Goal: Answer question/provide support: Share knowledge or assist other users

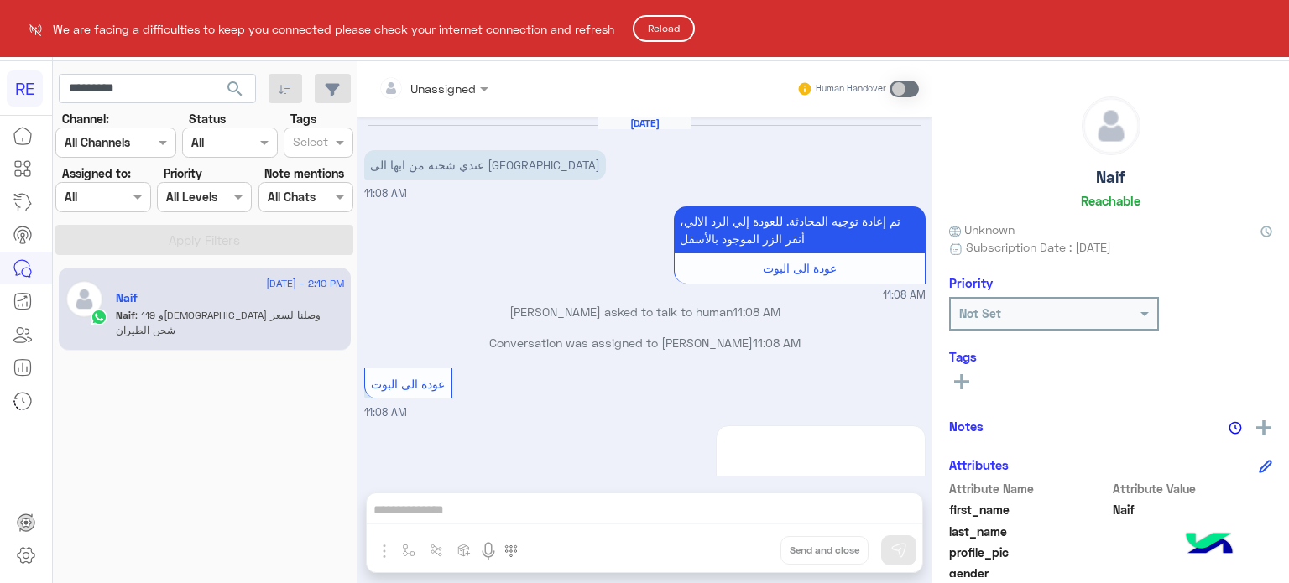
scroll to position [2796, 0]
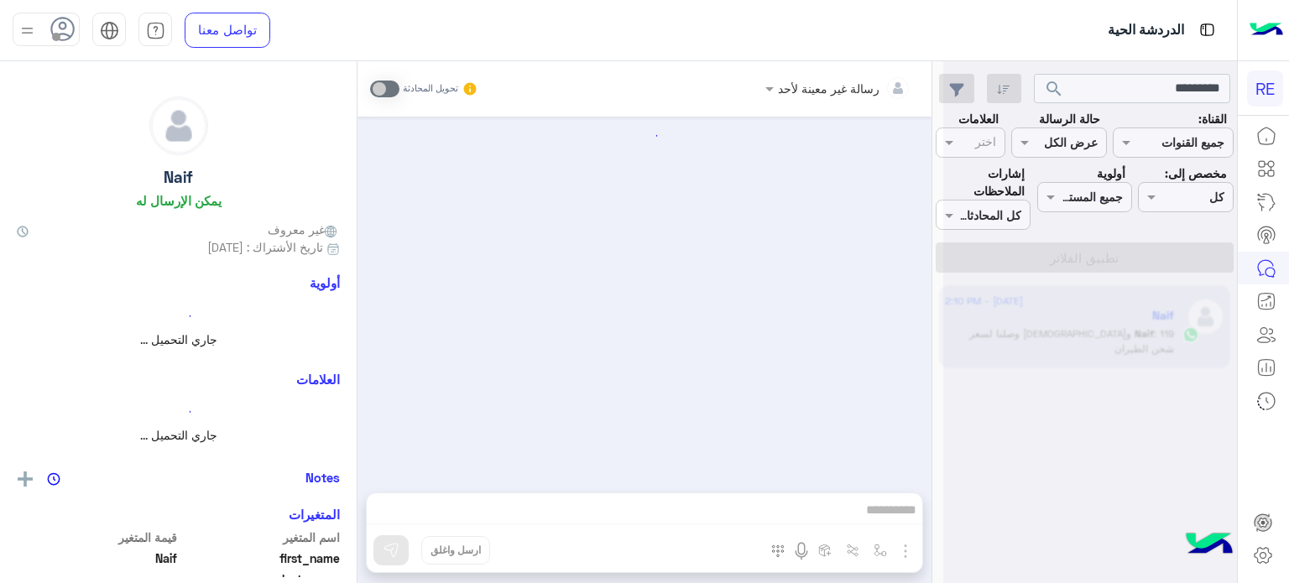
scroll to position [310, 0]
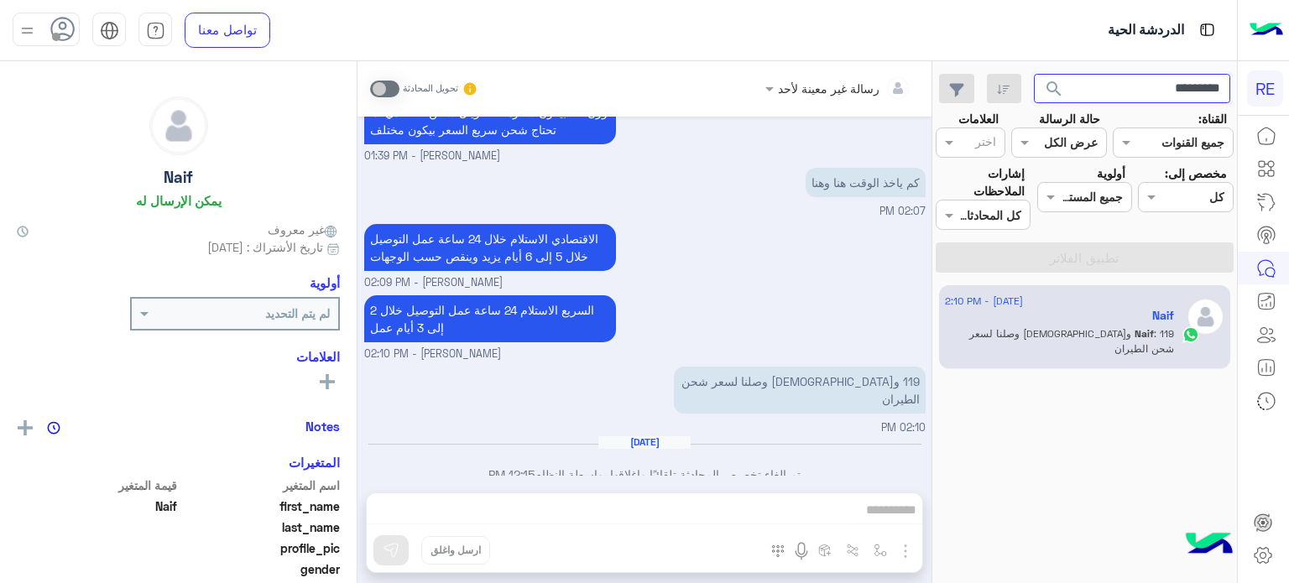
click at [1122, 87] on input "*********" at bounding box center [1132, 89] width 197 height 30
paste input "text"
type input "*********"
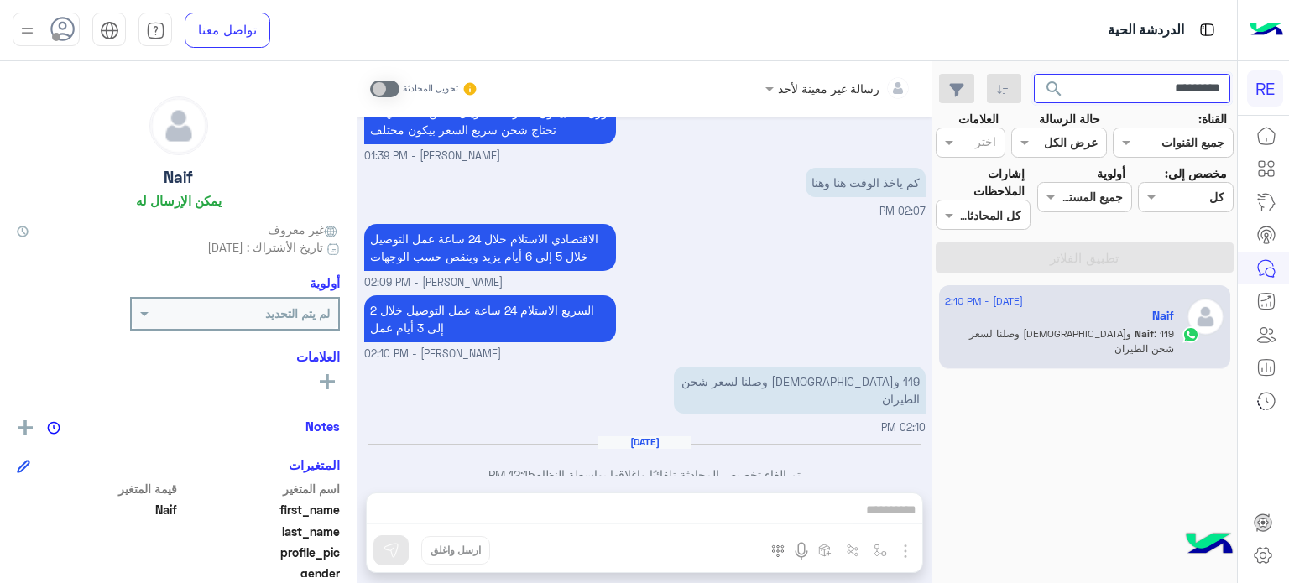
click at [1034, 74] on button "search" at bounding box center [1054, 92] width 41 height 36
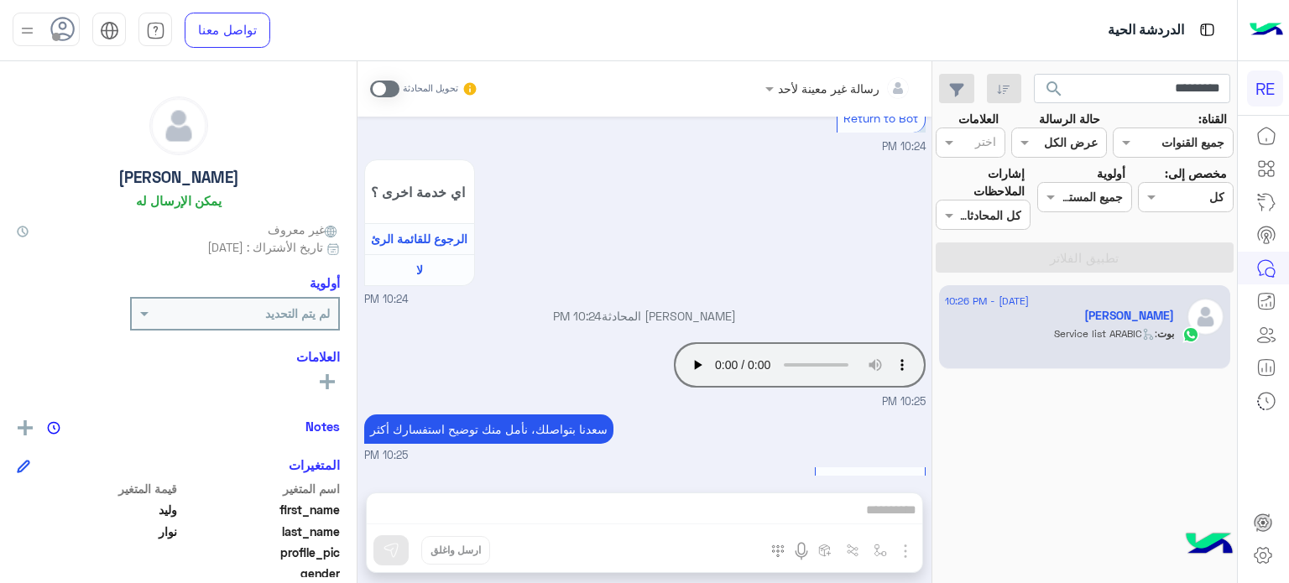
scroll to position [2181, 0]
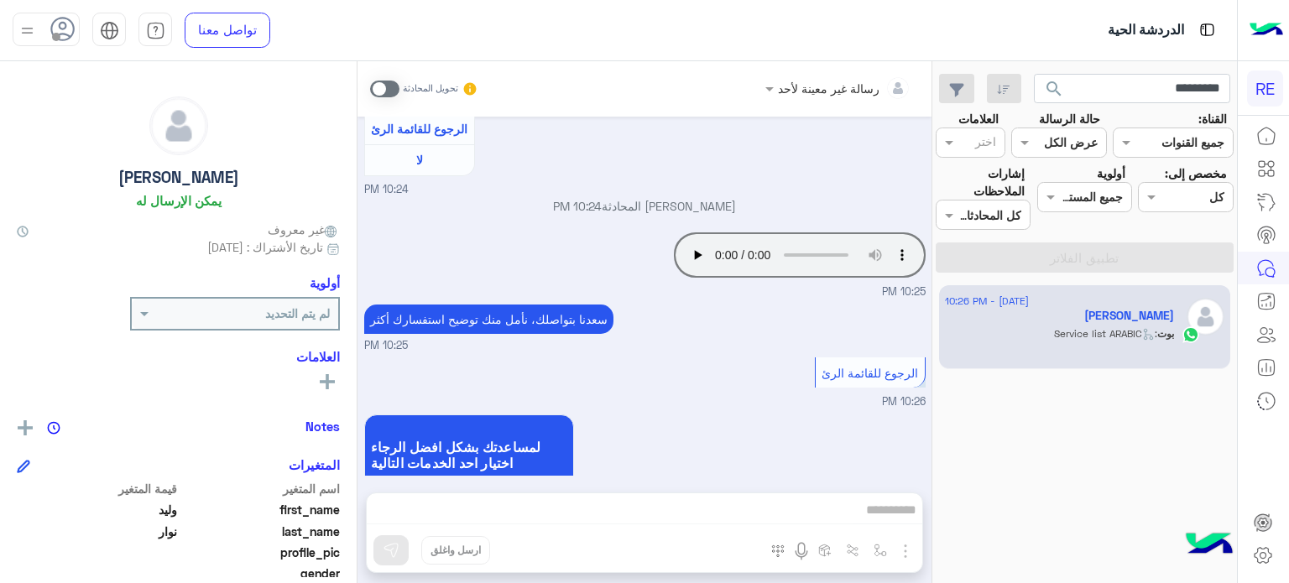
click at [388, 83] on span at bounding box center [384, 89] width 29 height 17
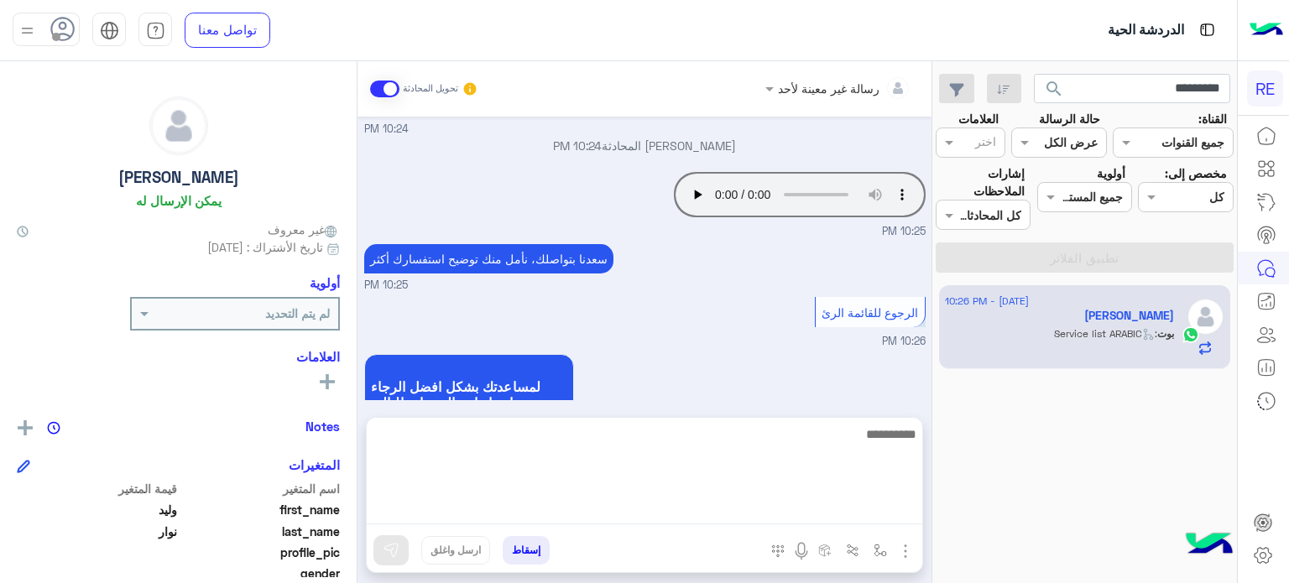
click at [604, 518] on textarea at bounding box center [644, 474] width 555 height 101
type textarea "**********"
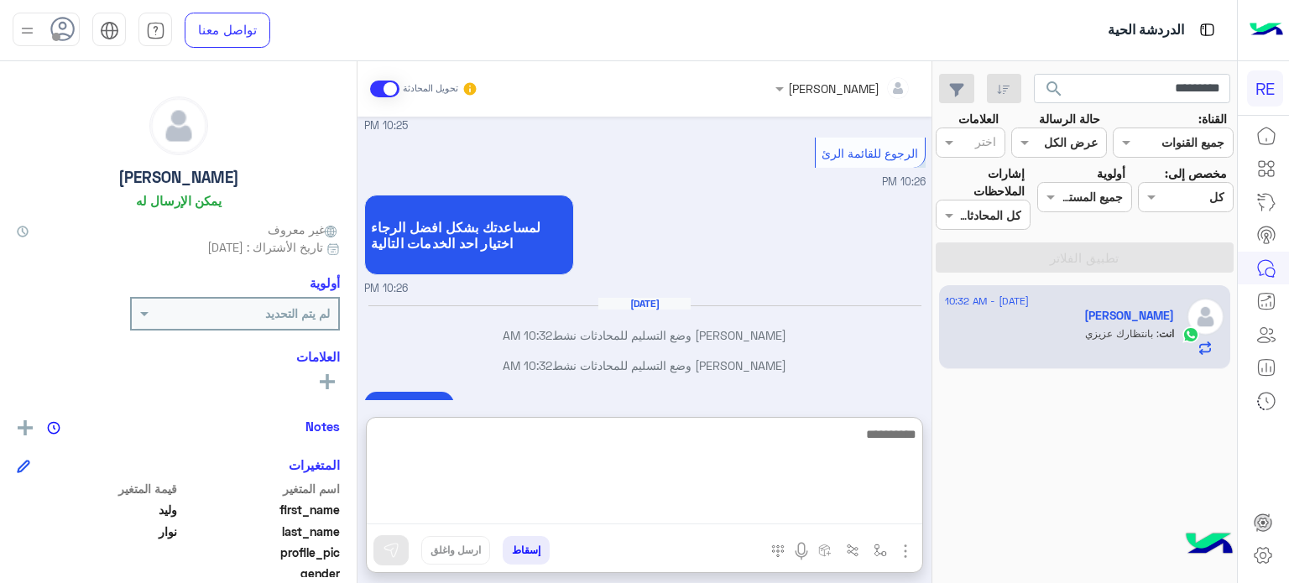
scroll to position [2400, 0]
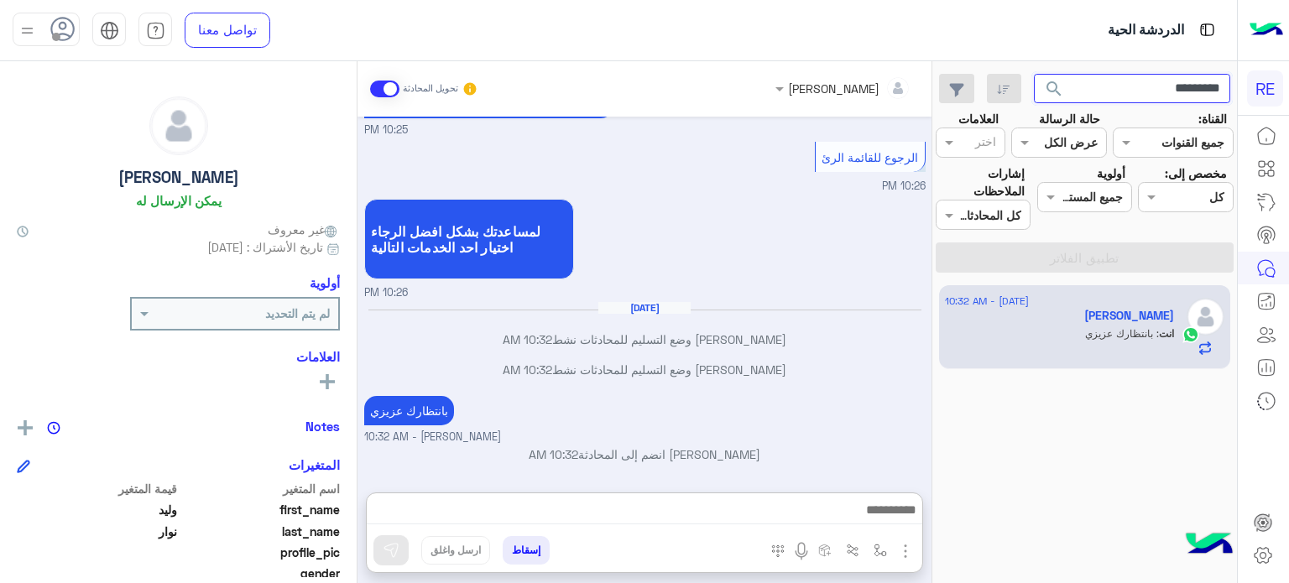
click at [1175, 91] on input "*********" at bounding box center [1132, 89] width 197 height 30
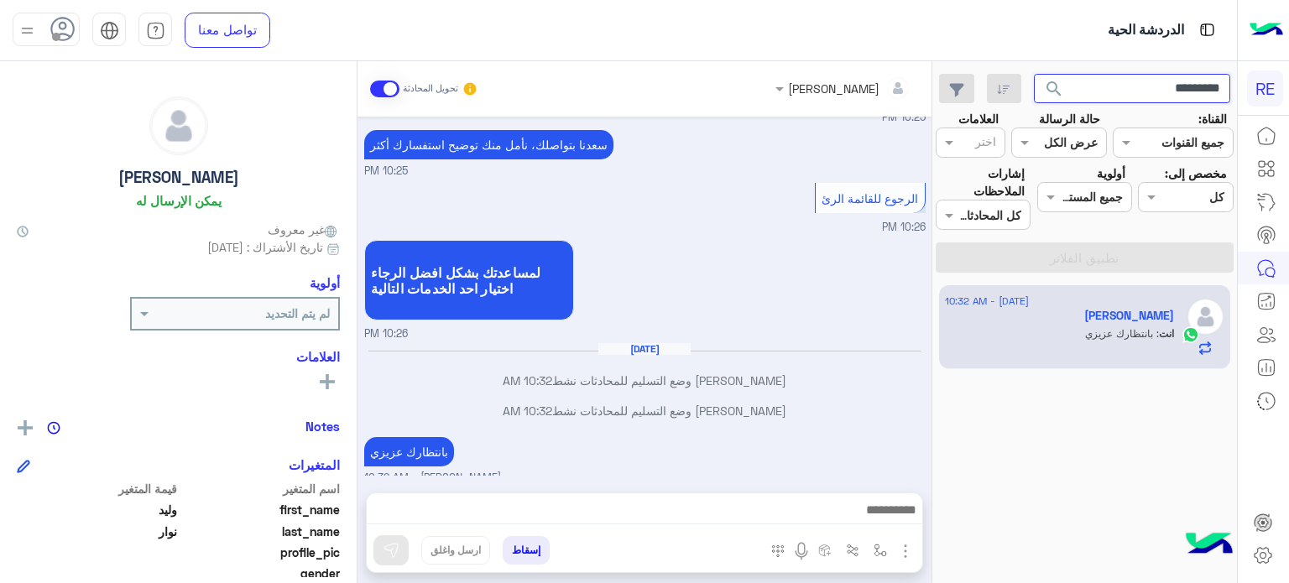
paste input "text"
type input "*********"
click at [1034, 74] on button "search" at bounding box center [1054, 92] width 41 height 36
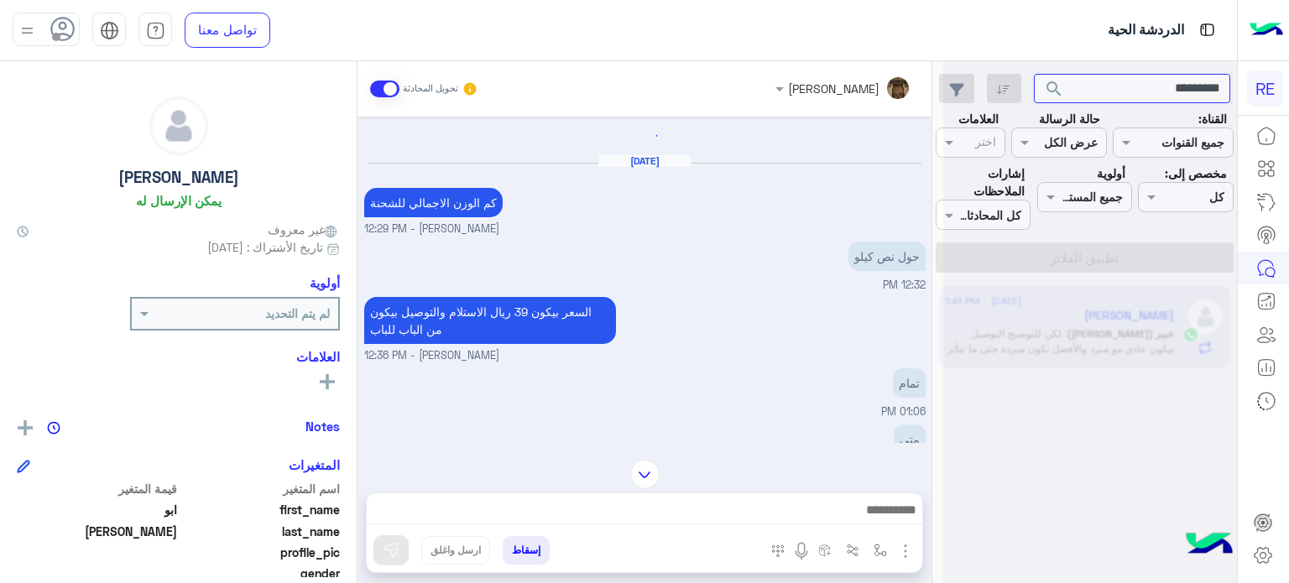
scroll to position [868, 0]
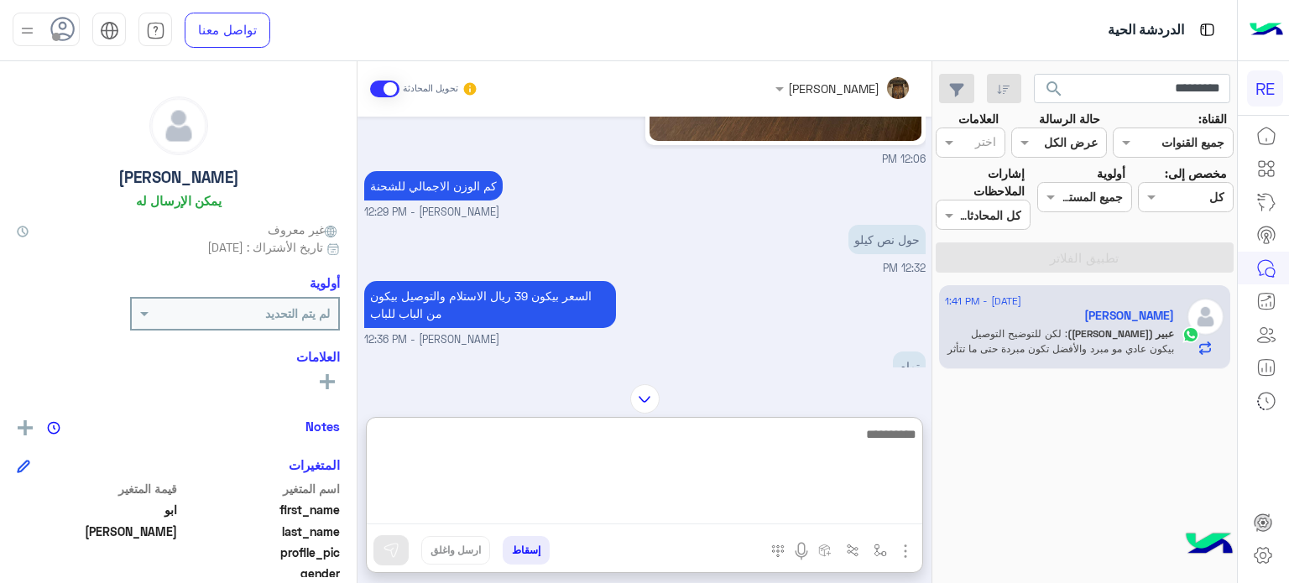
click at [681, 506] on textarea at bounding box center [644, 474] width 555 height 101
type textarea "**********"
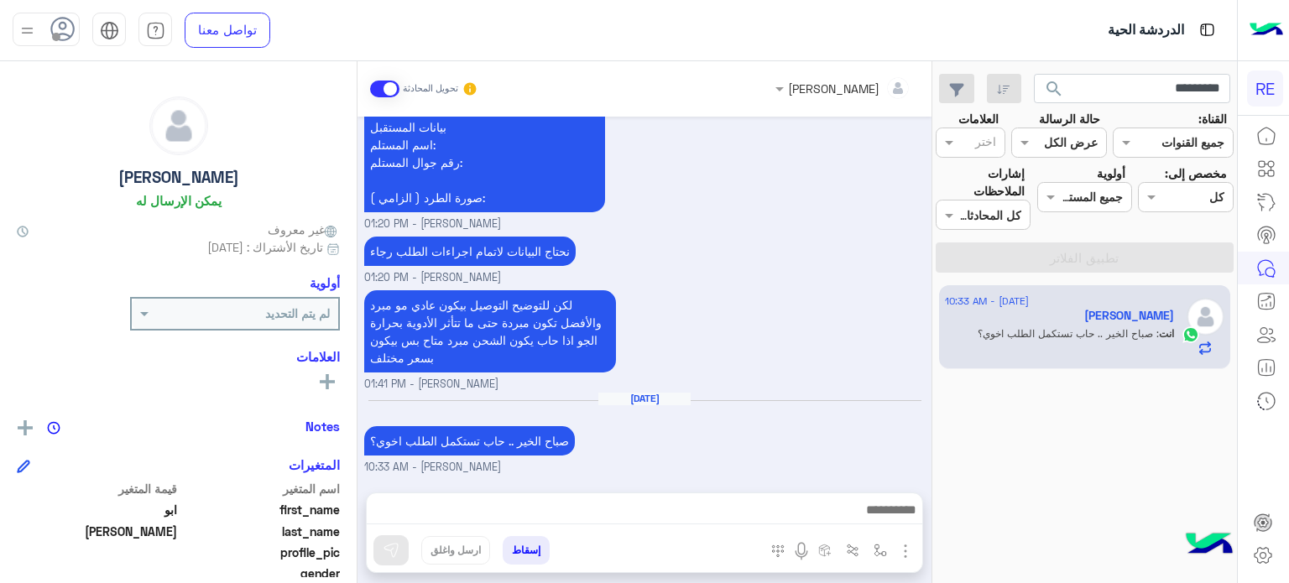
scroll to position [1571, 0]
click at [1092, 65] on app-inbox-users-filters "********* search القناة: القناه جميع القنوات حالة الرسالة القناه عرض الكل العلا…" at bounding box center [1084, 170] width 305 height 218
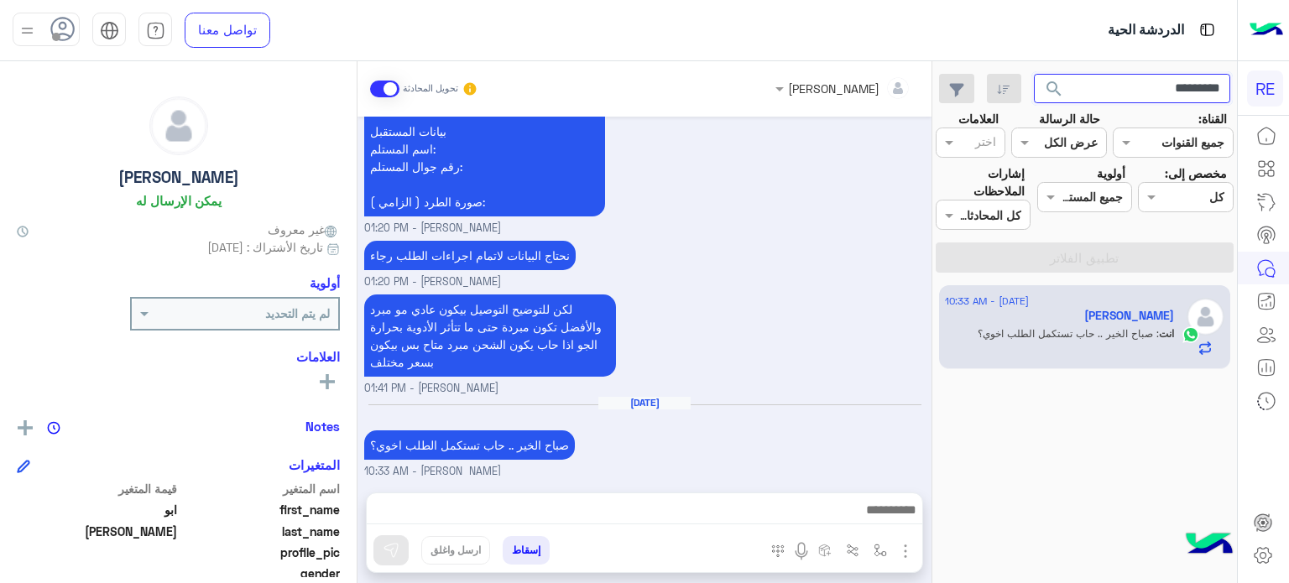
click at [1095, 81] on input "*********" at bounding box center [1132, 89] width 197 height 30
paste input "text"
click at [1034, 74] on button "search" at bounding box center [1054, 92] width 41 height 36
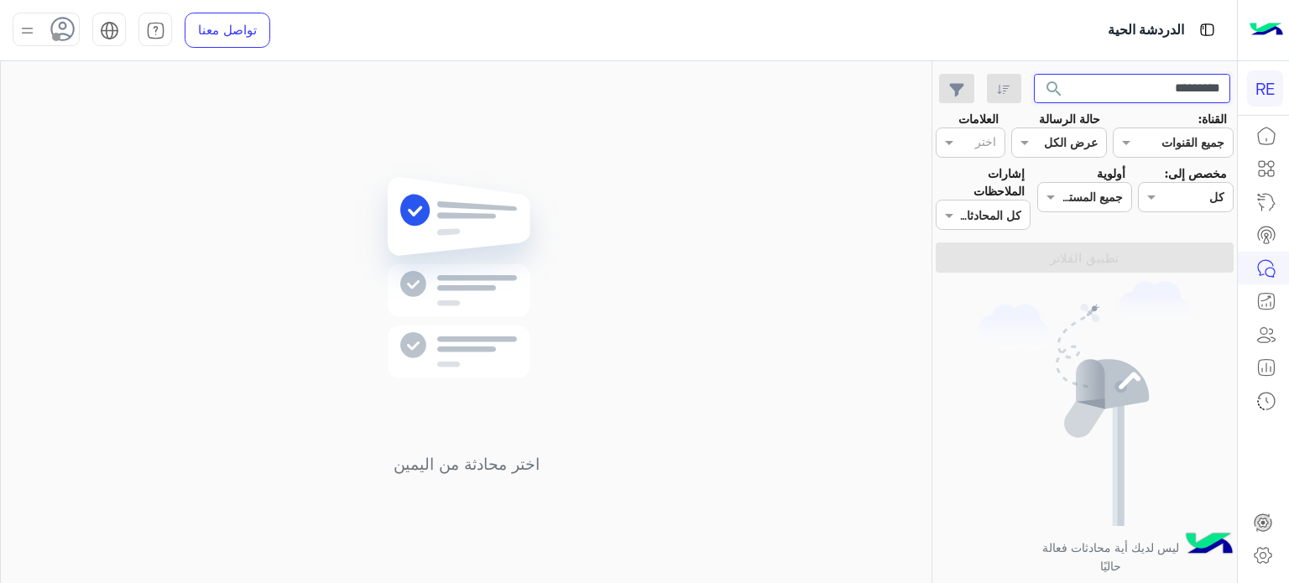
type input "*********"
click at [1034, 74] on button "search" at bounding box center [1054, 92] width 41 height 36
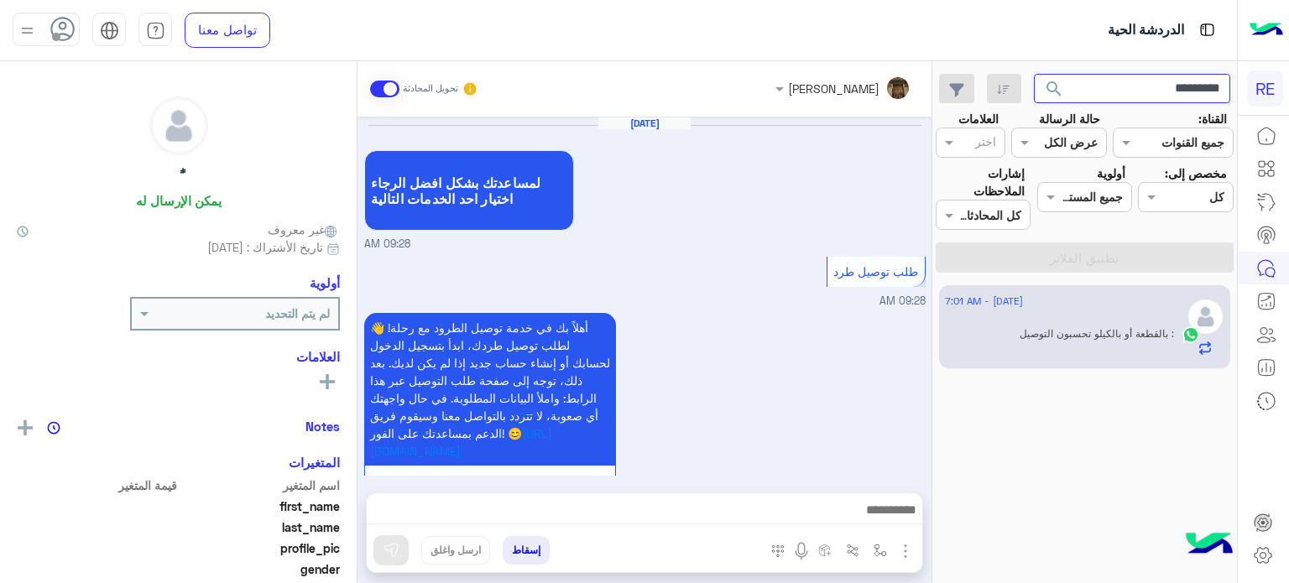
scroll to position [468, 0]
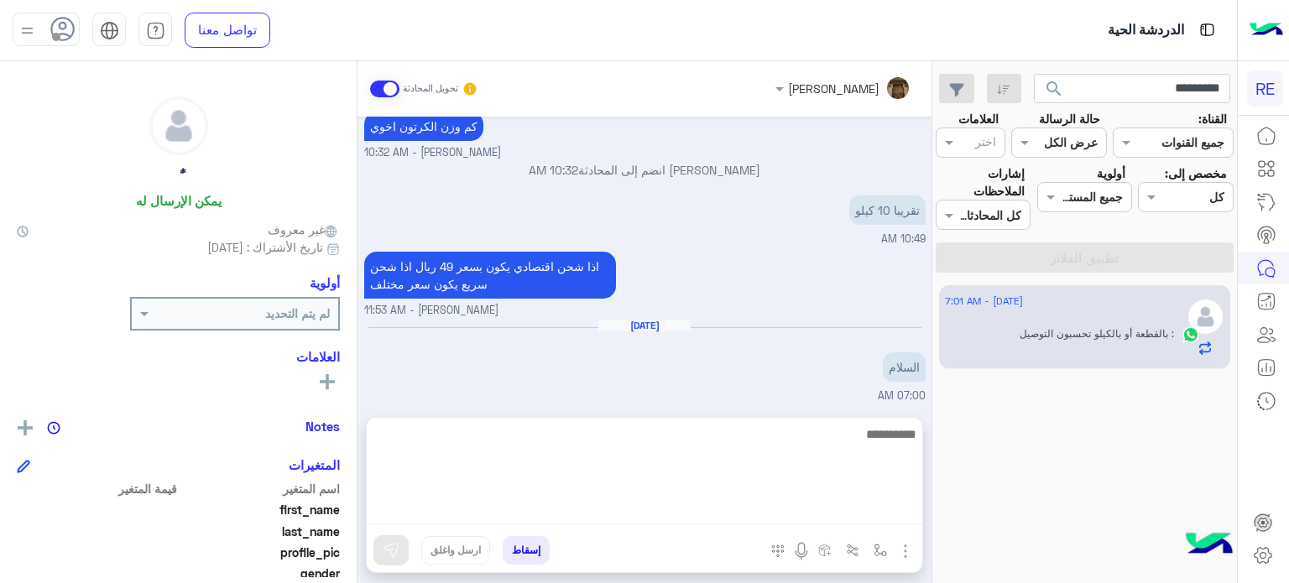
click at [659, 506] on textarea at bounding box center [644, 474] width 555 height 101
type textarea "**********"
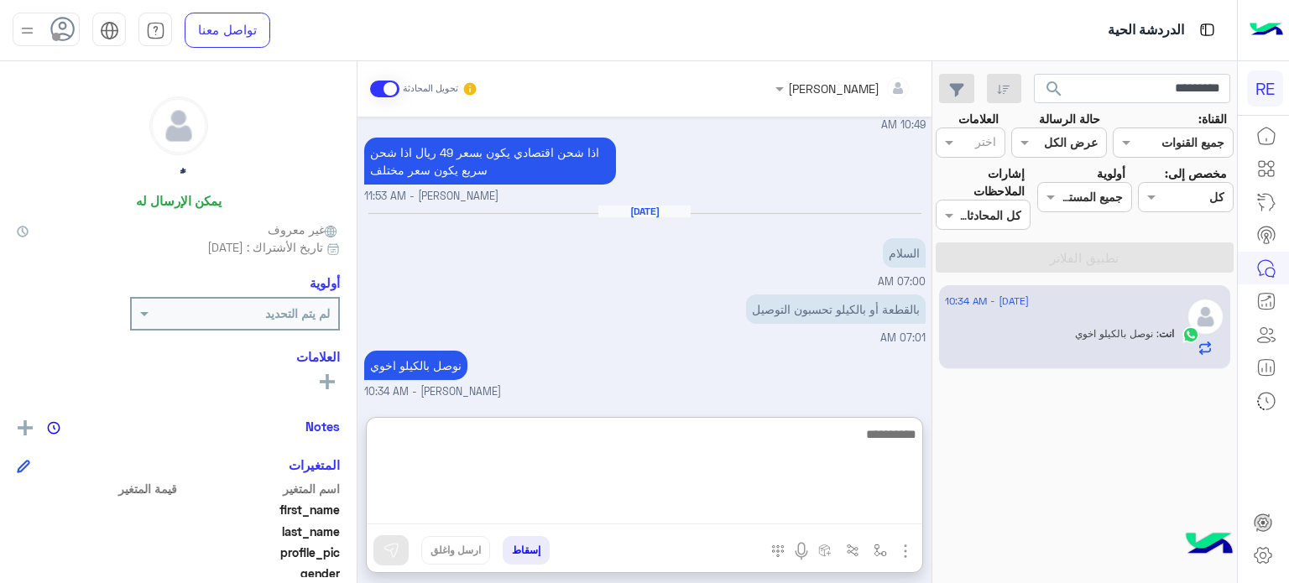
scroll to position [597, 0]
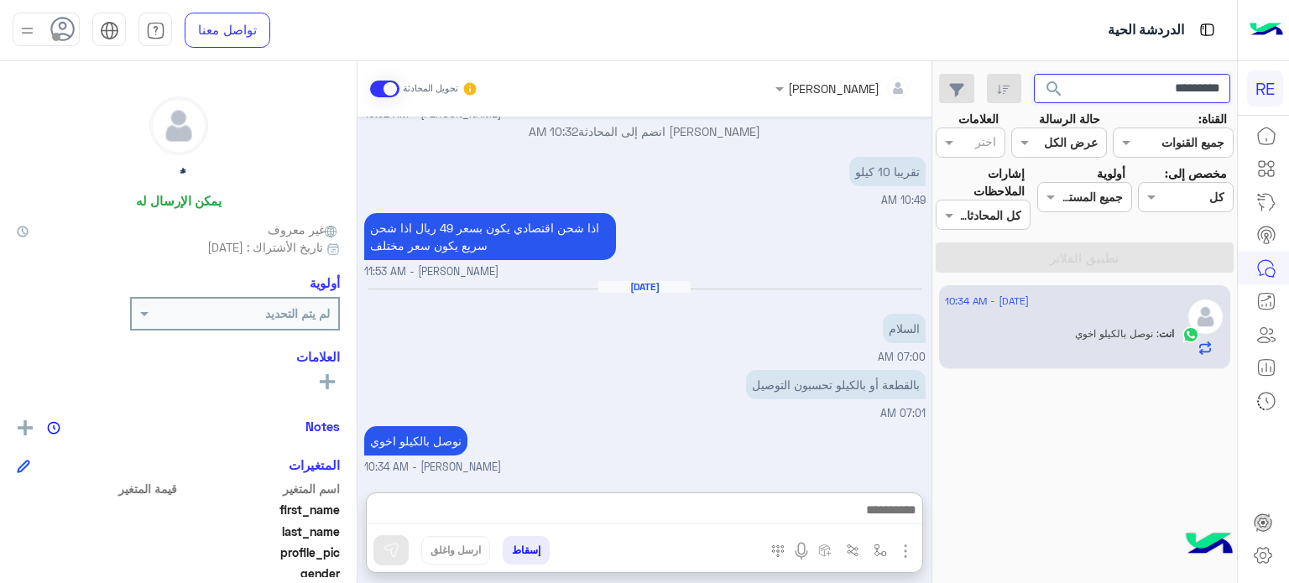
click at [1085, 86] on input "*********" at bounding box center [1132, 89] width 197 height 30
click at [1034, 74] on button "search" at bounding box center [1054, 92] width 41 height 36
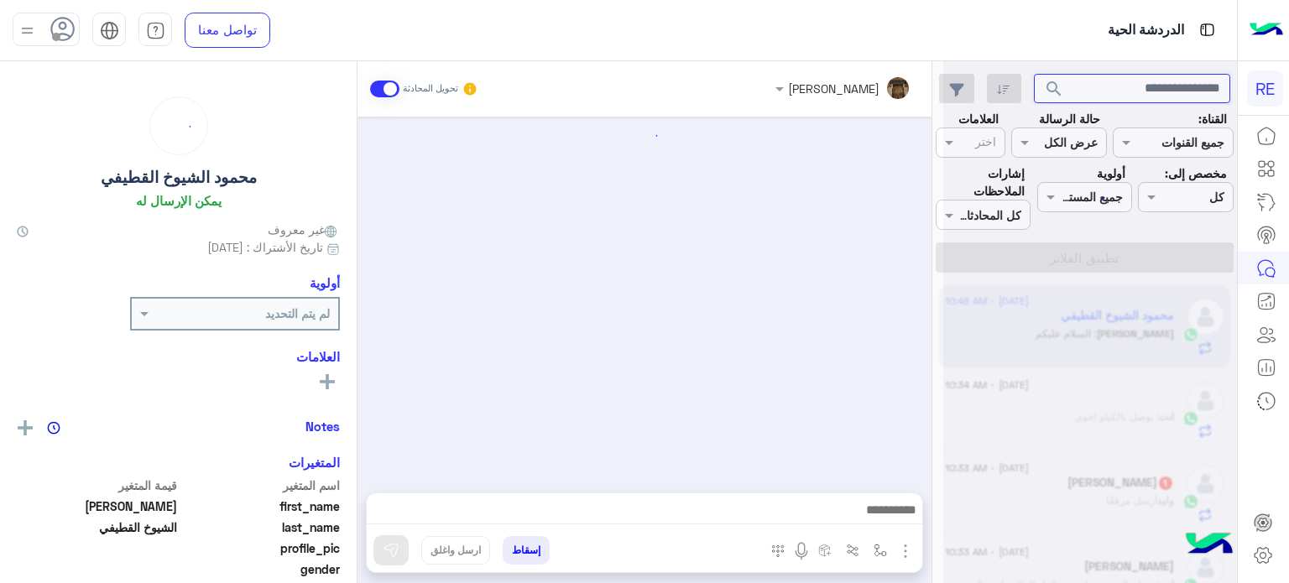
scroll to position [835, 0]
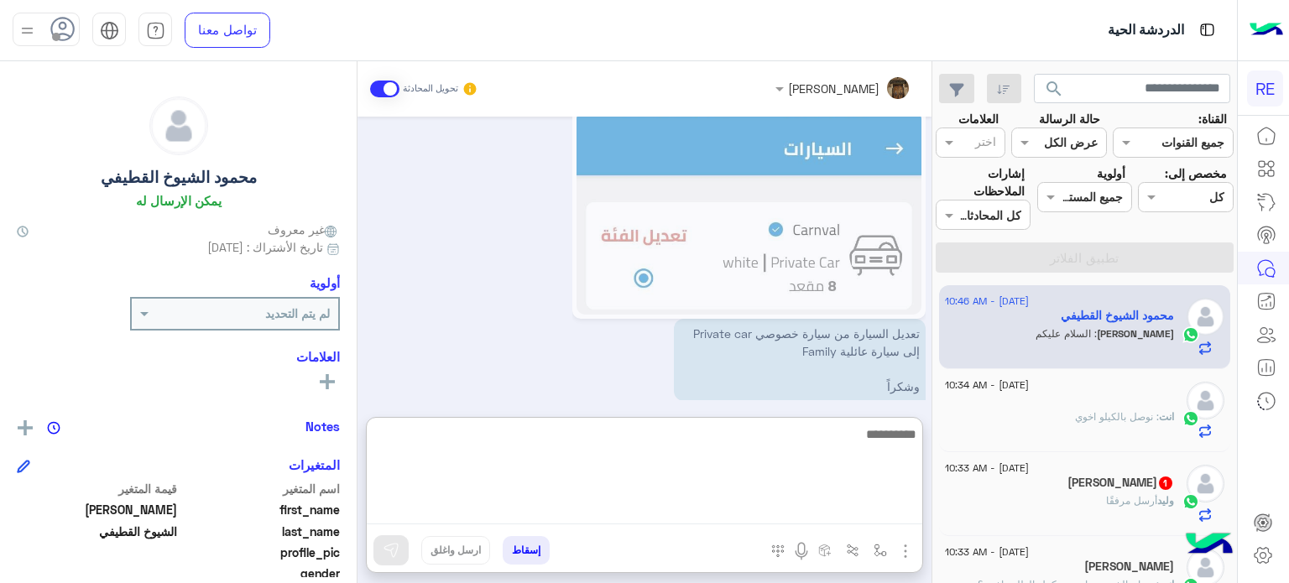
click at [764, 508] on textarea at bounding box center [644, 474] width 555 height 101
type textarea "**********"
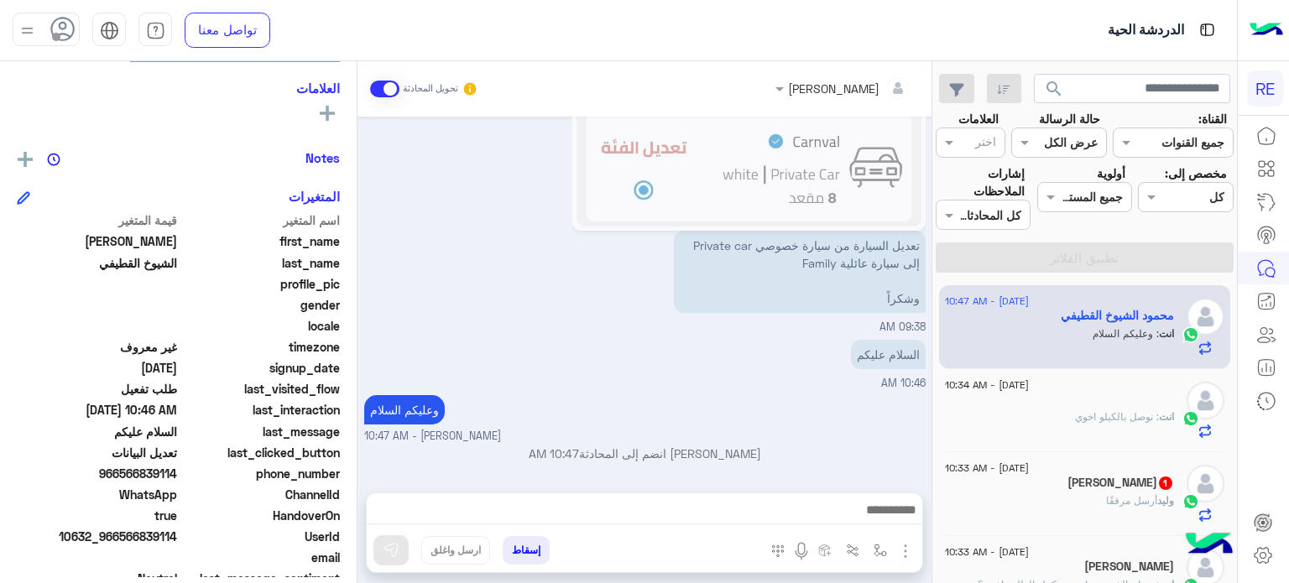
scroll to position [919, 0]
drag, startPoint x: 179, startPoint y: 472, endPoint x: 122, endPoint y: 478, distance: 57.4
click at [122, 478] on span "966566839114" at bounding box center [97, 474] width 160 height 18
copy span "566839114"
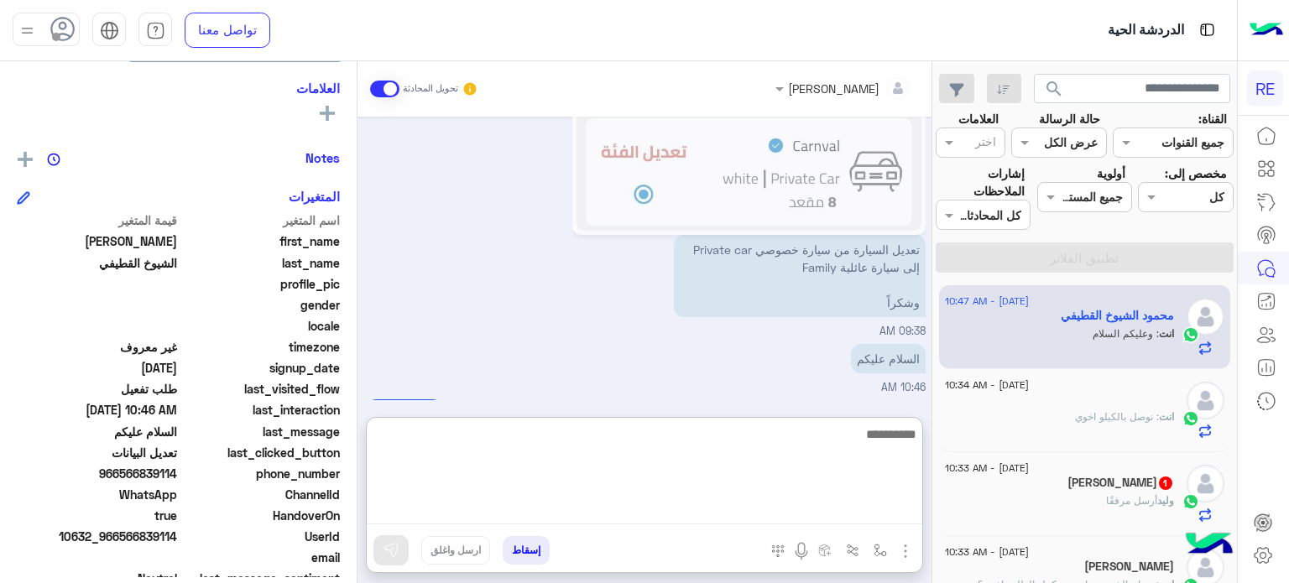
click at [758, 509] on textarea at bounding box center [644, 474] width 555 height 101
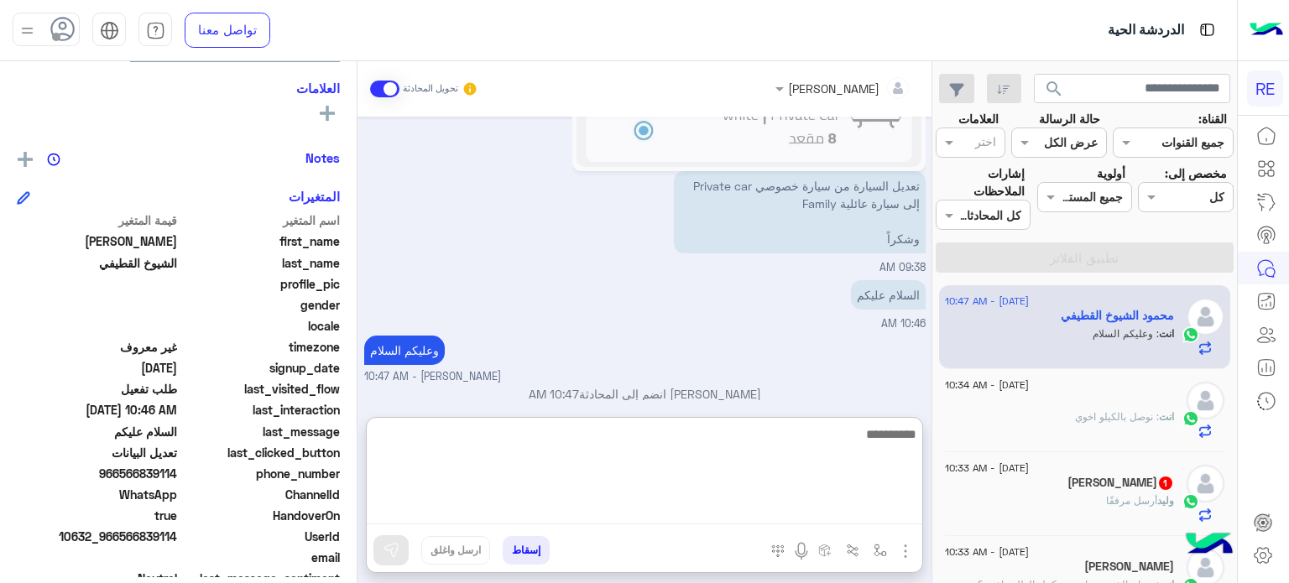
scroll to position [994, 0]
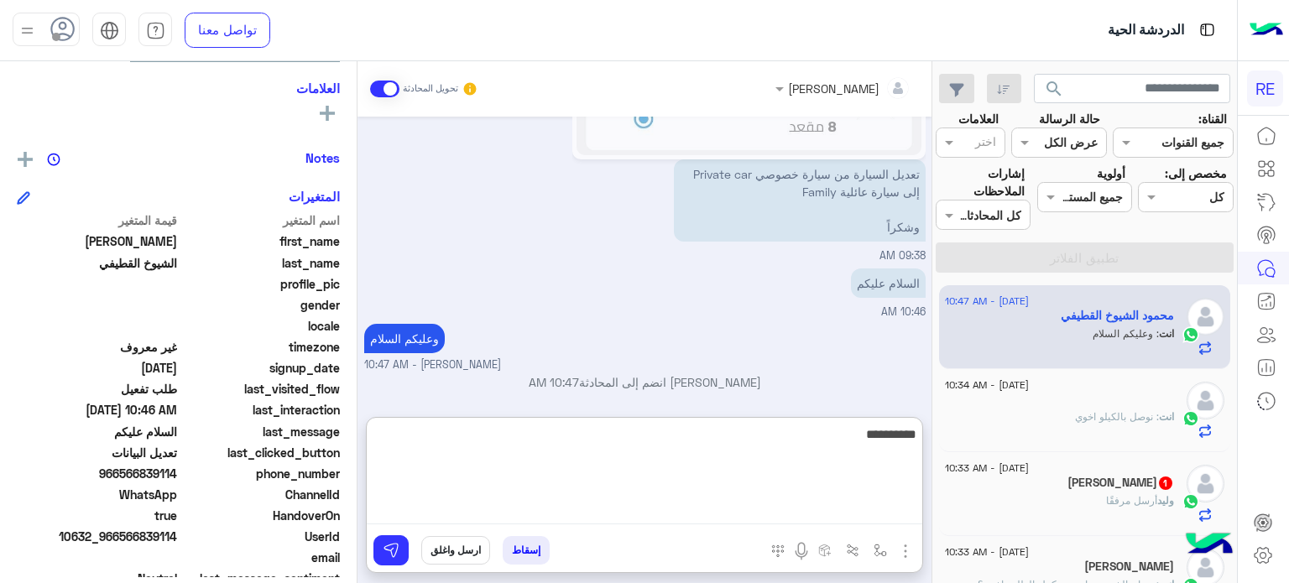
type textarea "**********"
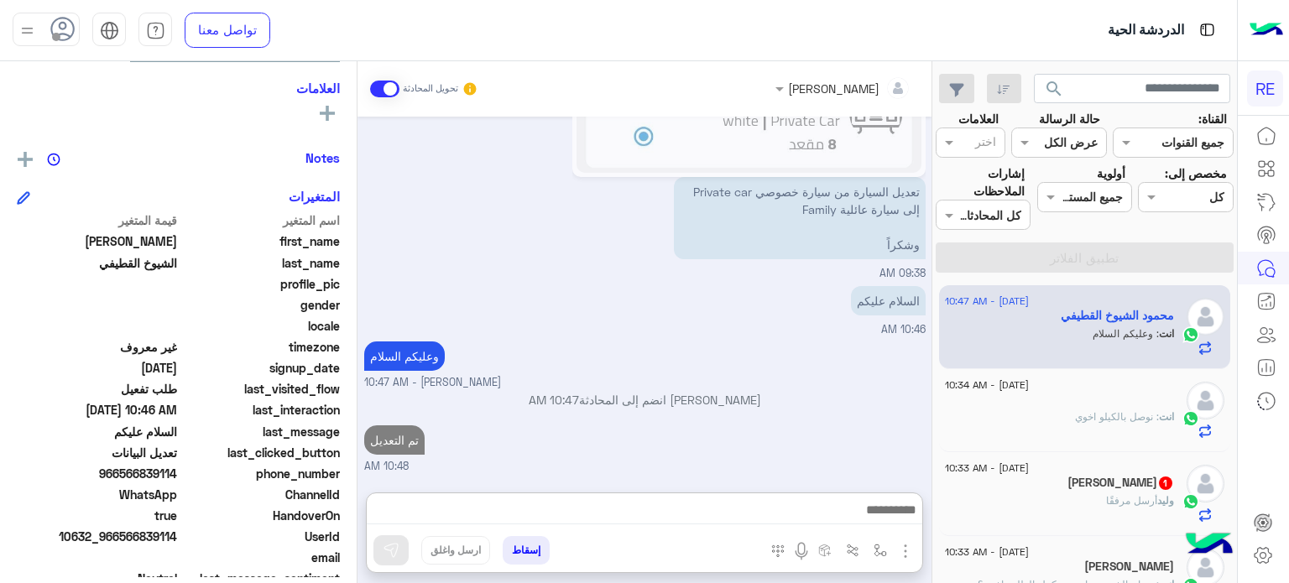
click at [1066, 476] on div "[PERSON_NAME] 1" at bounding box center [1059, 485] width 229 height 18
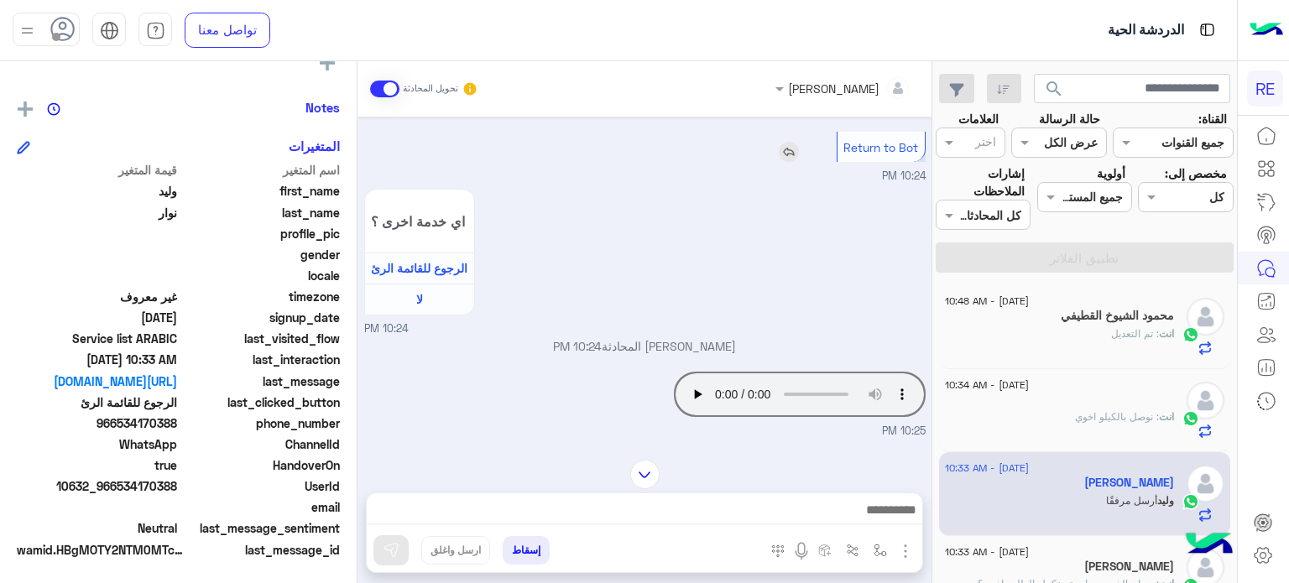
scroll to position [1191, 0]
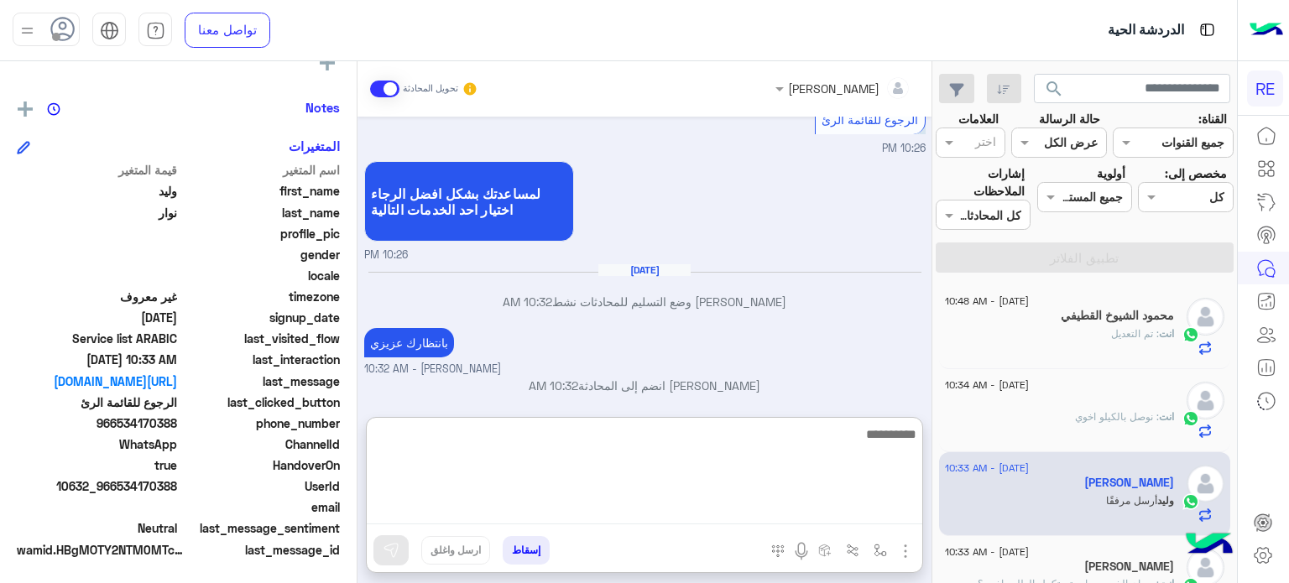
click at [711, 503] on textarea at bounding box center [644, 474] width 555 height 101
type textarea "**********"
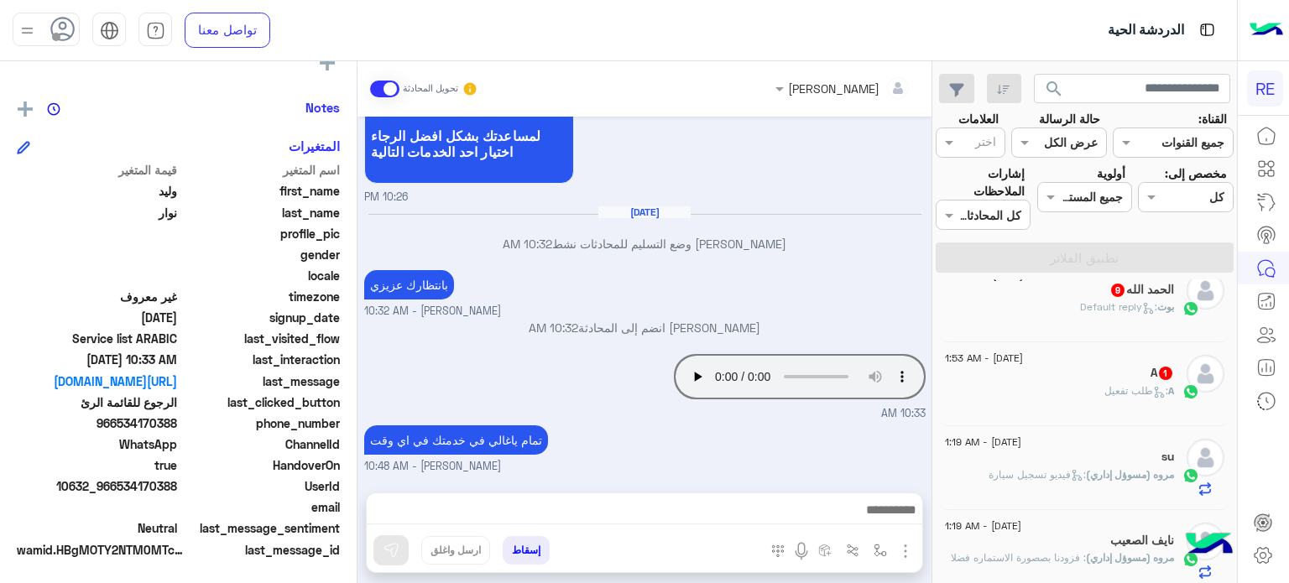
scroll to position [1282, 0]
click at [1087, 405] on div "A : طلب تفعيل" at bounding box center [1059, 397] width 229 height 29
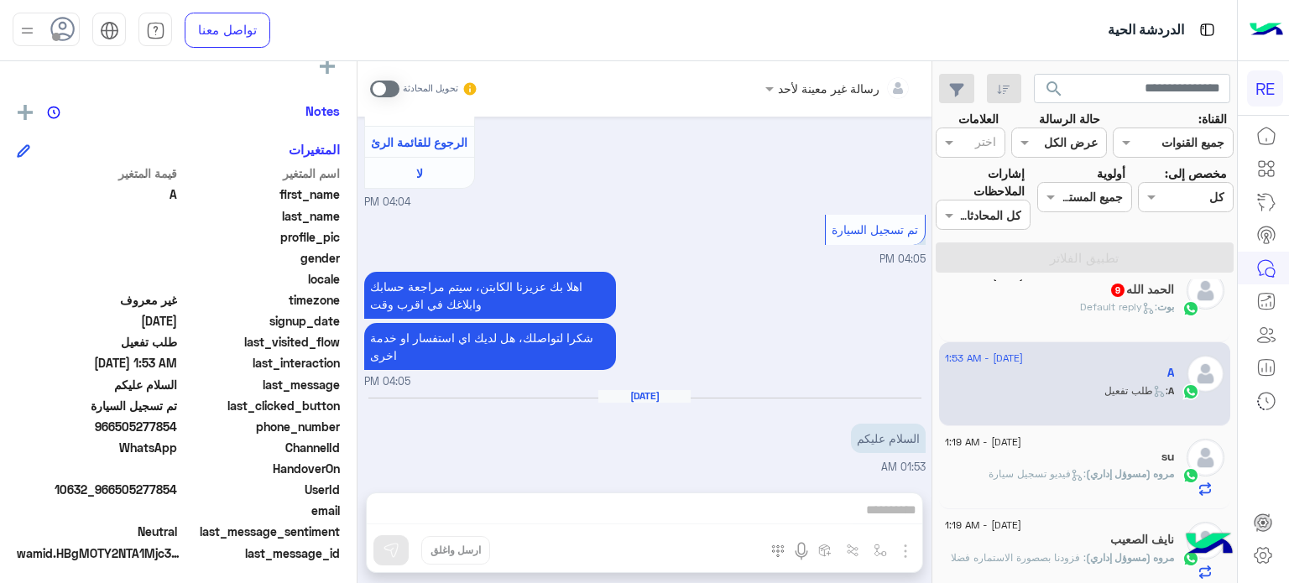
scroll to position [319, 0]
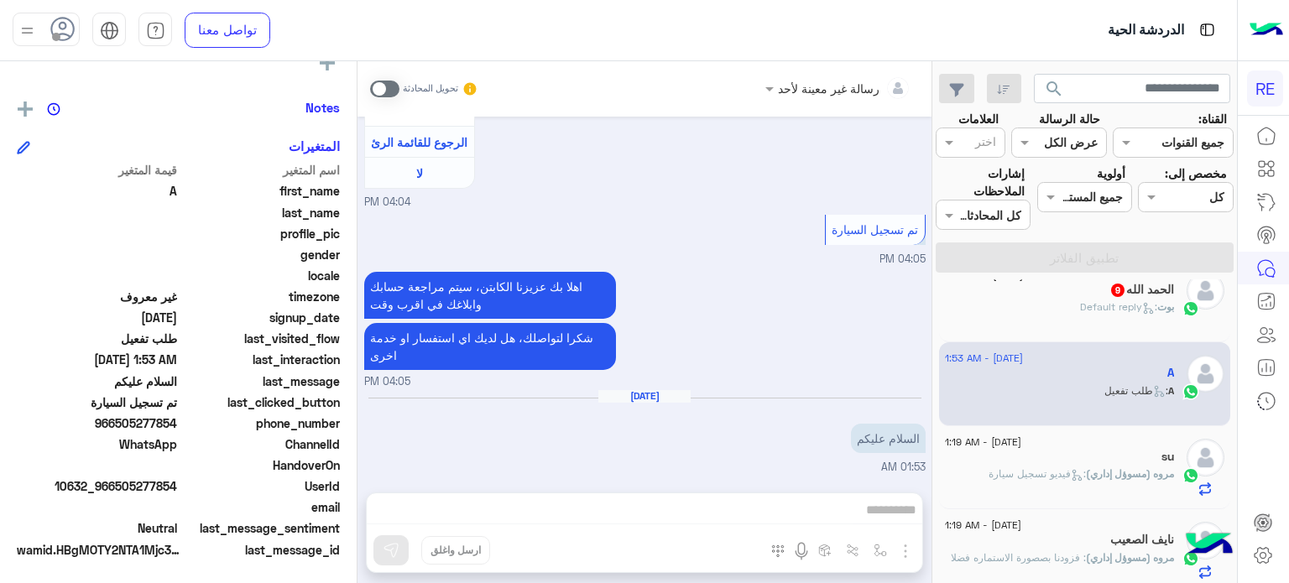
drag, startPoint x: 178, startPoint y: 419, endPoint x: 120, endPoint y: 422, distance: 58.0
click at [120, 422] on span "966505277854" at bounding box center [97, 423] width 160 height 18
copy span "505277854"
click at [641, 524] on div "رسالة غير معينة لأحد تحويل المحادثة [DATE] وعليكم السلام ،كيف اقدر اساعدك اهلًا…" at bounding box center [644, 325] width 574 height 529
click at [385, 82] on span at bounding box center [384, 89] width 29 height 17
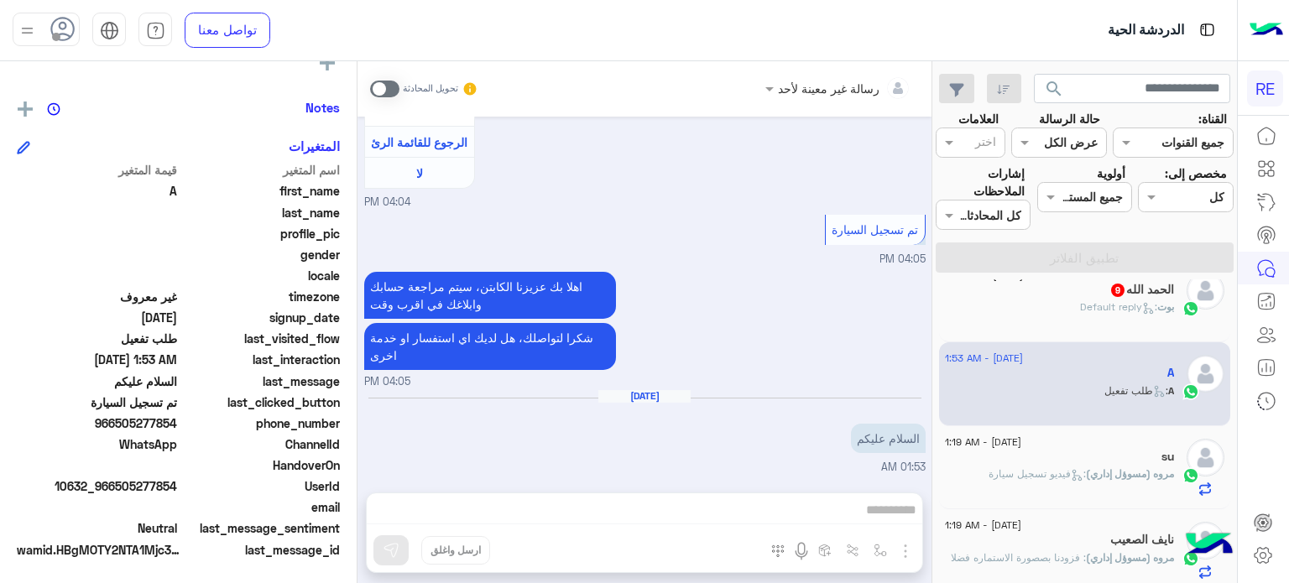
click at [652, 490] on div "رسالة غير معينة لأحد تحويل المحادثة [DATE] وعليكم السلام ،كيف اقدر اساعدك اهلًا…" at bounding box center [644, 325] width 574 height 529
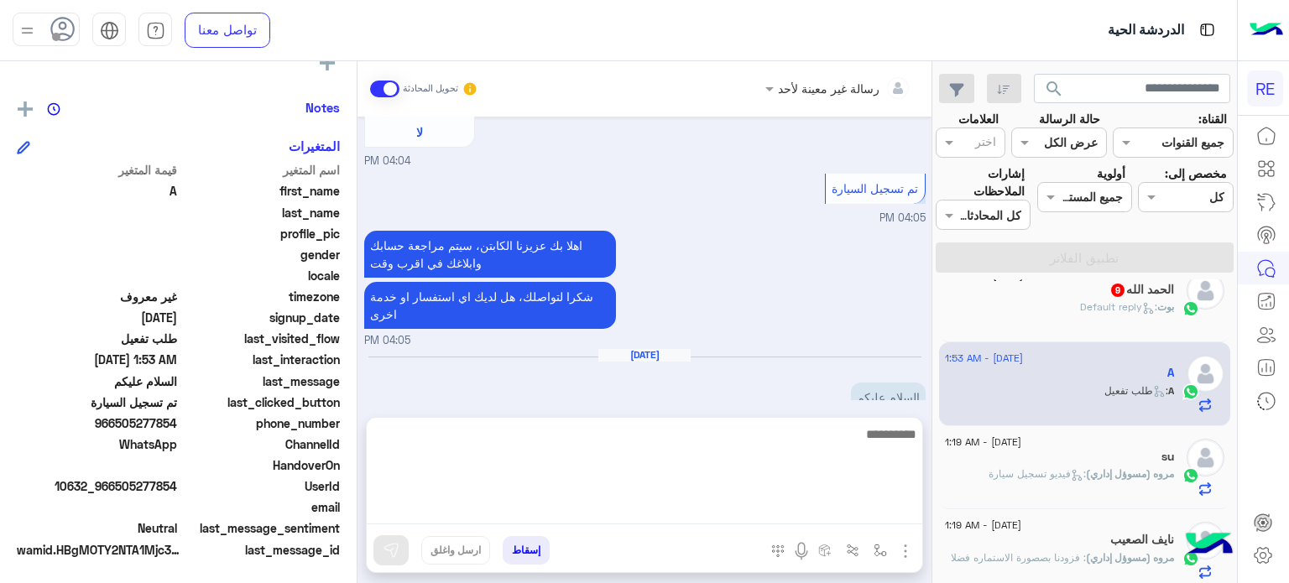
click at [651, 503] on textarea at bounding box center [644, 474] width 555 height 101
type textarea "**********"
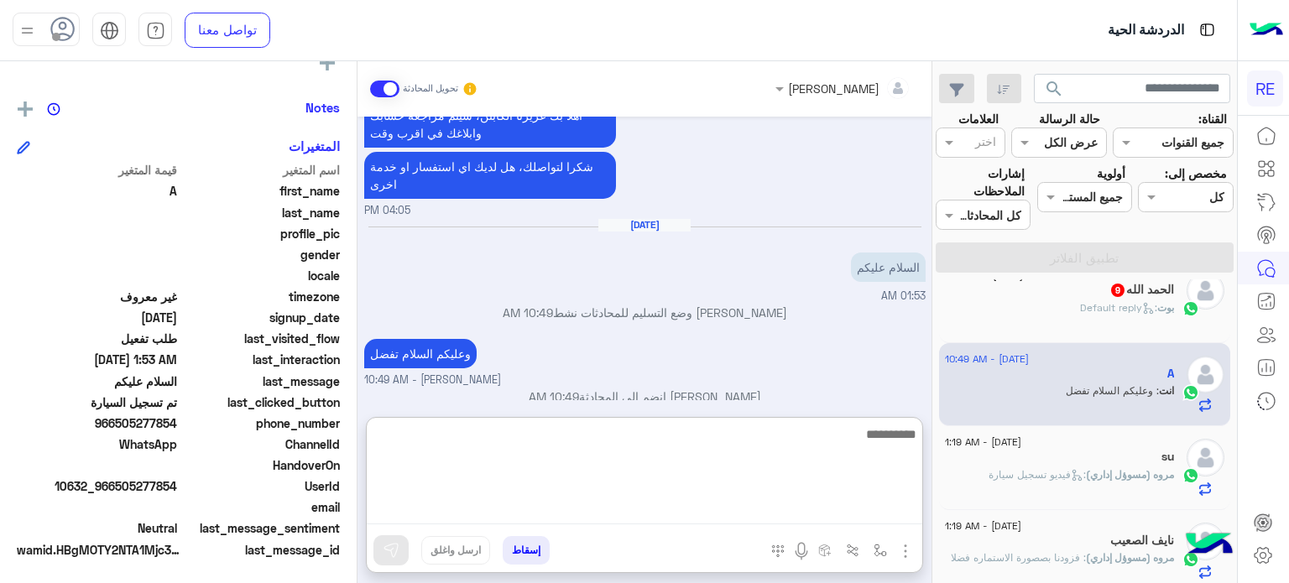
scroll to position [946, 0]
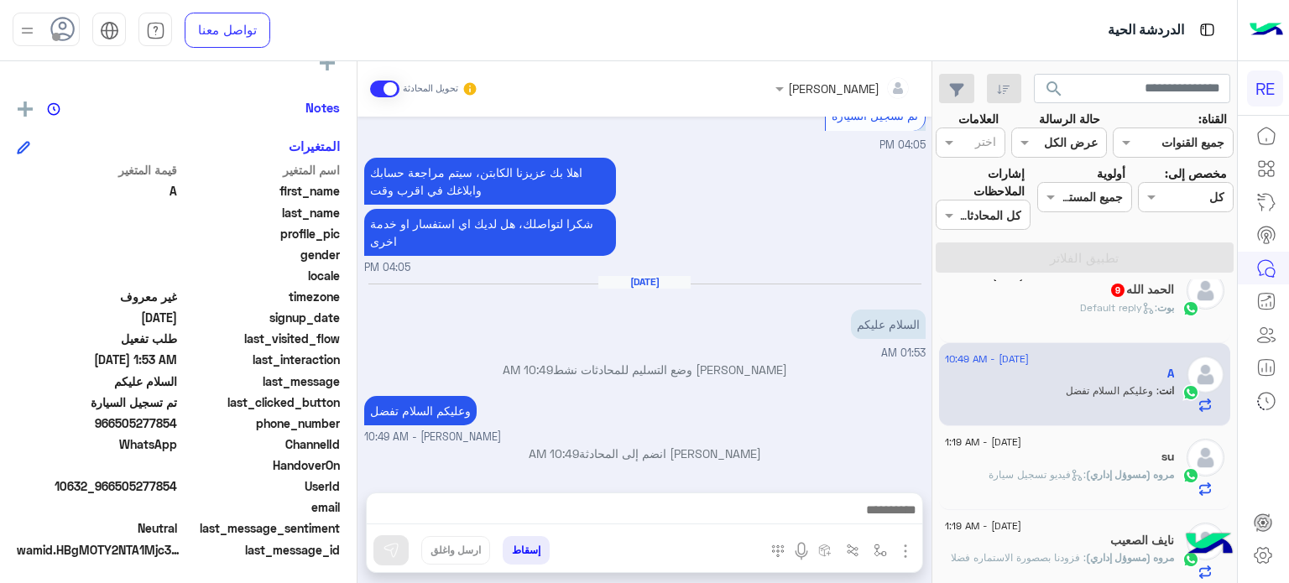
click at [1029, 299] on div "ال[PERSON_NAME] 9" at bounding box center [1059, 292] width 229 height 18
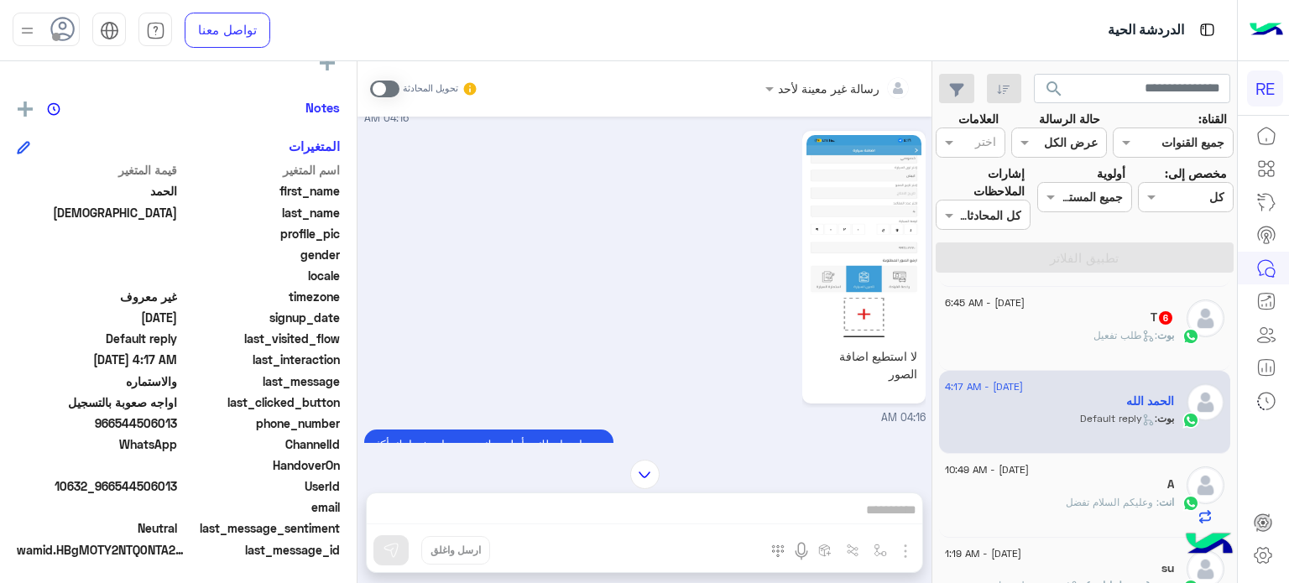
scroll to position [96, 0]
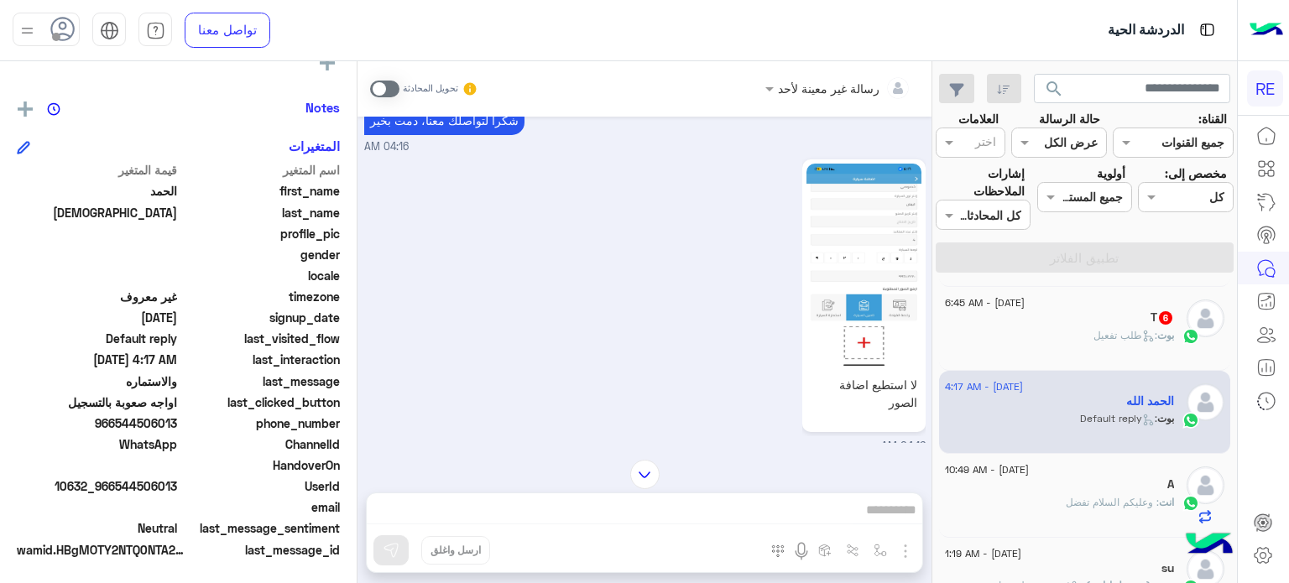
click at [846, 194] on img at bounding box center [863, 266] width 115 height 204
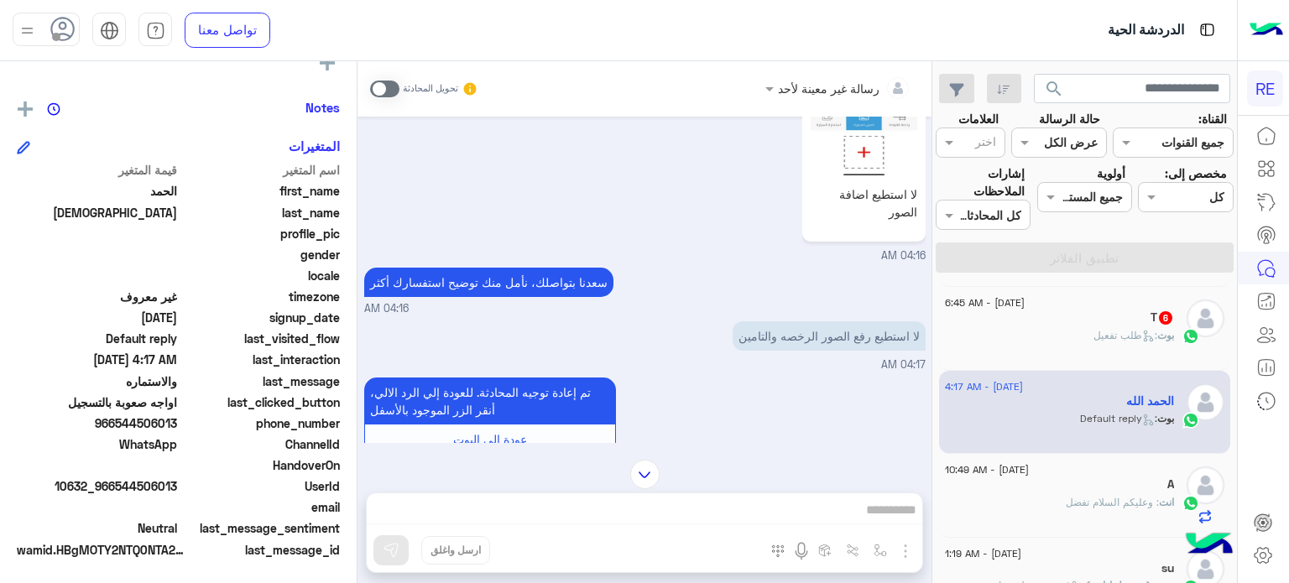
scroll to position [484, 0]
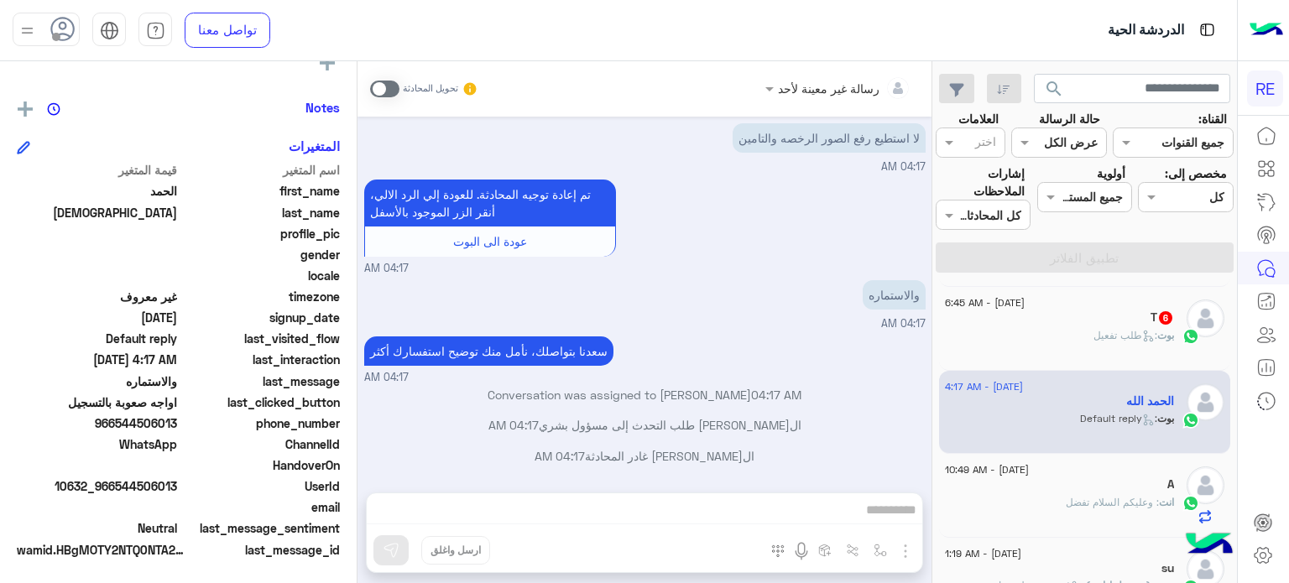
click at [775, 515] on div "رسالة غير معينة لأحد تحويل المحادثة [DATE] مرحبا بك، اترك لنا استفسارك وسيتم مر…" at bounding box center [644, 325] width 574 height 529
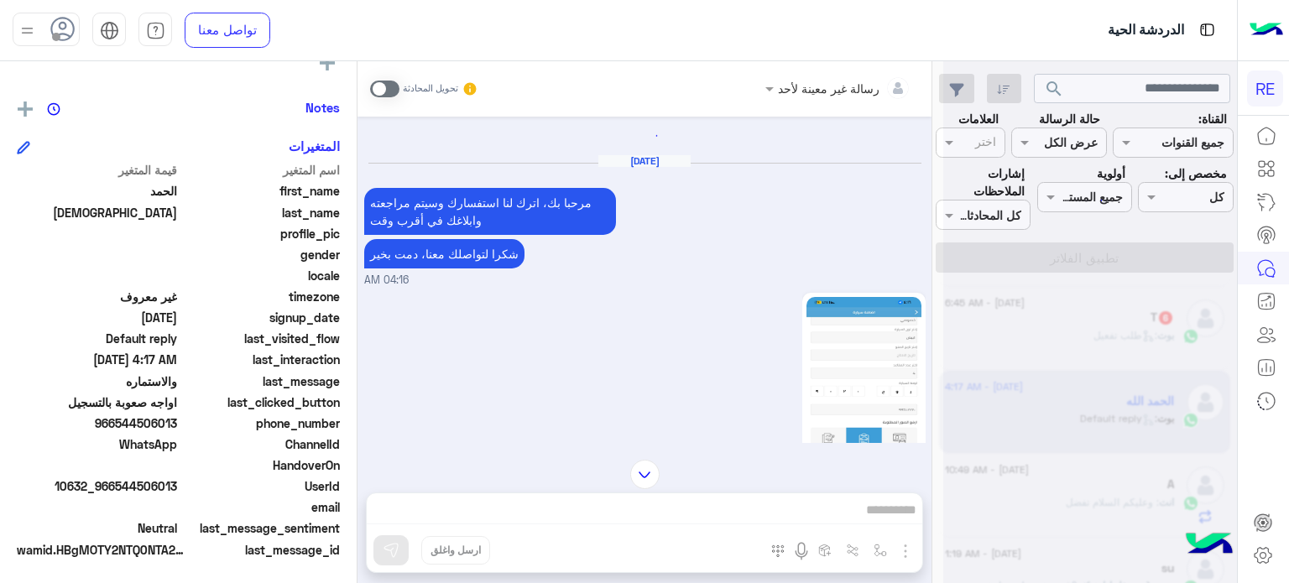
scroll to position [1755, 0]
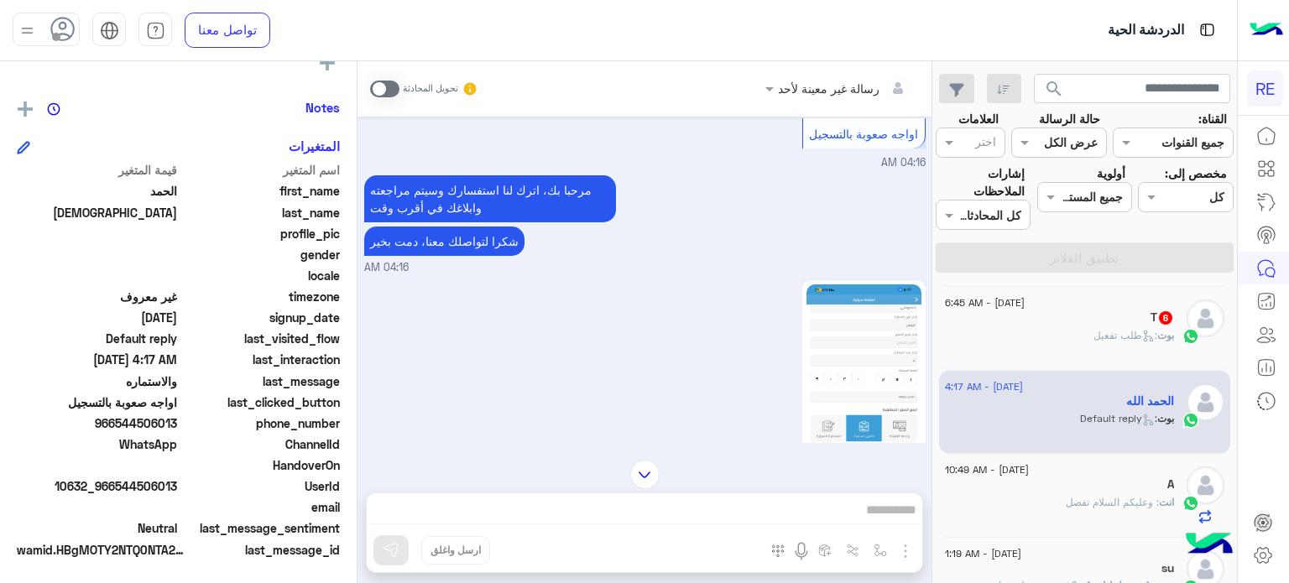
click at [1143, 347] on div "بوت : طلب تفعيل" at bounding box center [1059, 342] width 229 height 29
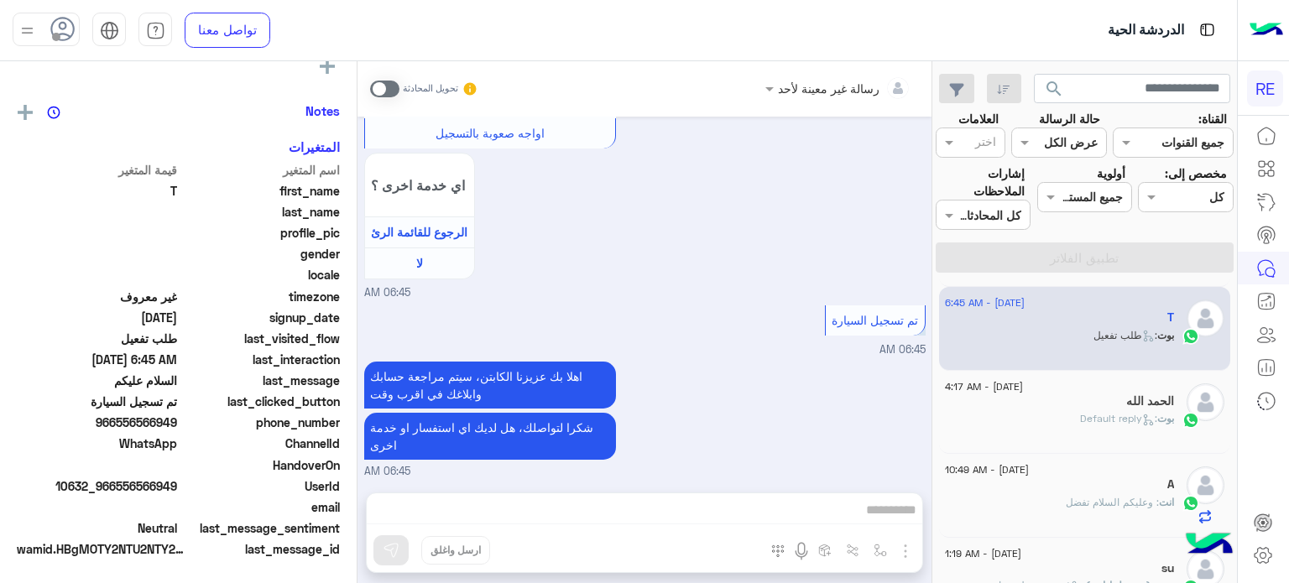
scroll to position [319, 0]
drag, startPoint x: 177, startPoint y: 483, endPoint x: 114, endPoint y: 493, distance: 63.6
click at [114, 493] on span "10632_966556566949" at bounding box center [97, 486] width 160 height 18
copy span "556566949"
click at [779, 503] on div "رسالة غير معينة لأحد تحويل المحادثة [DATE] الرجوع للقائمة الرئ 06:44 AM لمساعدت…" at bounding box center [644, 325] width 574 height 529
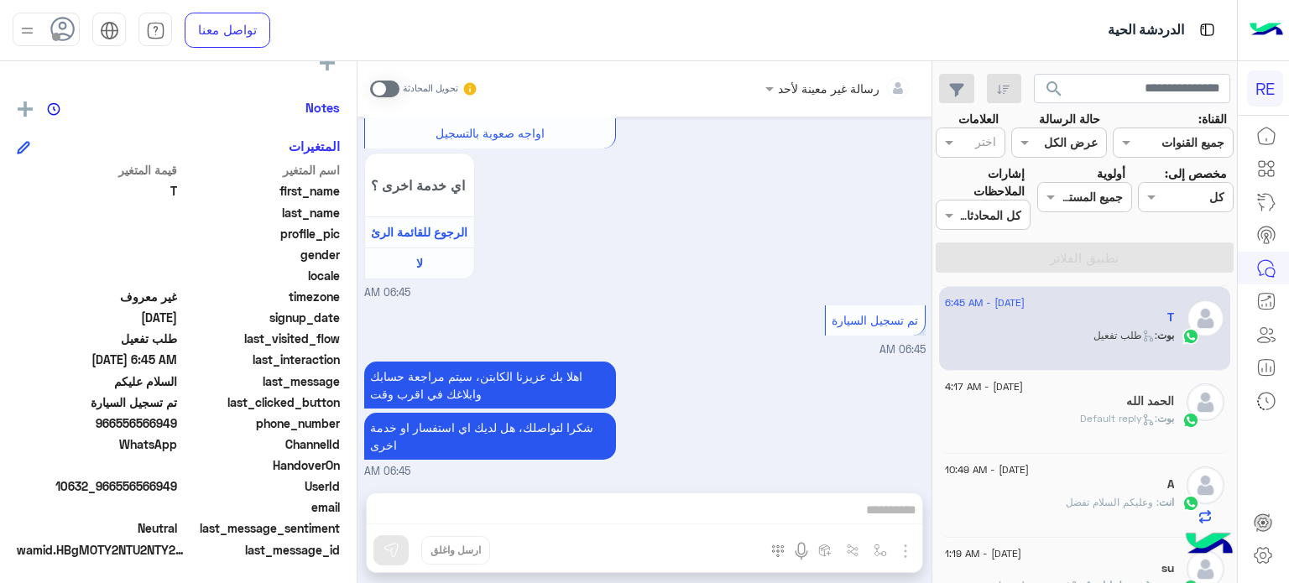
click at [391, 89] on span at bounding box center [384, 89] width 29 height 17
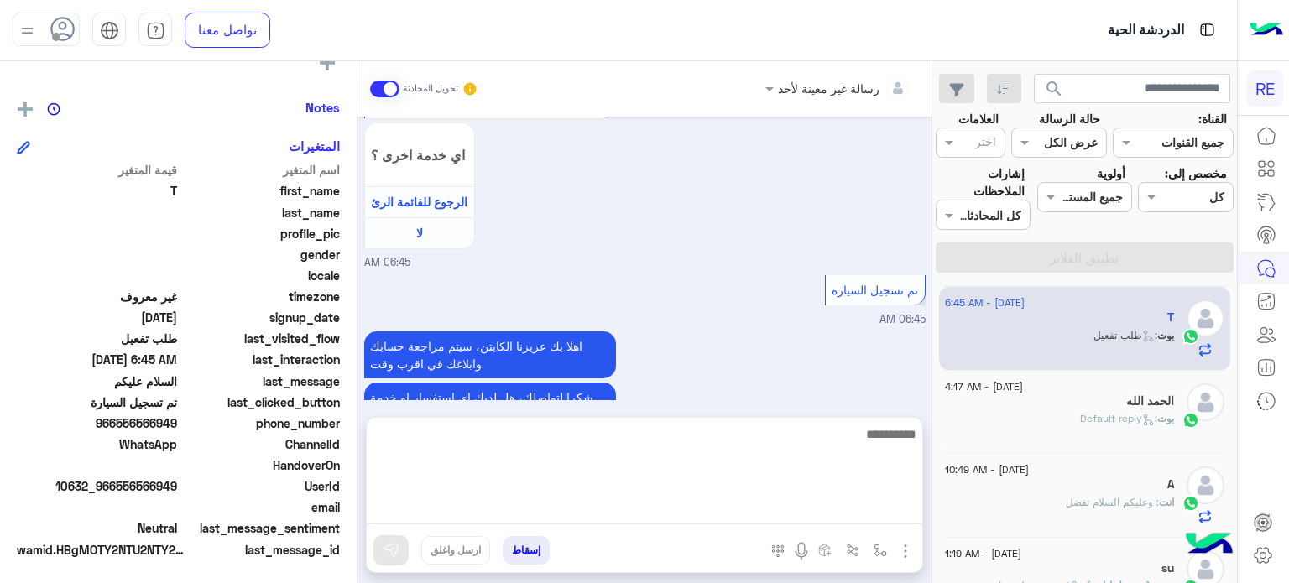
click at [691, 516] on textarea at bounding box center [644, 474] width 555 height 101
type textarea "**********"
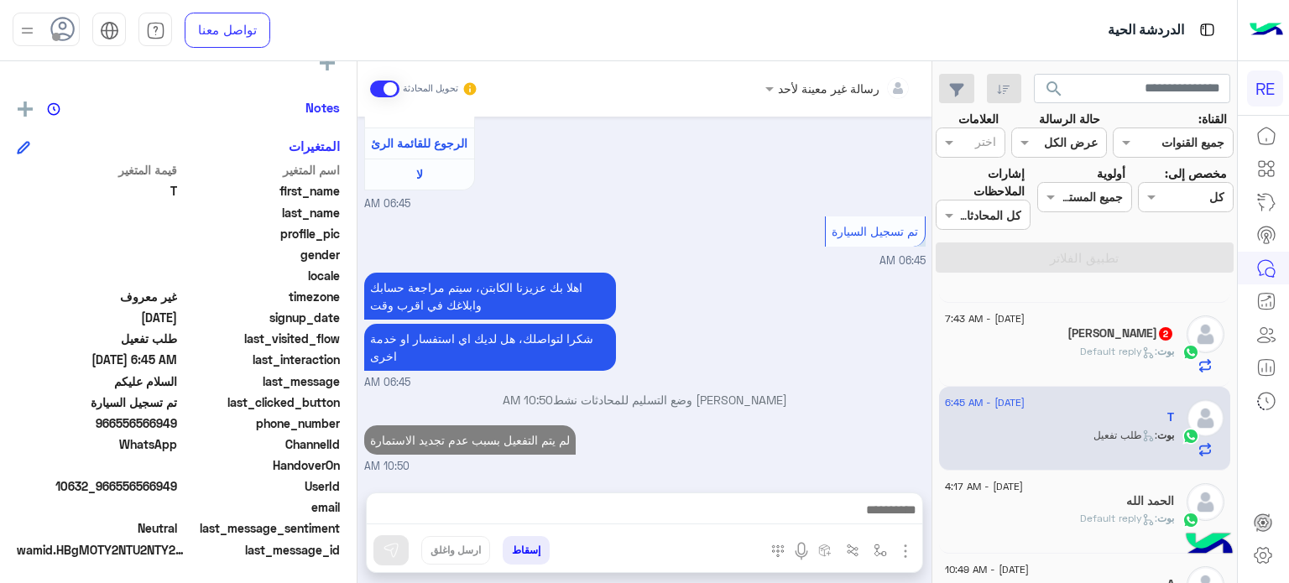
scroll to position [1290, 0]
click at [1070, 354] on div "[PERSON_NAME] : Default reply" at bounding box center [1059, 358] width 229 height 29
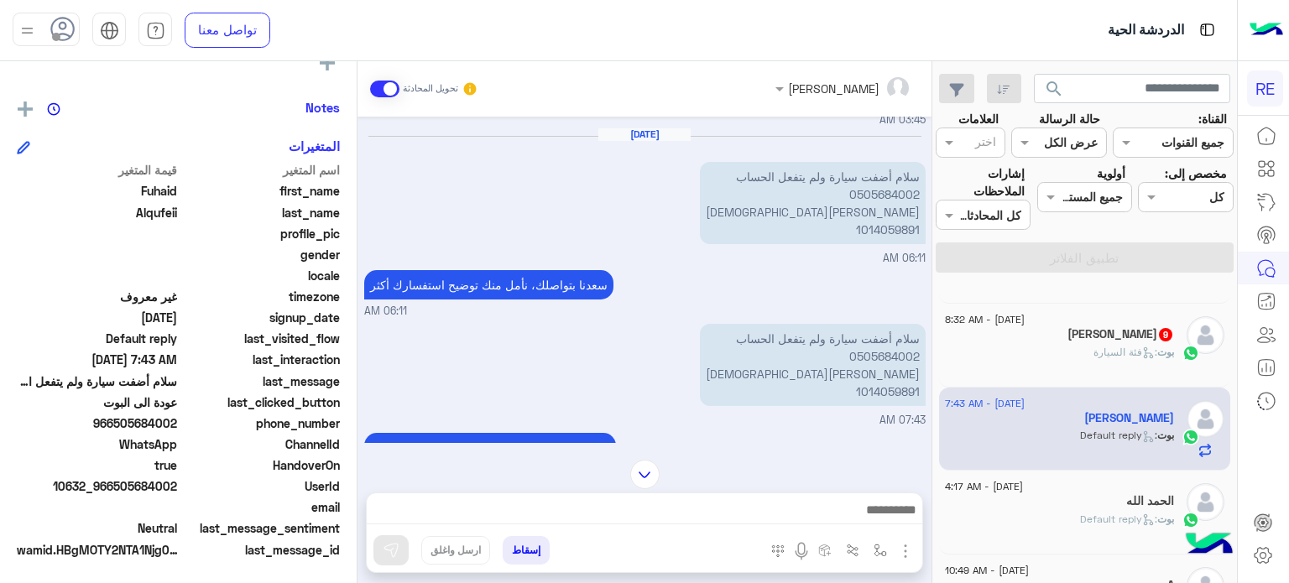
scroll to position [228, 0]
drag, startPoint x: 920, startPoint y: 357, endPoint x: 857, endPoint y: 358, distance: 62.9
click at [857, 358] on p "سلام أضفت سيارة ولم يتفعل الحساب 0505684002 [PERSON_NAME][DEMOGRAPHIC_DATA] 101…" at bounding box center [813, 366] width 226 height 82
copy p "505684002"
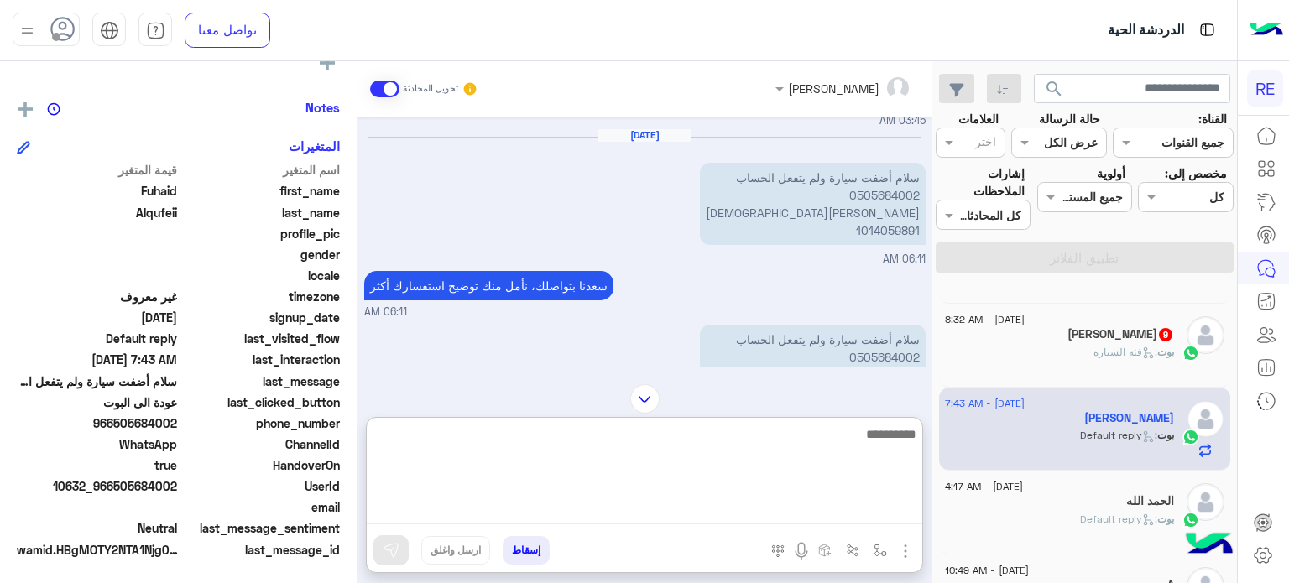
click at [748, 499] on textarea at bounding box center [644, 474] width 555 height 101
type textarea "**********"
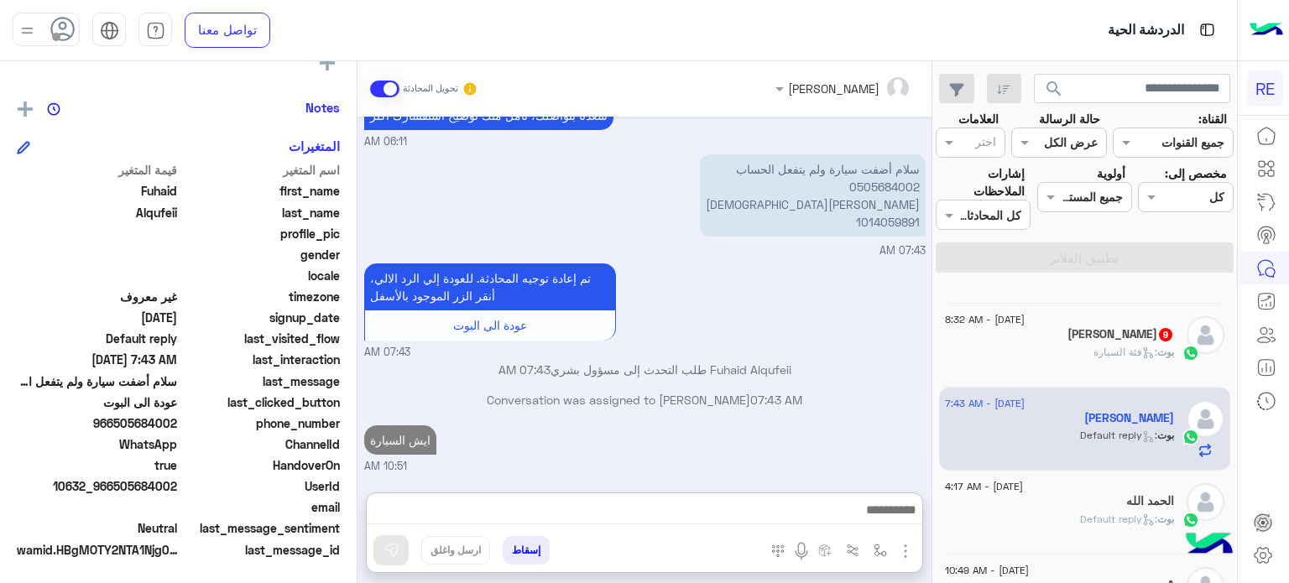
click at [1082, 352] on div "بوت : فئة السيارة" at bounding box center [1059, 359] width 229 height 29
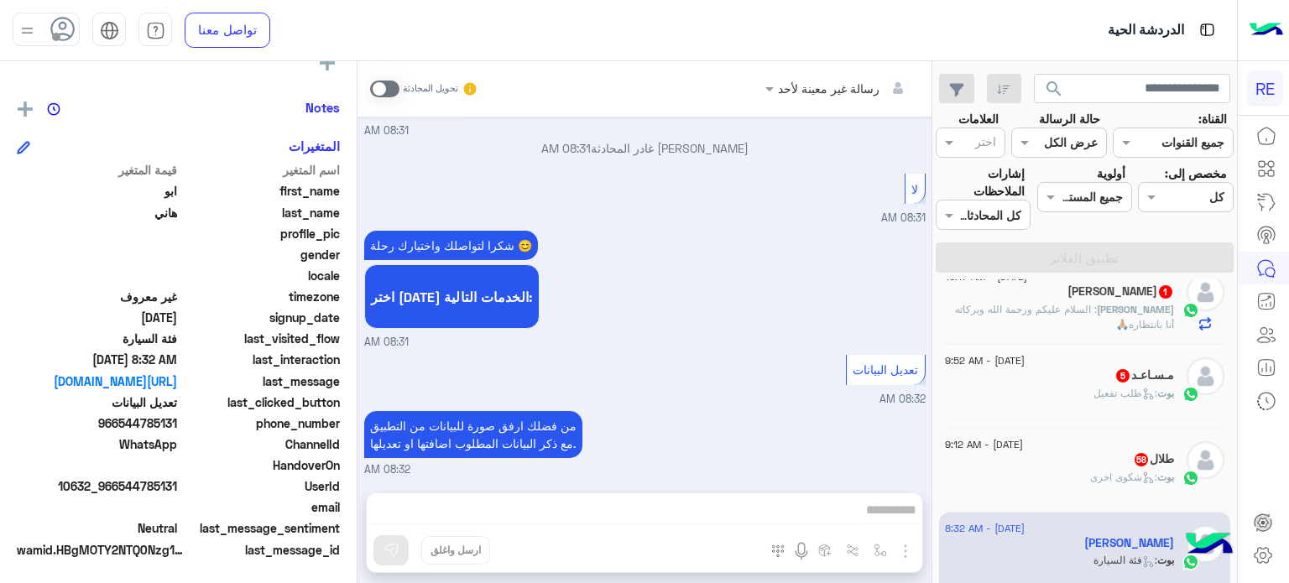
scroll to position [610, 0]
click at [1064, 467] on div "طلال 58" at bounding box center [1059, 460] width 229 height 18
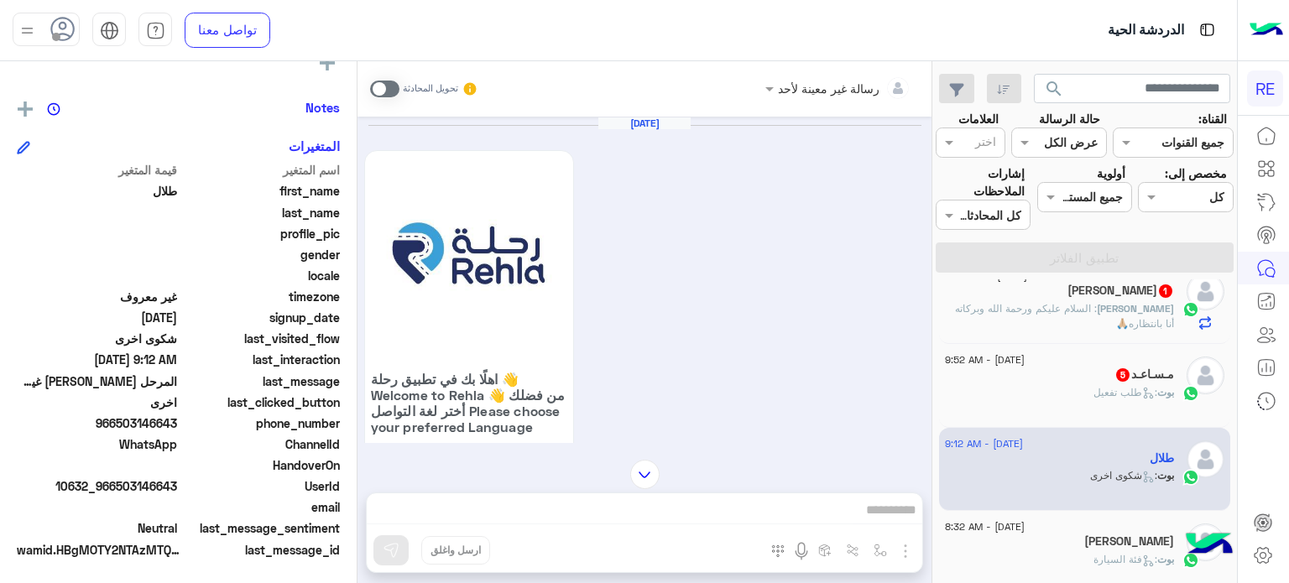
scroll to position [1077, 0]
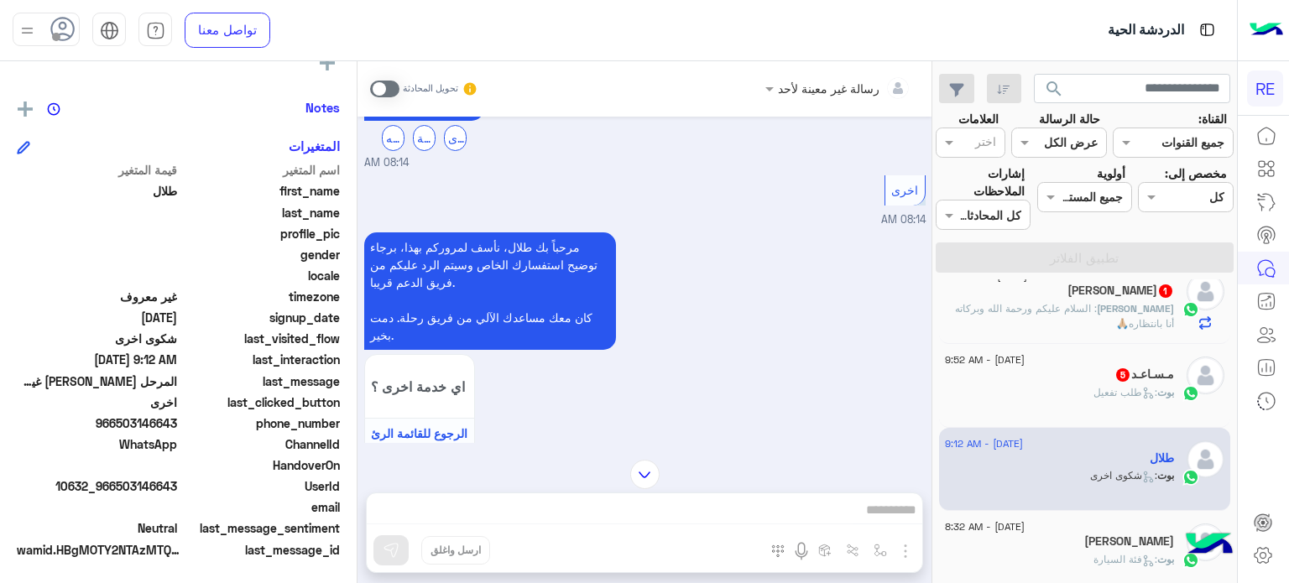
click at [379, 91] on span at bounding box center [384, 89] width 29 height 17
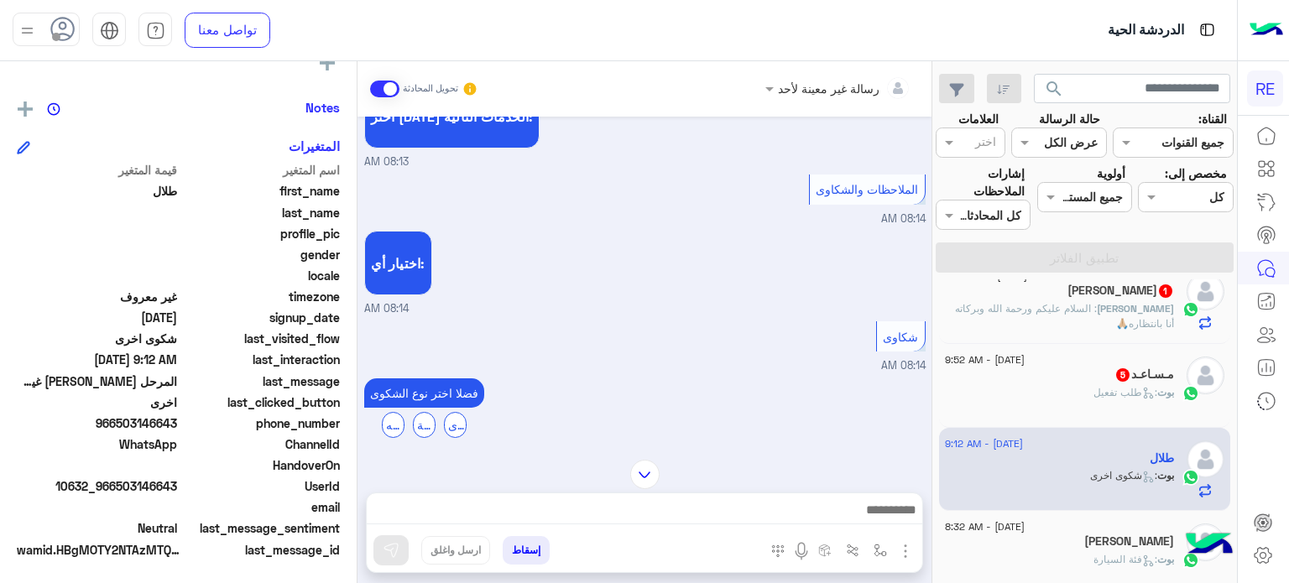
scroll to position [683, 0]
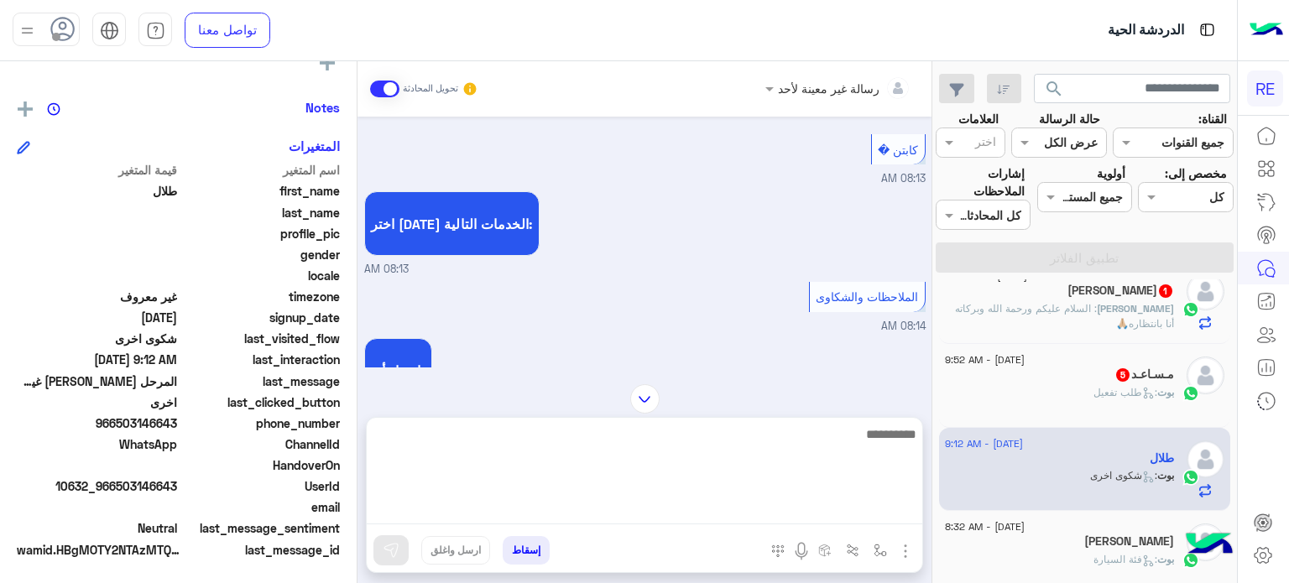
click at [686, 508] on textarea at bounding box center [644, 474] width 555 height 101
type textarea "**********"
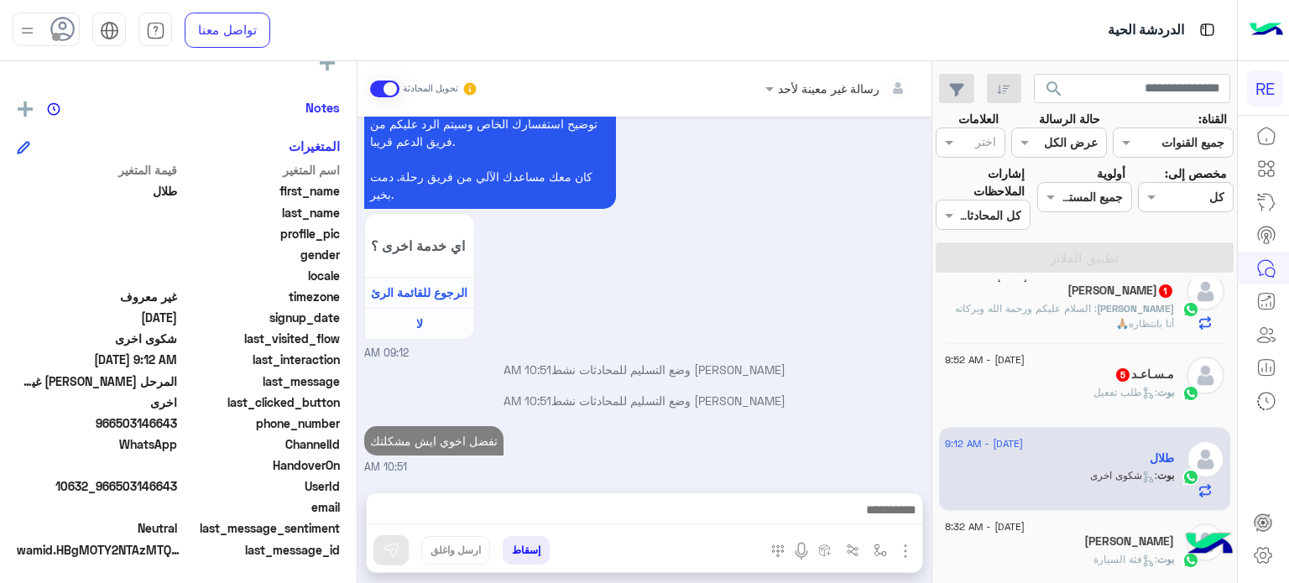
scroll to position [0, 0]
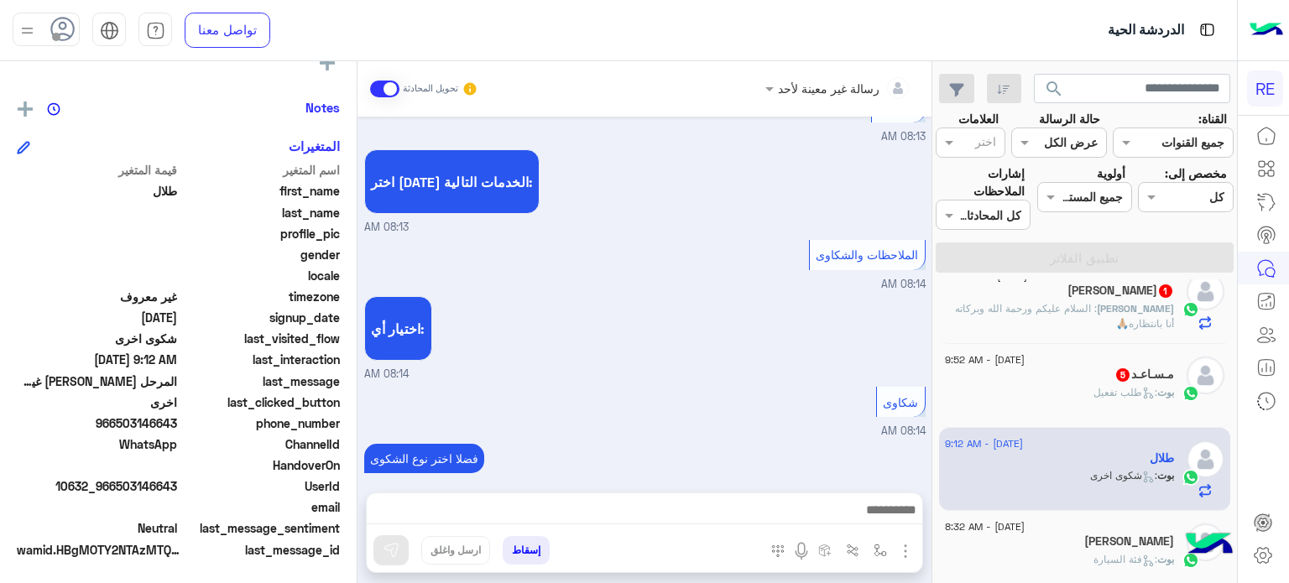
click at [1047, 394] on div "بوت : طلب تفعيل" at bounding box center [1059, 399] width 229 height 29
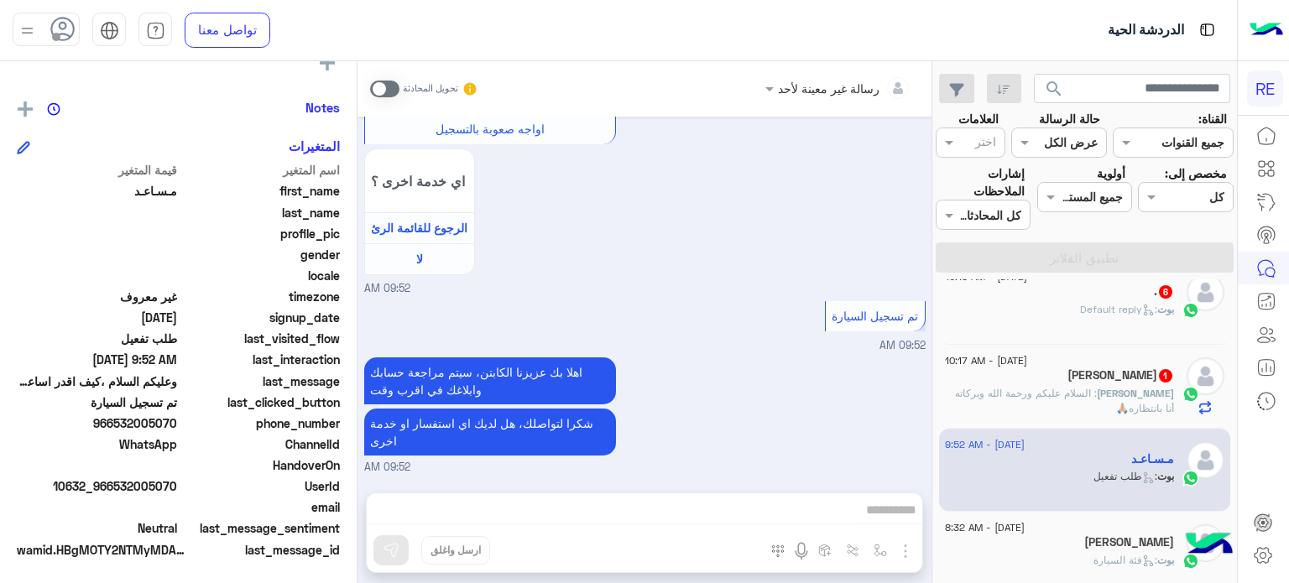
drag, startPoint x: 179, startPoint y: 491, endPoint x: 119, endPoint y: 494, distance: 59.7
click at [119, 494] on div "UserId 10632_966532005070" at bounding box center [178, 487] width 323 height 21
copy span "532005070"
click at [1128, 382] on h5 "[PERSON_NAME] 1" at bounding box center [1120, 375] width 107 height 14
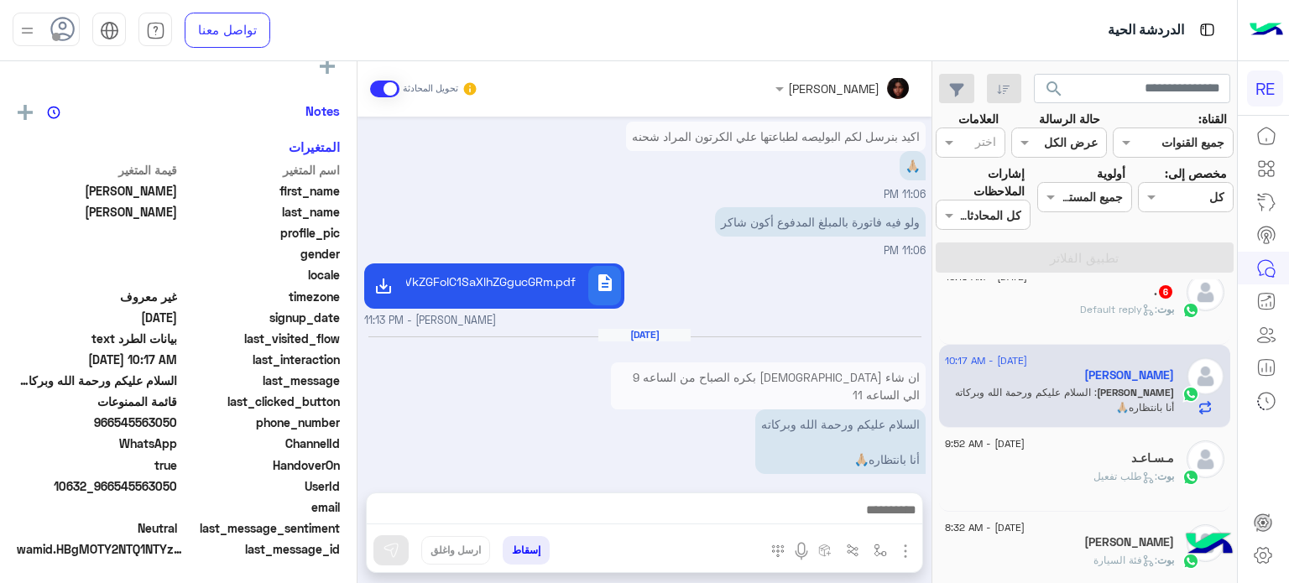
scroll to position [319, 0]
click at [904, 547] on img "button" at bounding box center [905, 551] width 20 height 20
click at [821, 478] on li "المرفقات" at bounding box center [853, 482] width 124 height 34
click at [910, 550] on img "button" at bounding box center [905, 551] width 20 height 20
click at [892, 481] on button "المرفقات" at bounding box center [870, 482] width 91 height 34
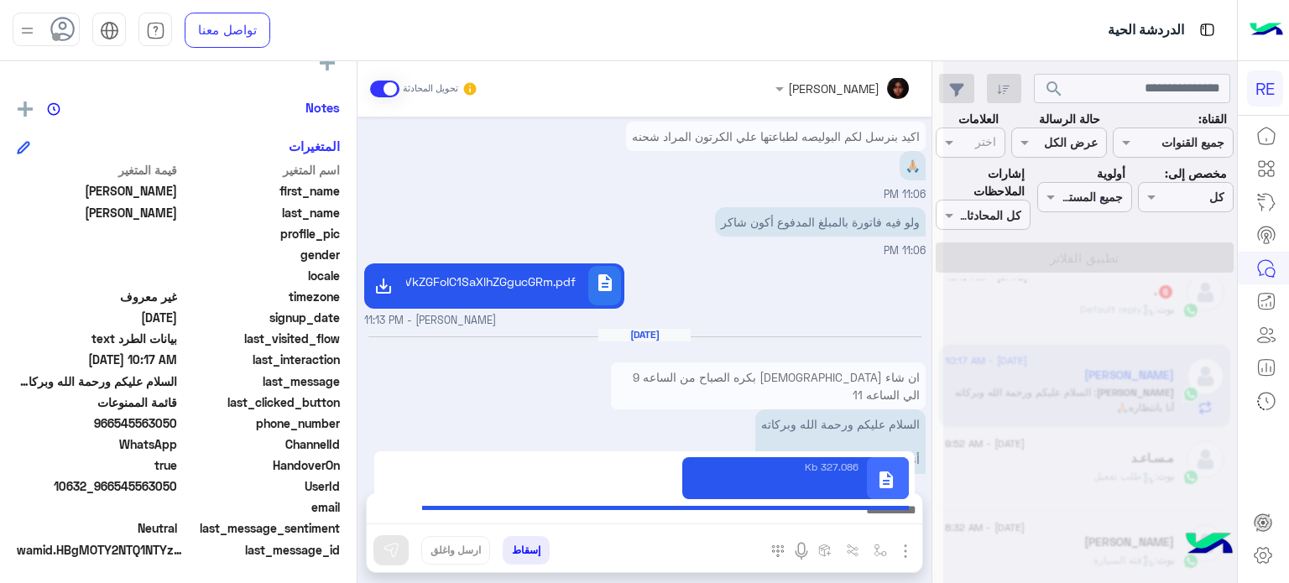
type textarea "**********"
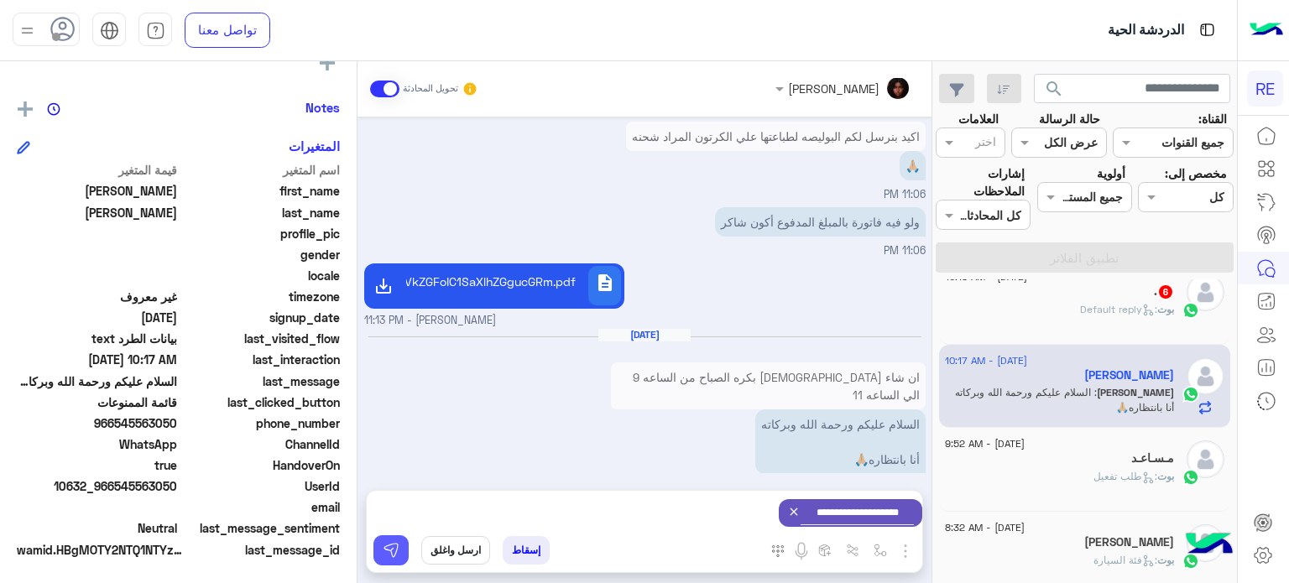
click at [393, 550] on img at bounding box center [391, 550] width 17 height 17
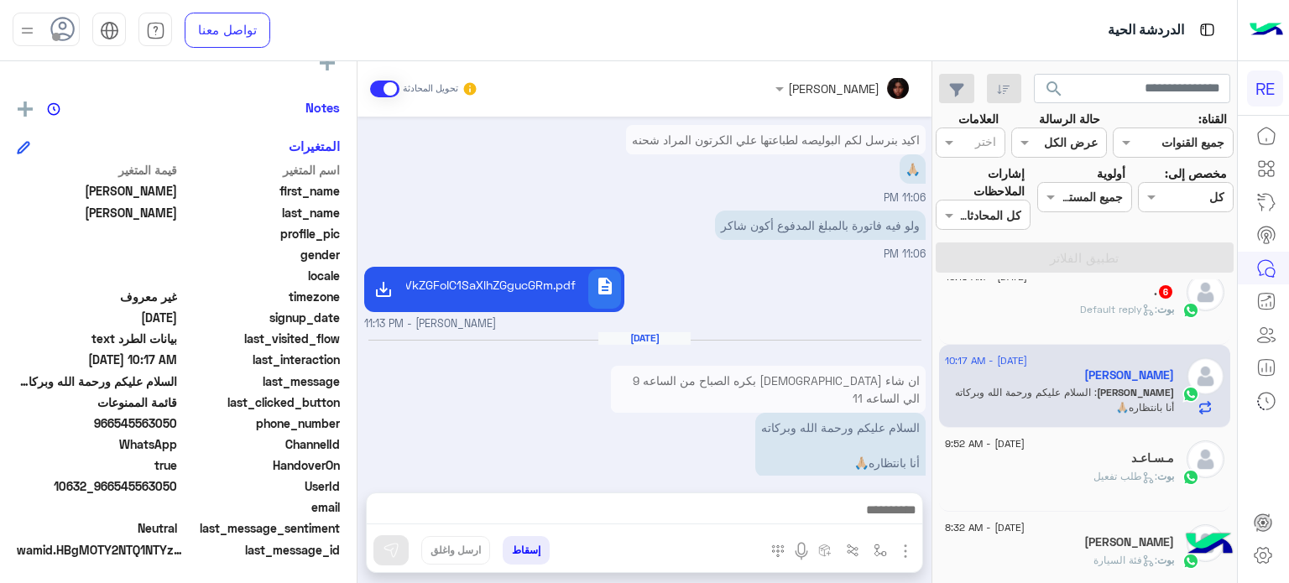
scroll to position [390, 0]
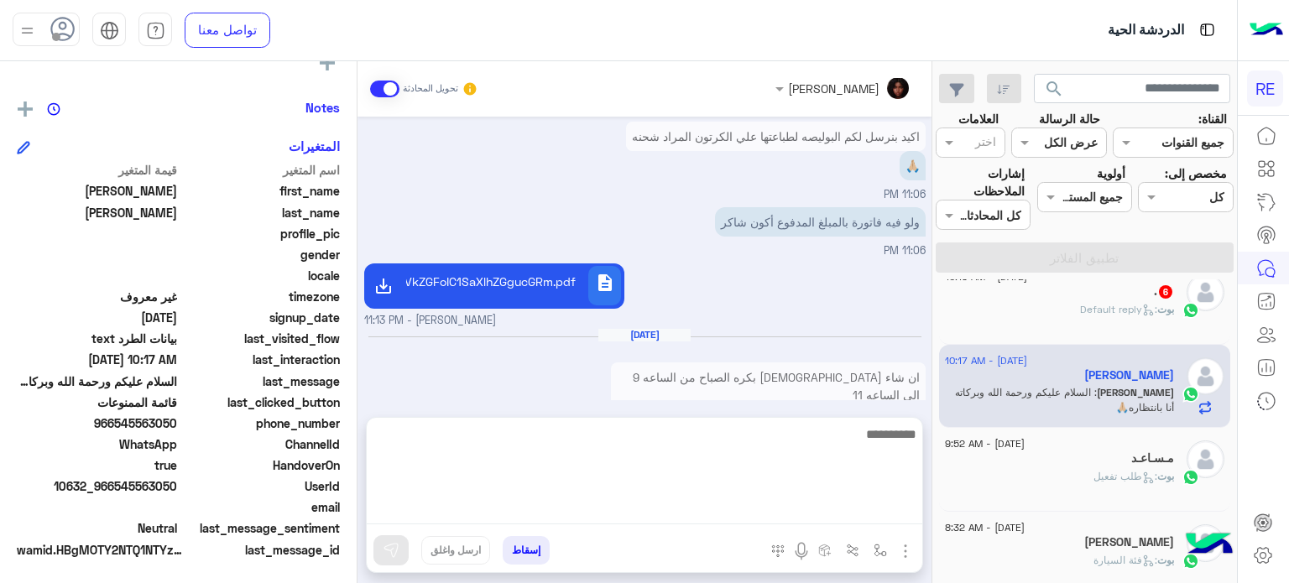
click at [755, 508] on textarea at bounding box center [644, 474] width 555 height 101
type textarea "**********"
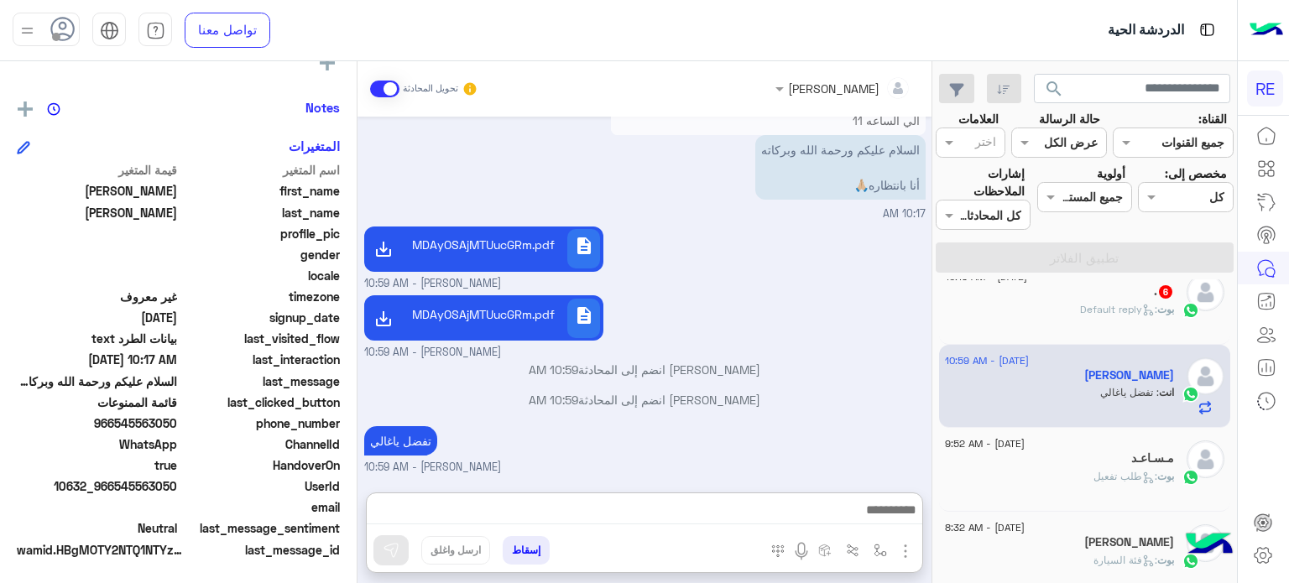
scroll to position [2101, 0]
click at [1064, 307] on div "[PERSON_NAME] : Default reply" at bounding box center [1059, 316] width 229 height 29
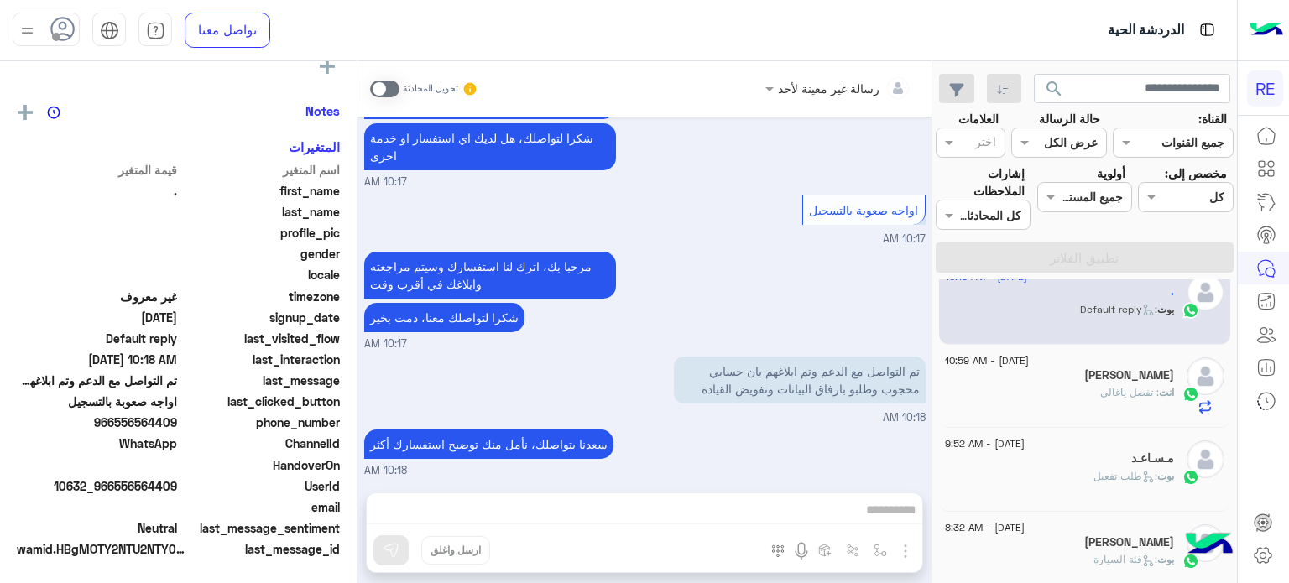
scroll to position [319, 0]
drag, startPoint x: 178, startPoint y: 486, endPoint x: 114, endPoint y: 497, distance: 64.7
click at [114, 497] on div "اسم المتغير قيمة المتغير first_name . last_name profile_pic gender locale timez…" at bounding box center [178, 361] width 323 height 400
drag, startPoint x: 117, startPoint y: 490, endPoint x: 178, endPoint y: 487, distance: 60.5
click at [177, 487] on span "10632_966556564409" at bounding box center [97, 486] width 160 height 18
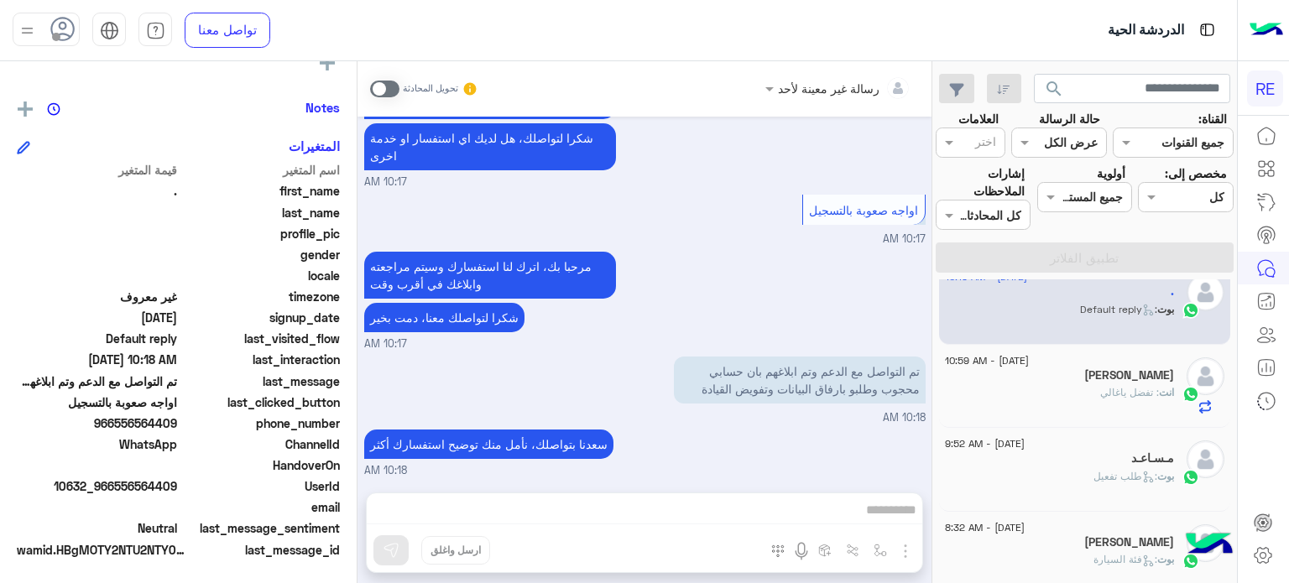
copy span "556564409"
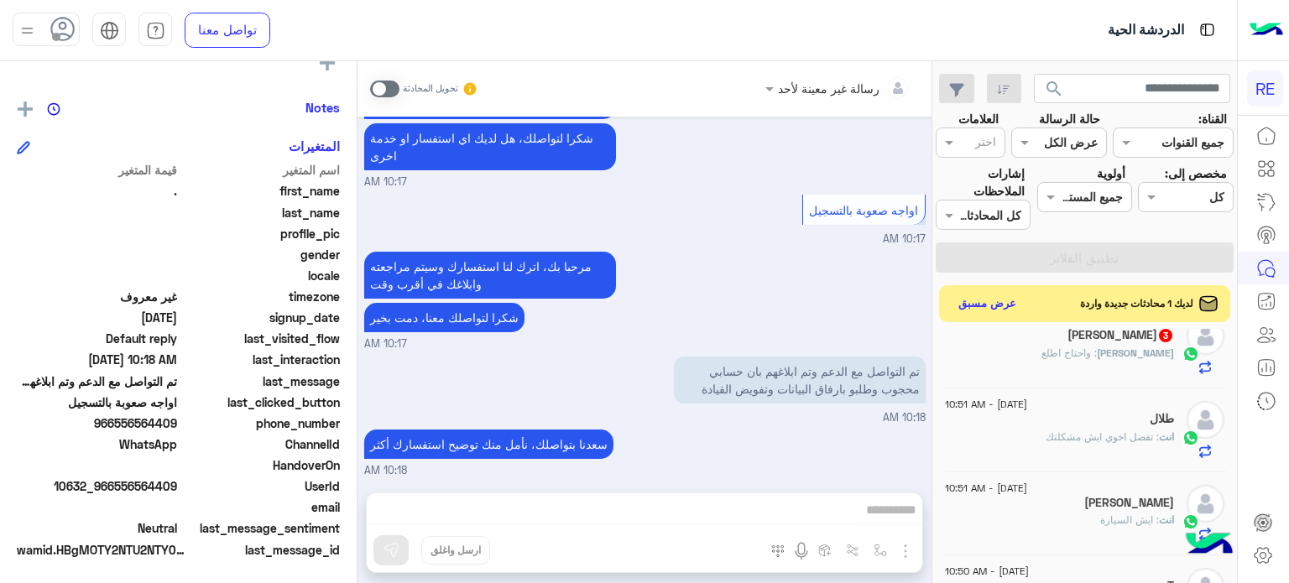
scroll to position [0, 0]
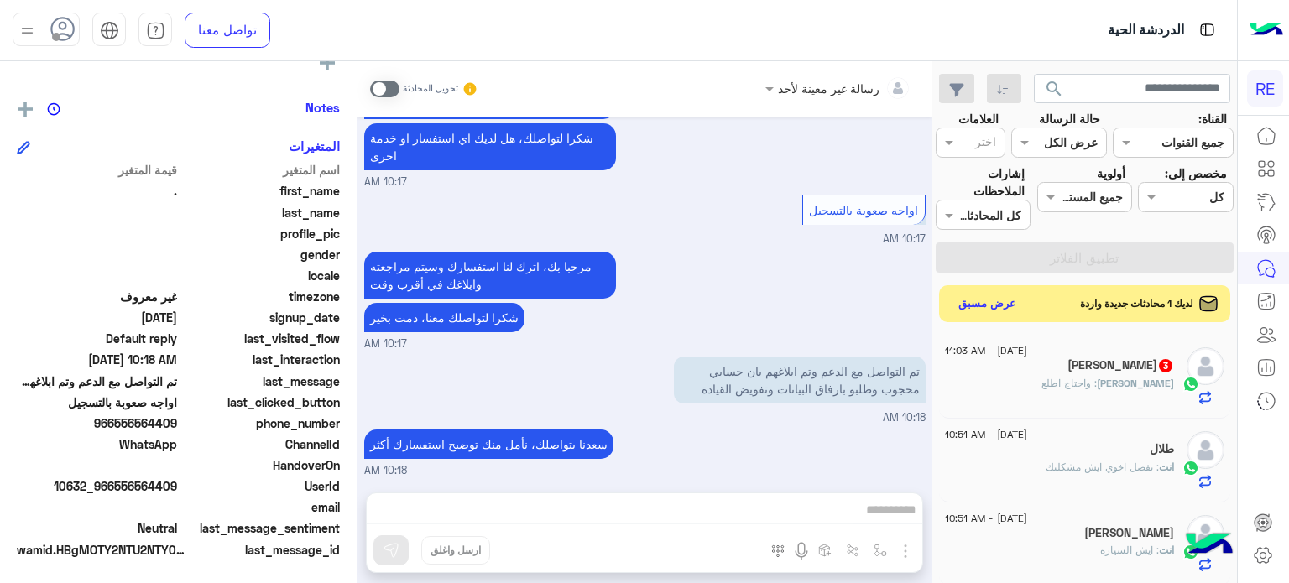
click at [1064, 366] on div "[PERSON_NAME] 3" at bounding box center [1059, 367] width 229 height 18
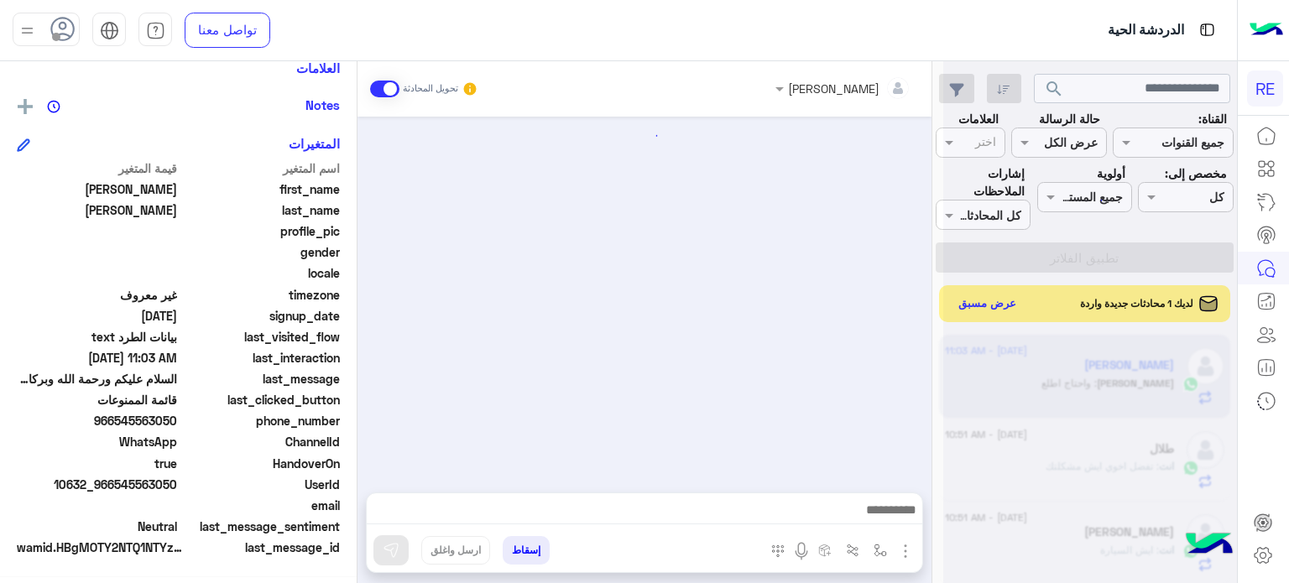
scroll to position [350, 0]
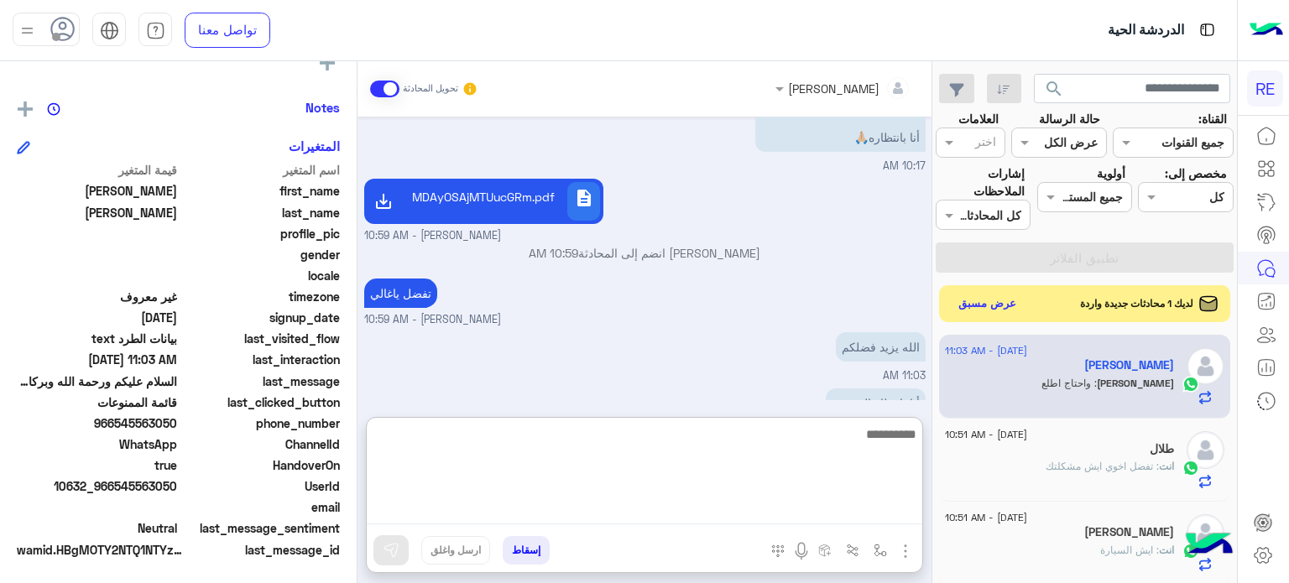
click at [889, 518] on textarea at bounding box center [644, 474] width 555 height 101
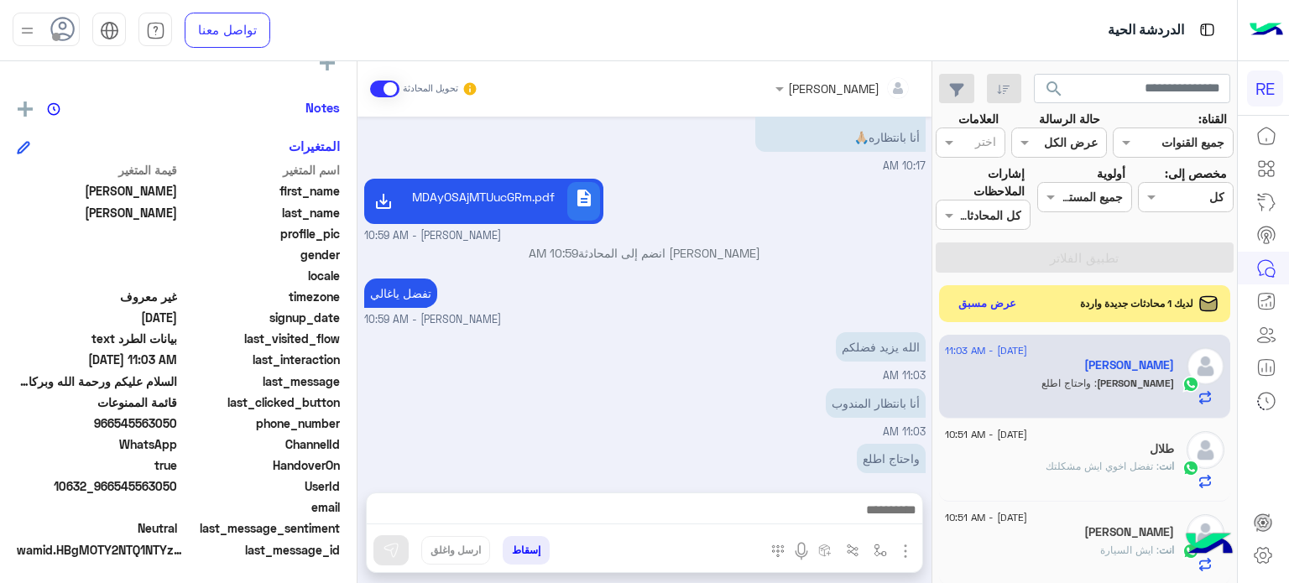
click at [738, 384] on div "أنا بانتظار المندوب" at bounding box center [827, 403] width 195 height 38
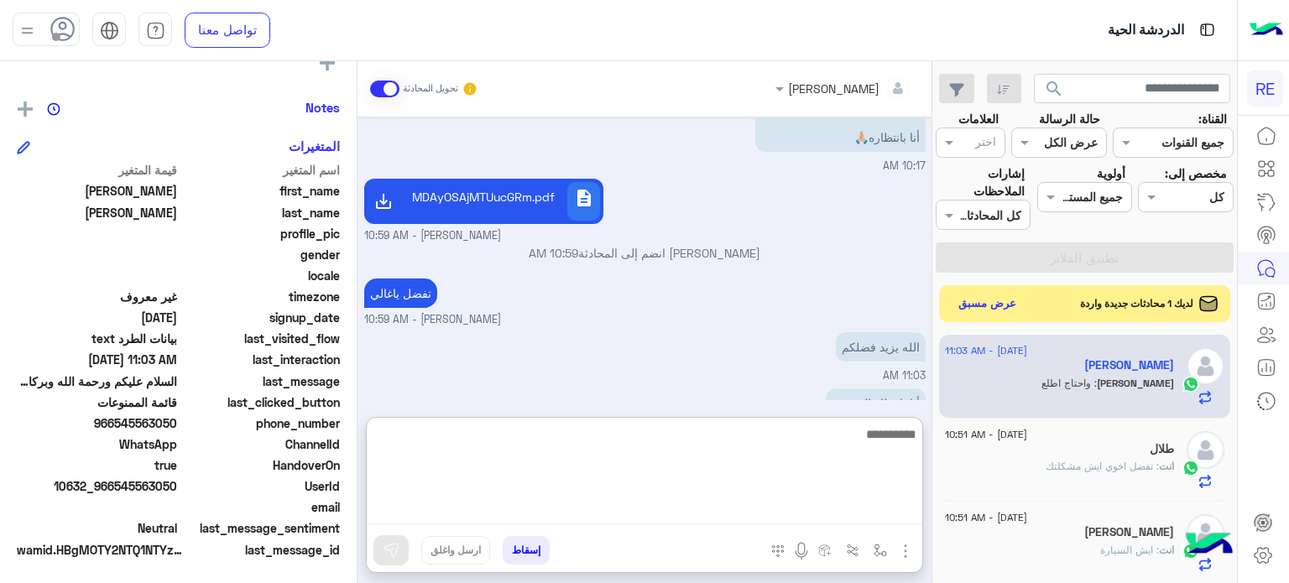
click at [700, 513] on textarea at bounding box center [644, 474] width 555 height 101
click at [851, 440] on textarea at bounding box center [644, 474] width 555 height 101
click at [847, 440] on textarea at bounding box center [644, 474] width 555 height 101
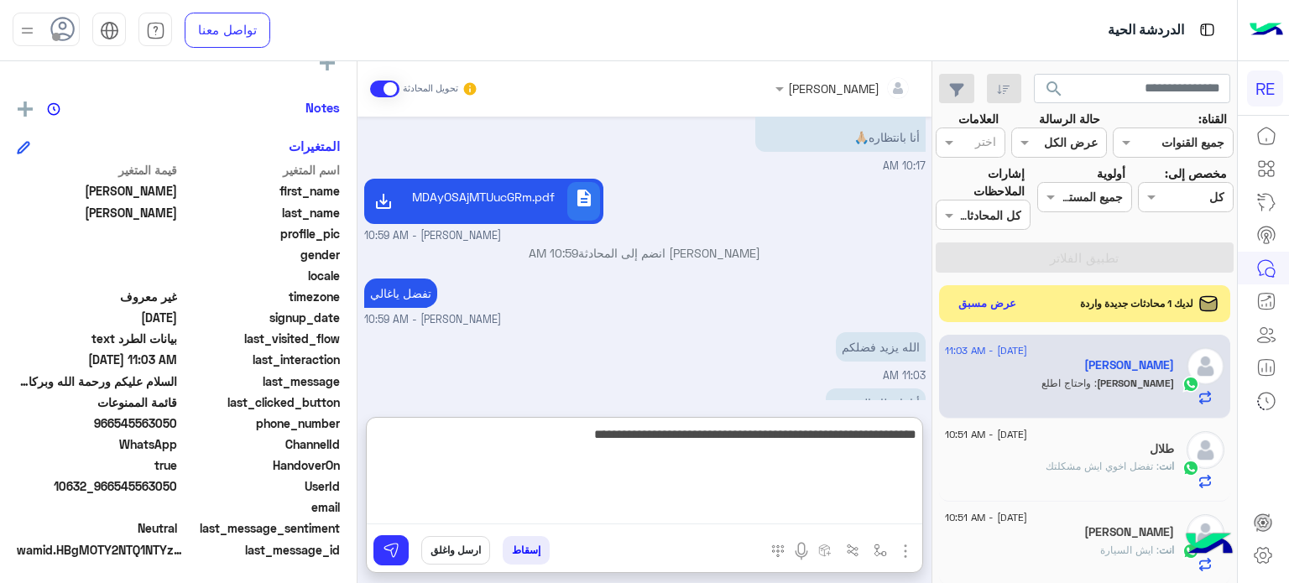
type textarea "**********"
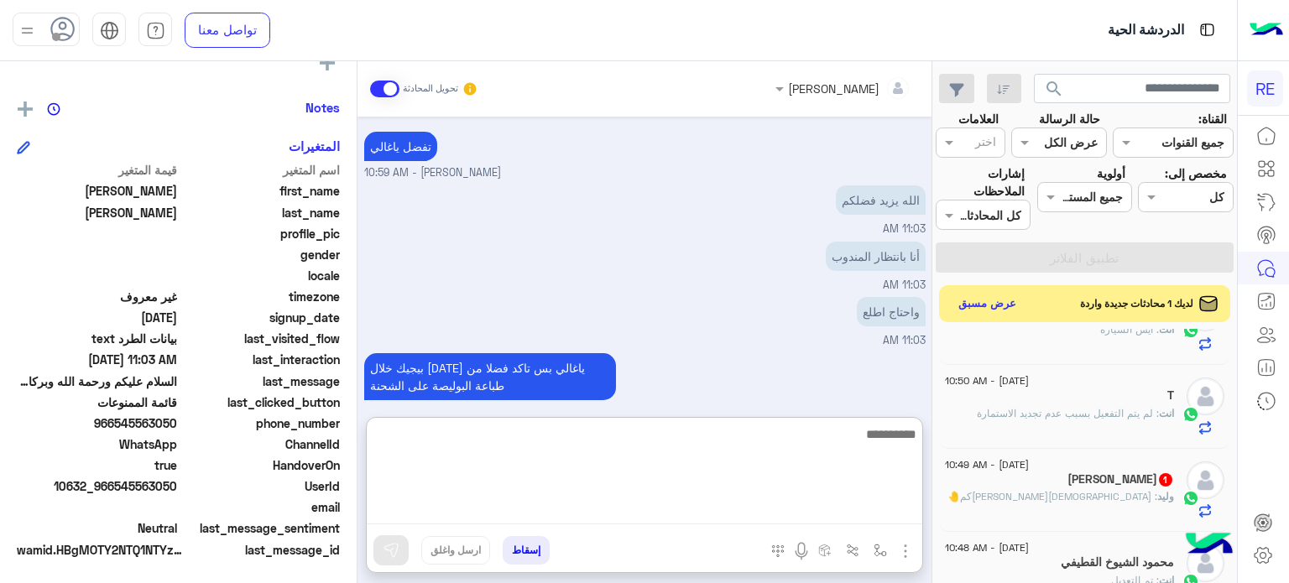
scroll to position [324, 0]
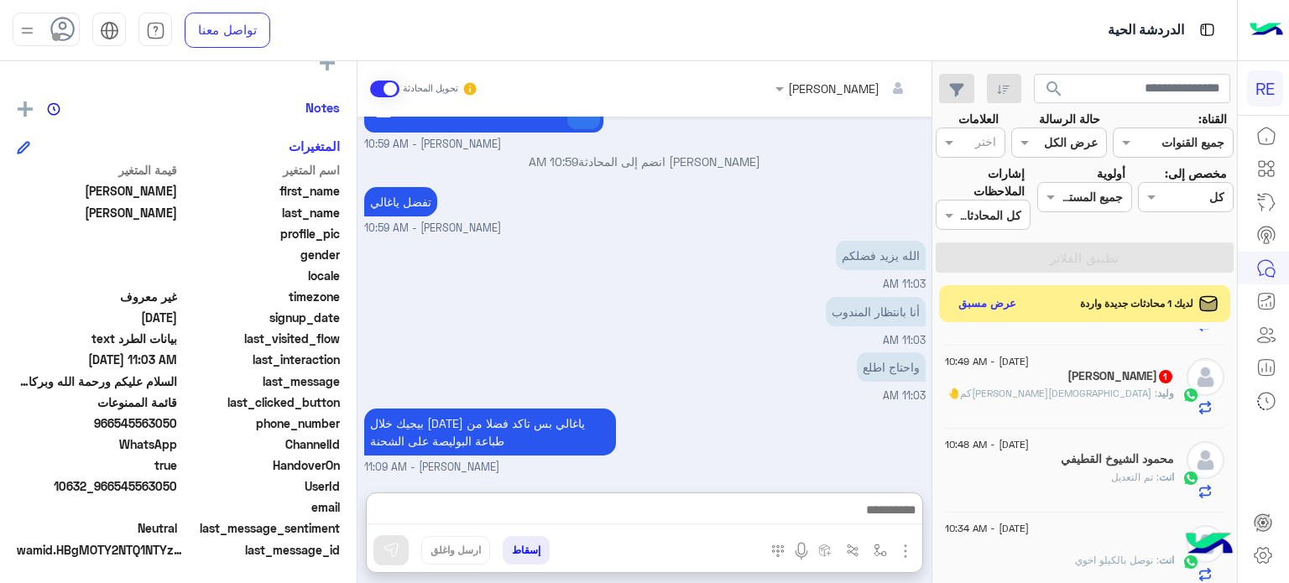
click at [1118, 396] on span ": [DEMOGRAPHIC_DATA][PERSON_NAME]كم🤚" at bounding box center [1052, 393] width 210 height 13
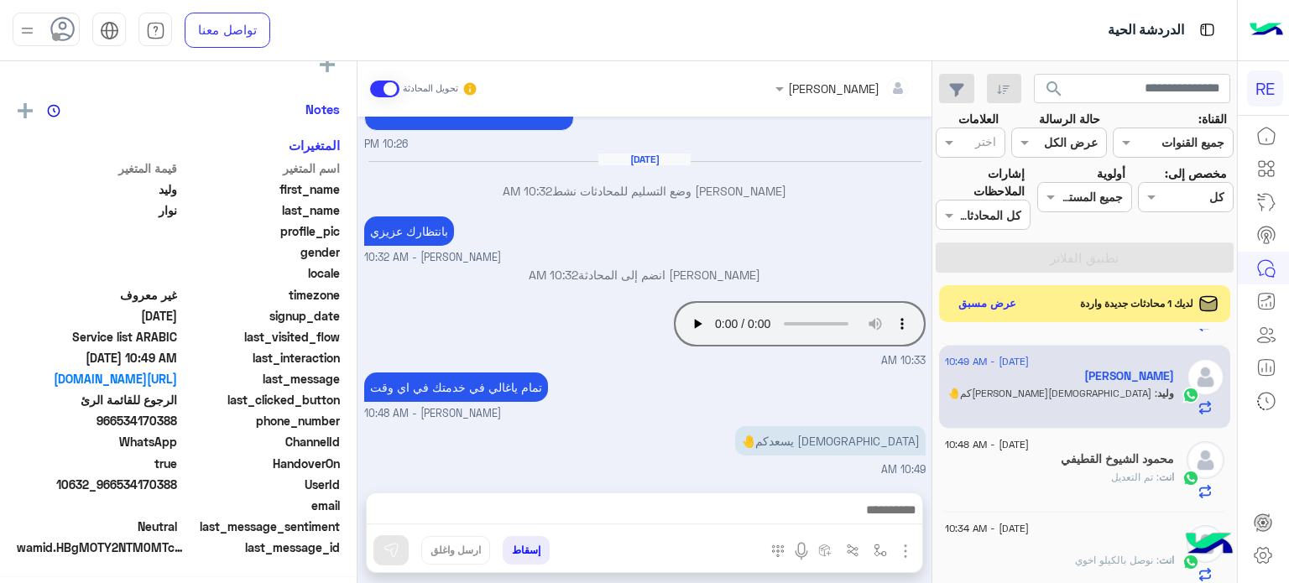
scroll to position [315, 0]
click at [999, 297] on button "عرض مسبق" at bounding box center [986, 303] width 70 height 23
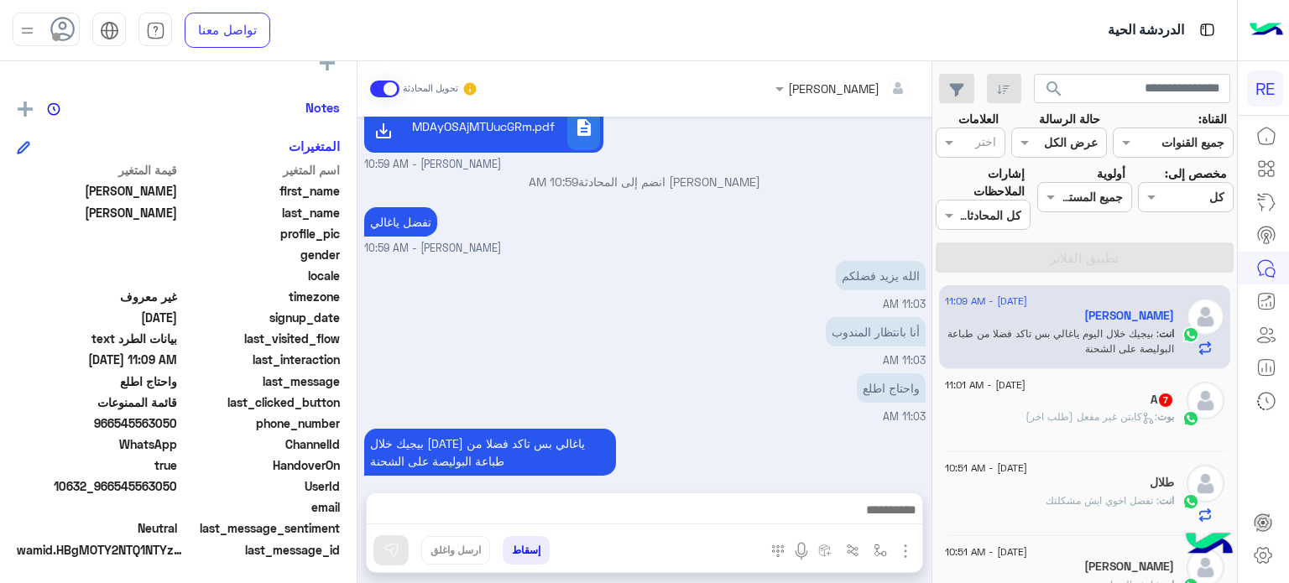
click at [1070, 409] on div "A 7" at bounding box center [1059, 402] width 229 height 18
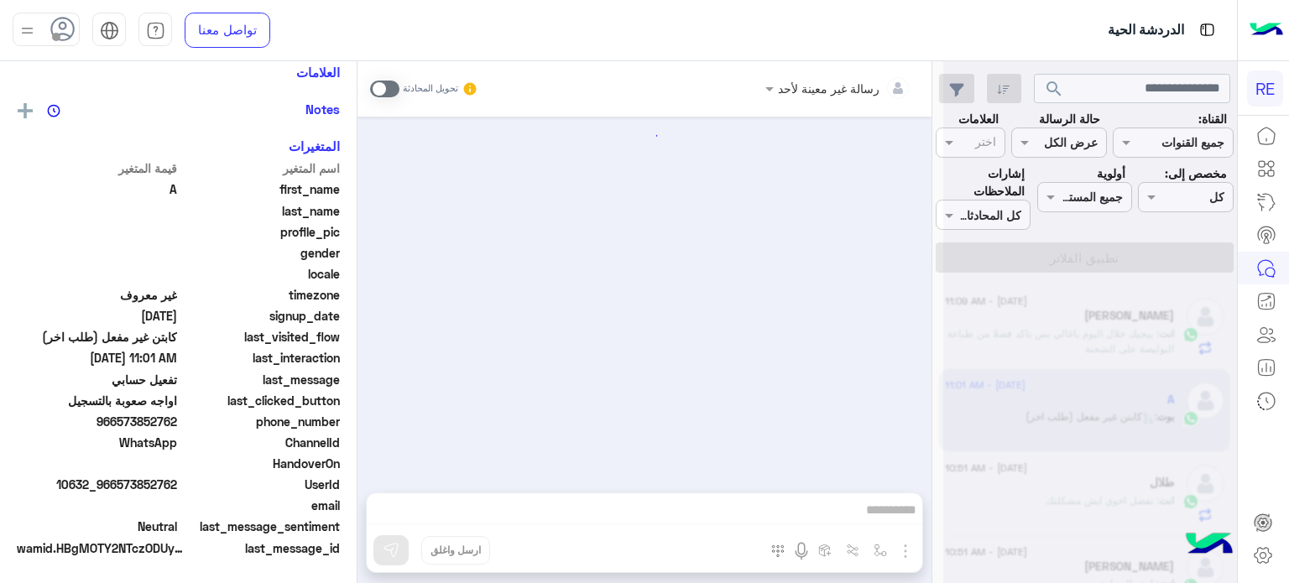
scroll to position [319, 0]
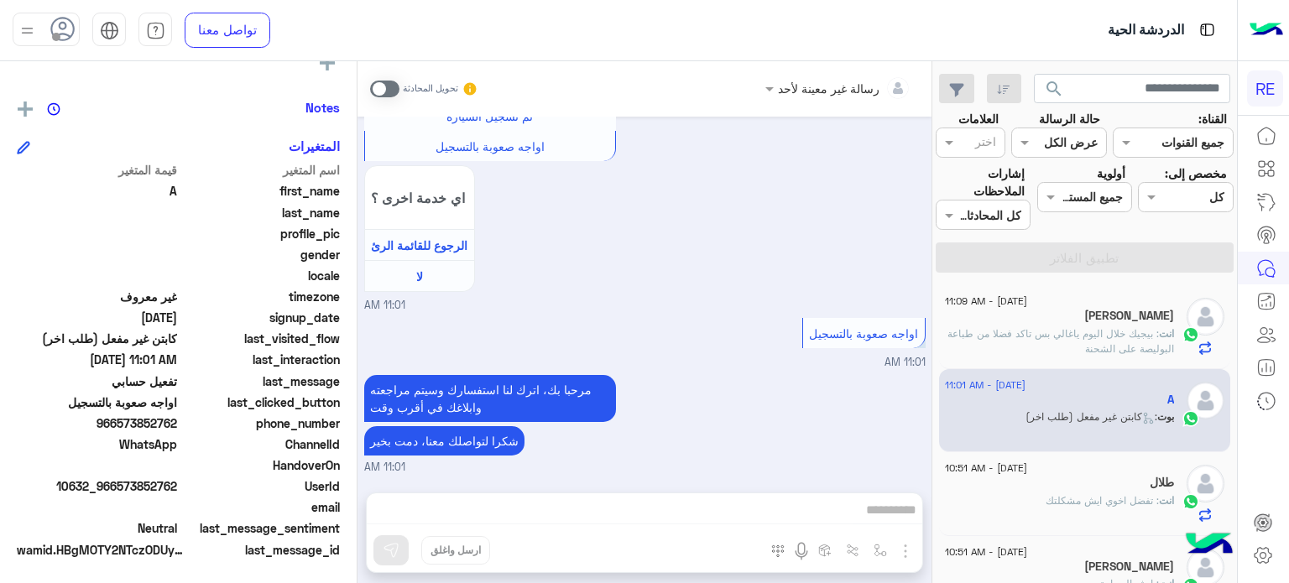
drag, startPoint x: 178, startPoint y: 483, endPoint x: 120, endPoint y: 493, distance: 58.8
click at [120, 493] on div "UserId 10632_966573852762" at bounding box center [178, 487] width 323 height 21
copy span "573852762"
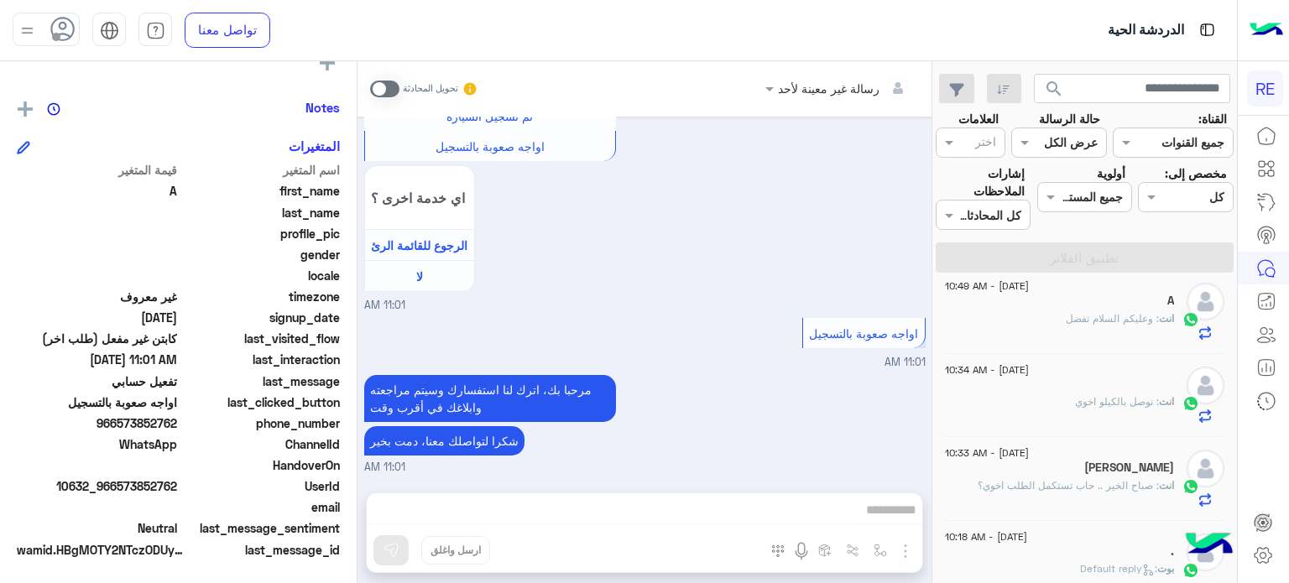
scroll to position [0, 0]
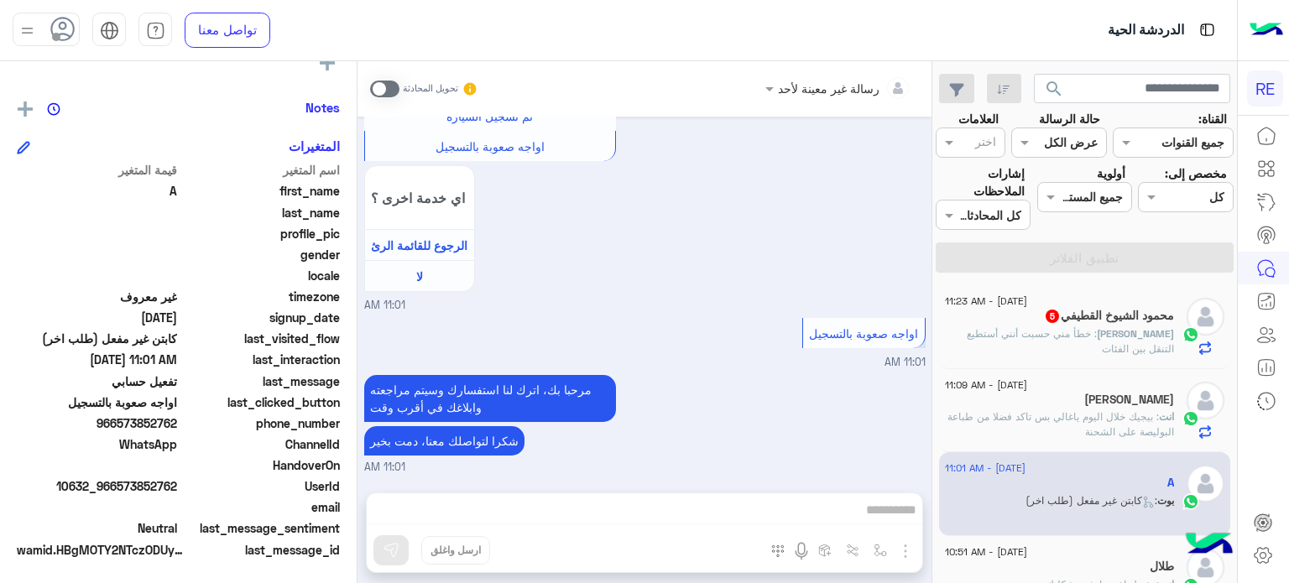
click at [1084, 331] on span ": خطأ مني حسبت أنني أستطيع التنقل بين الفئات" at bounding box center [1070, 341] width 207 height 28
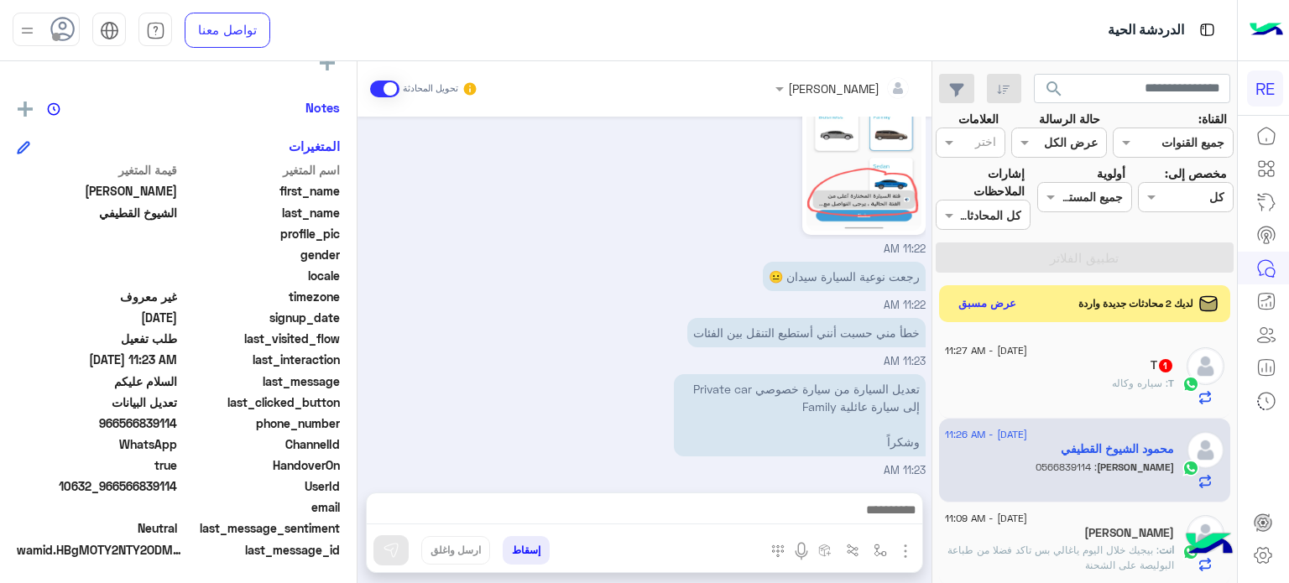
scroll to position [1159, 0]
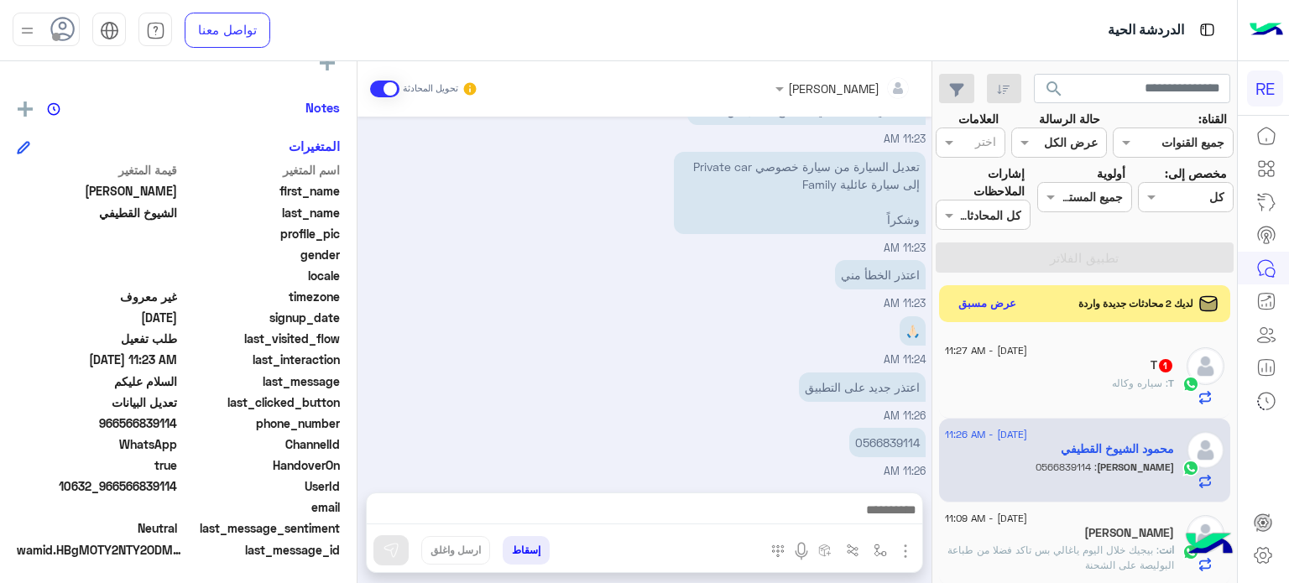
click at [1076, 378] on div "T : سياره وكاله" at bounding box center [1059, 390] width 229 height 29
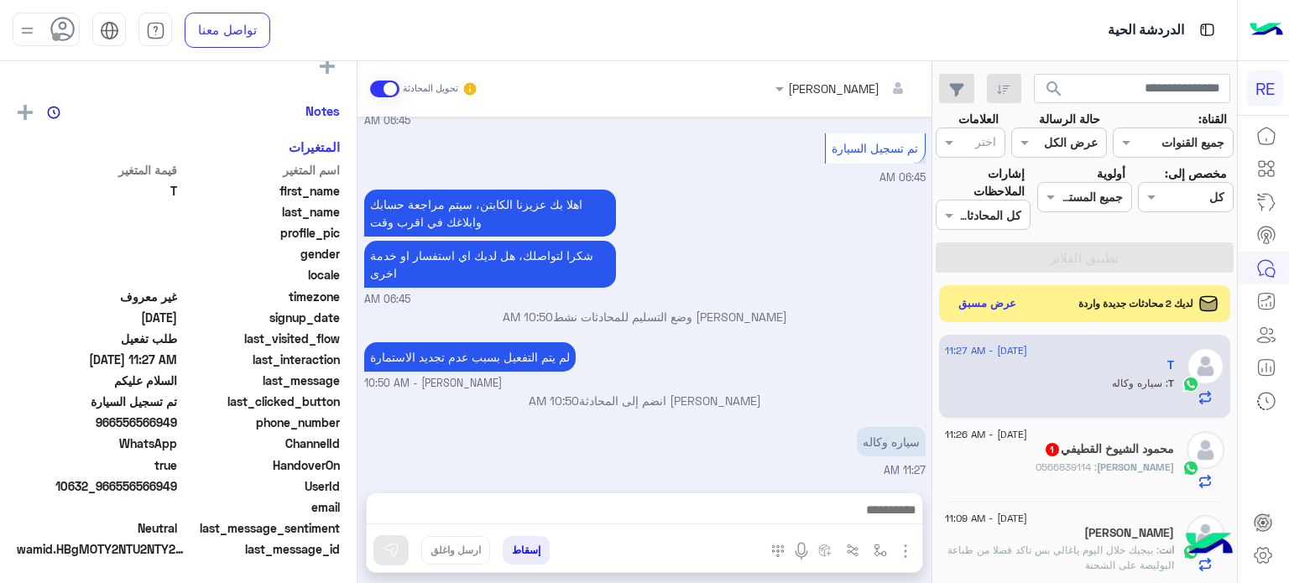
scroll to position [319, 0]
click at [1076, 471] on div "[PERSON_NAME] : 0566839114" at bounding box center [1059, 474] width 229 height 29
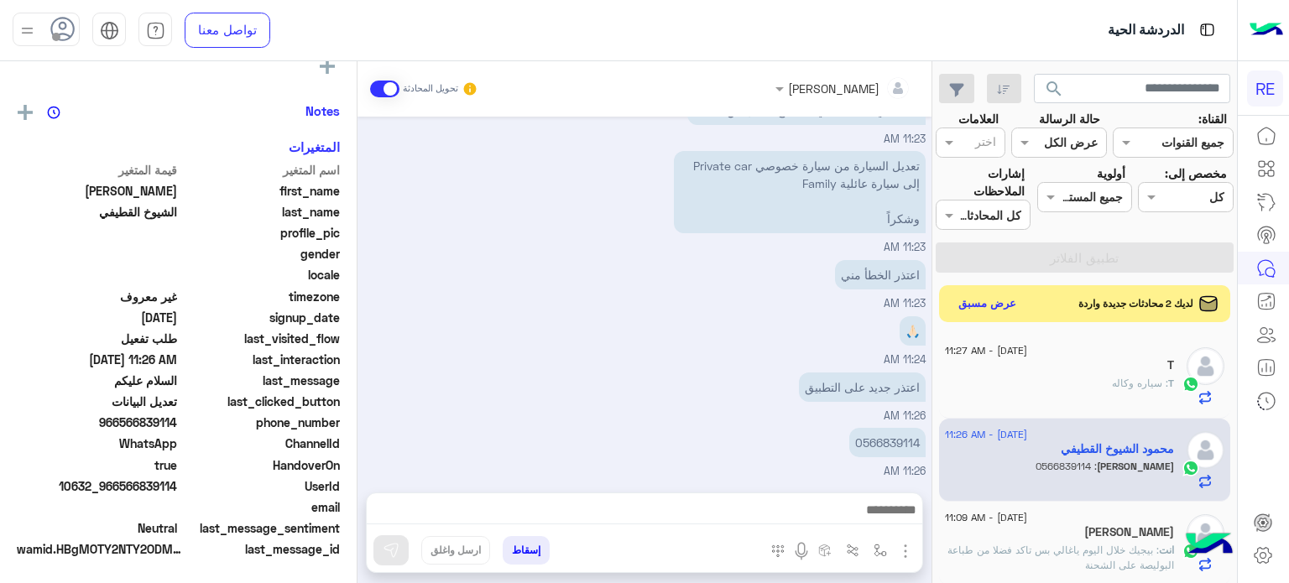
scroll to position [319, 0]
drag, startPoint x: 177, startPoint y: 426, endPoint x: 121, endPoint y: 425, distance: 56.2
click at [121, 425] on span "966566839114" at bounding box center [97, 423] width 160 height 18
copy span "566839114"
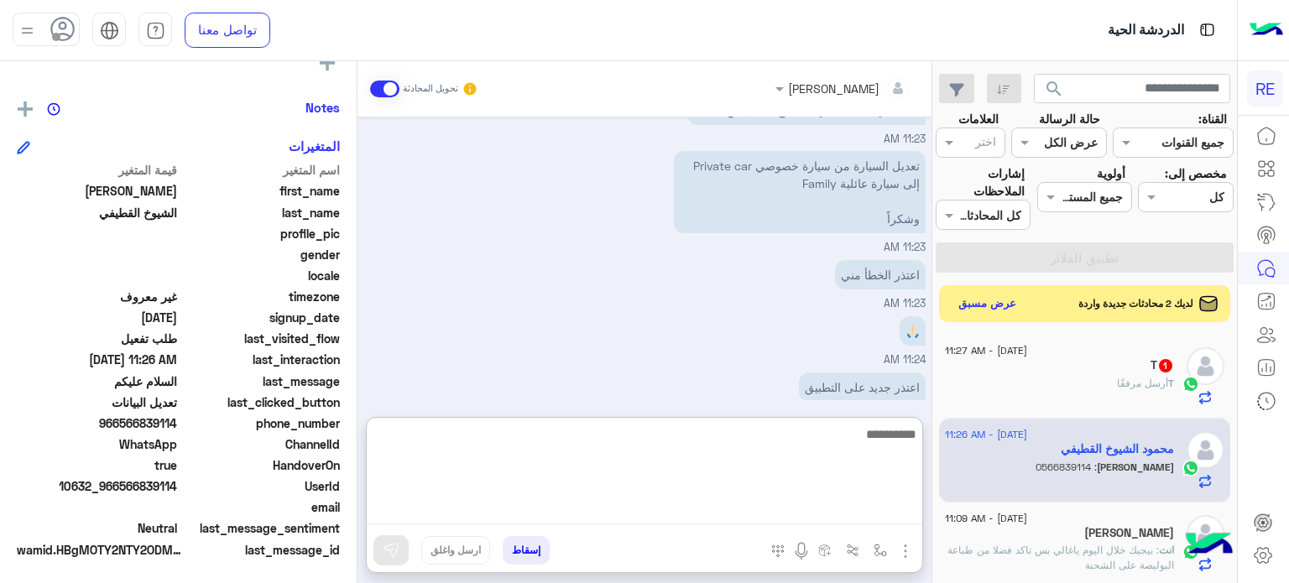
click at [861, 513] on textarea at bounding box center [644, 474] width 555 height 101
type textarea "**********"
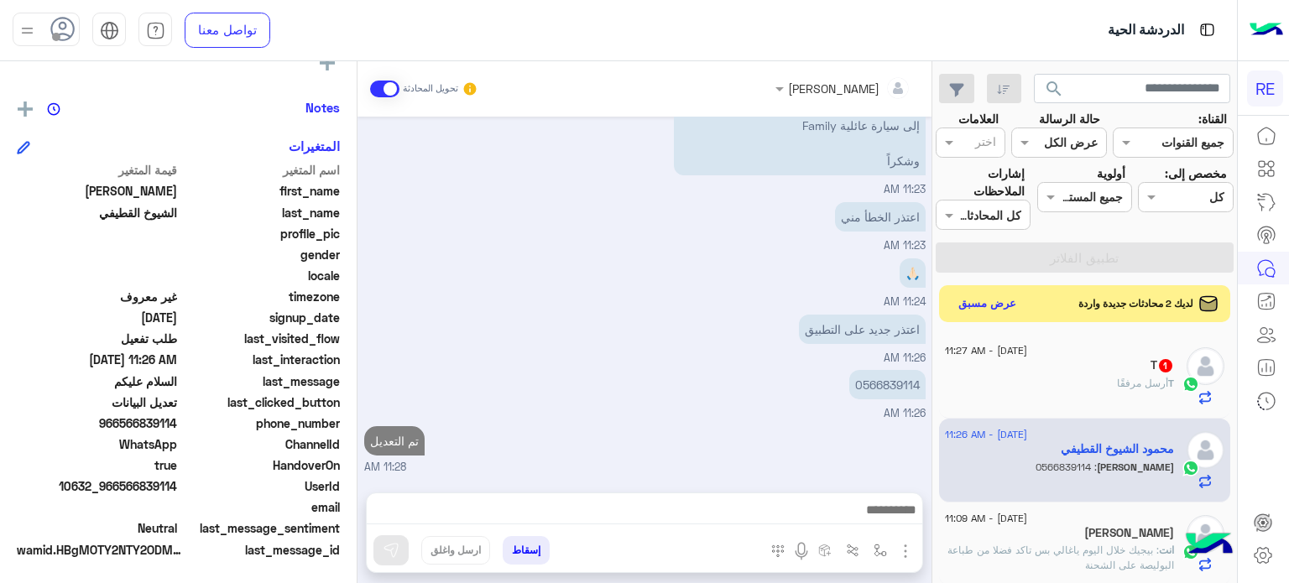
scroll to position [0, 0]
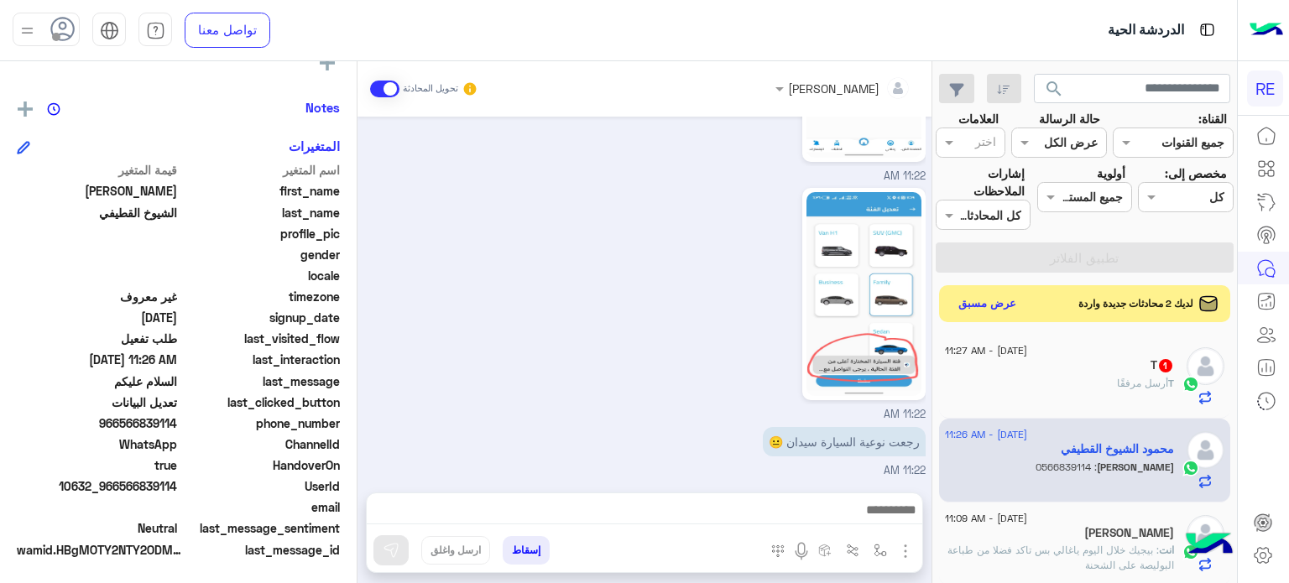
click at [1134, 386] on span "أرسل مرفقًا" at bounding box center [1142, 383] width 51 height 13
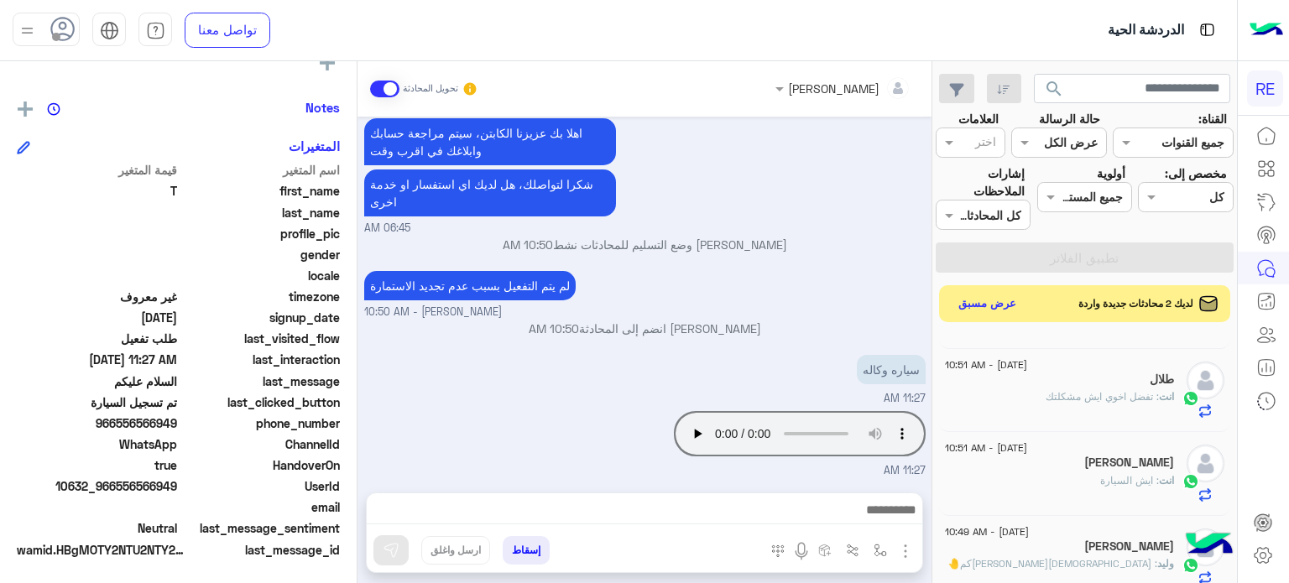
scroll to position [326, 0]
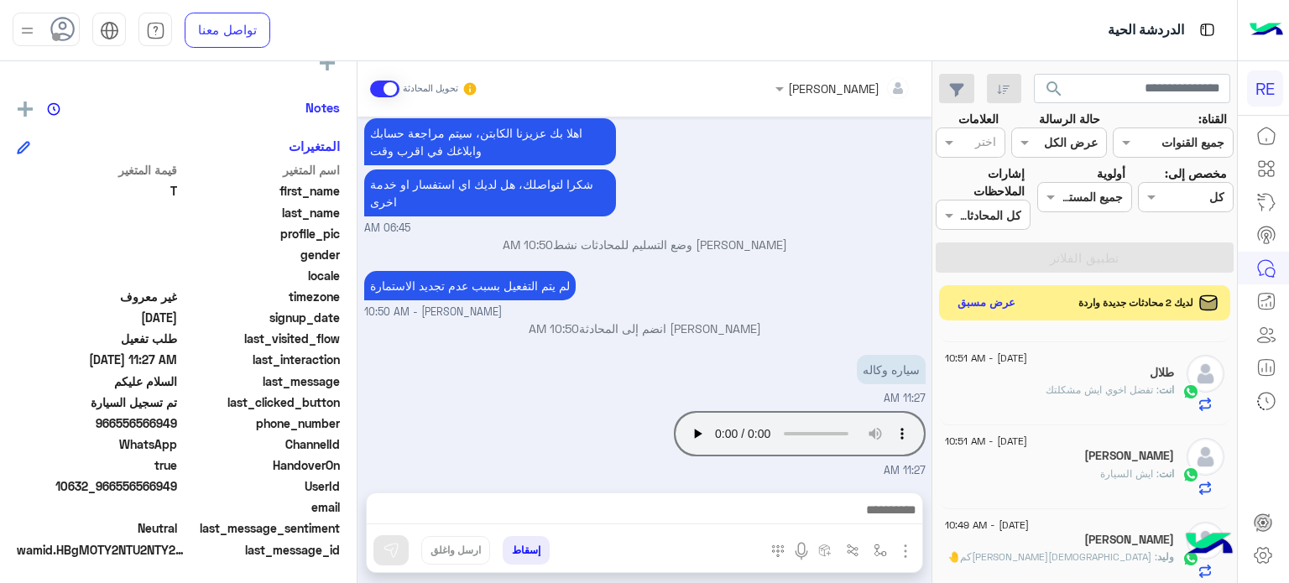
click at [1002, 301] on button "عرض مسبق" at bounding box center [986, 303] width 70 height 23
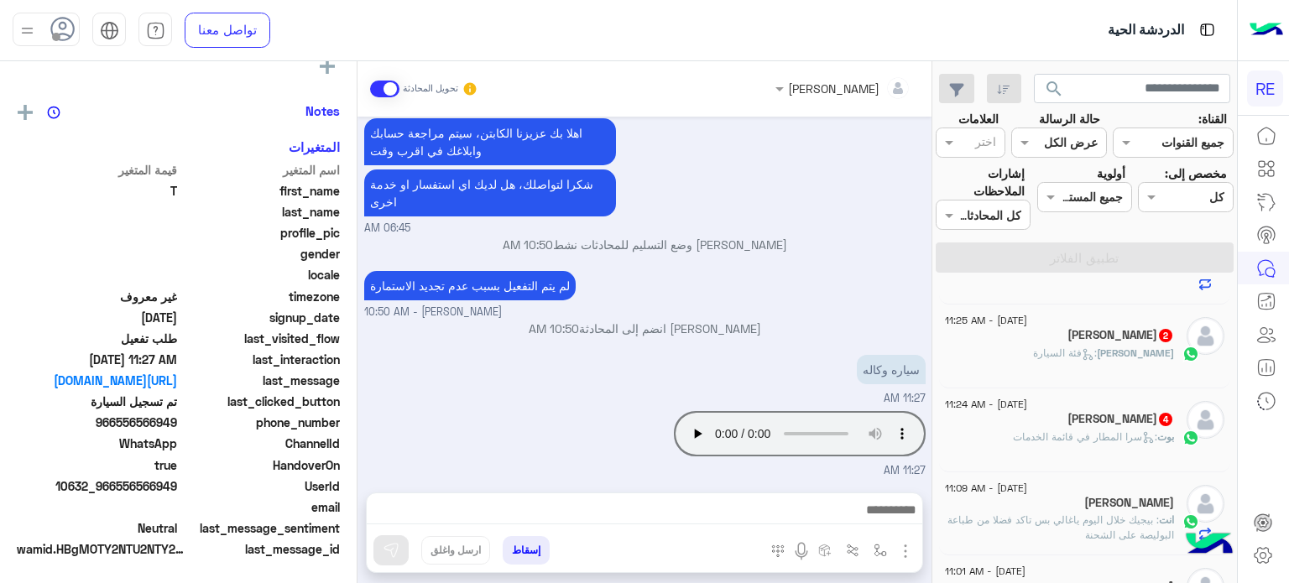
scroll to position [148, 0]
click at [1049, 437] on span ": سرا المطار في قائمة الخدمات" at bounding box center [1085, 436] width 144 height 13
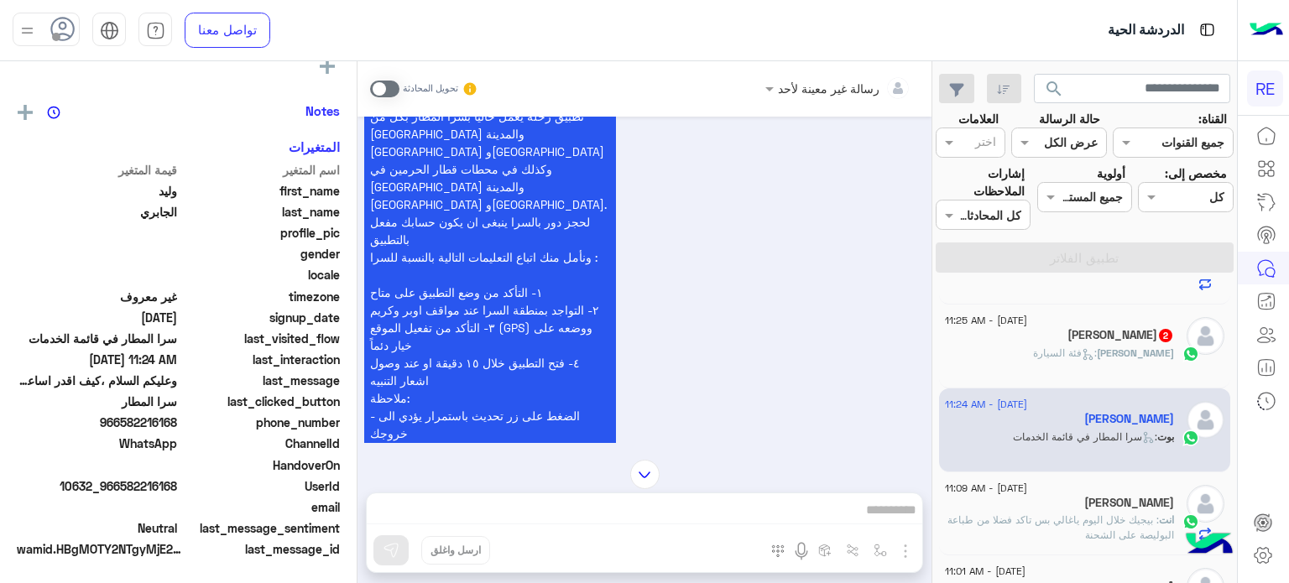
scroll to position [936, 0]
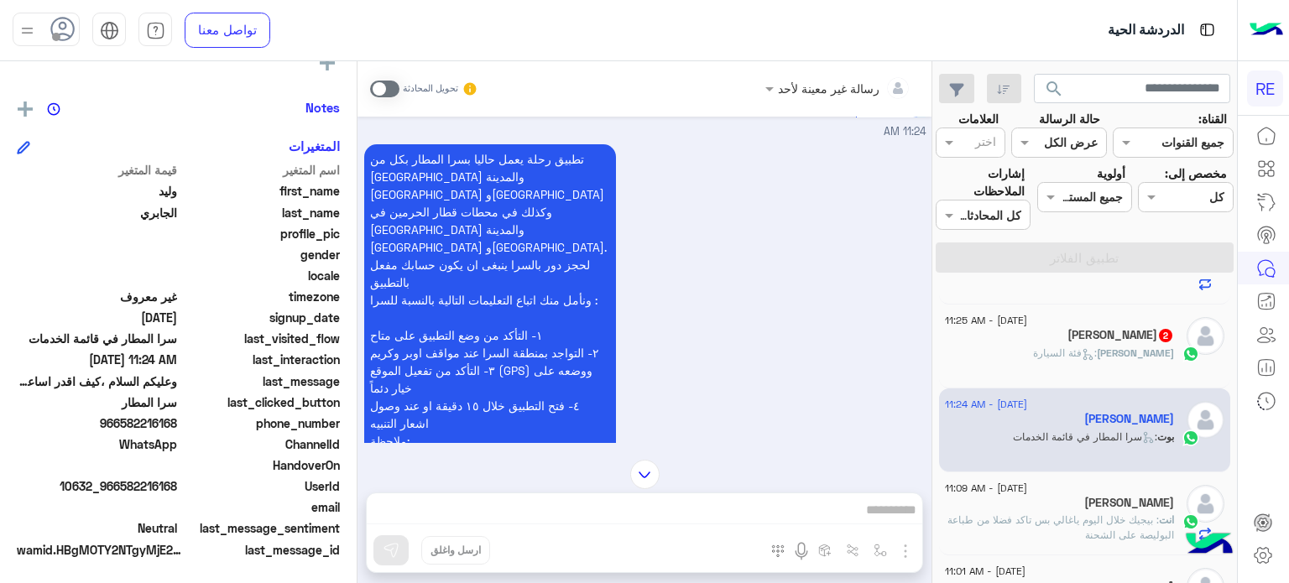
click at [1070, 353] on div "خالد : فئة السيارة" at bounding box center [1059, 360] width 229 height 29
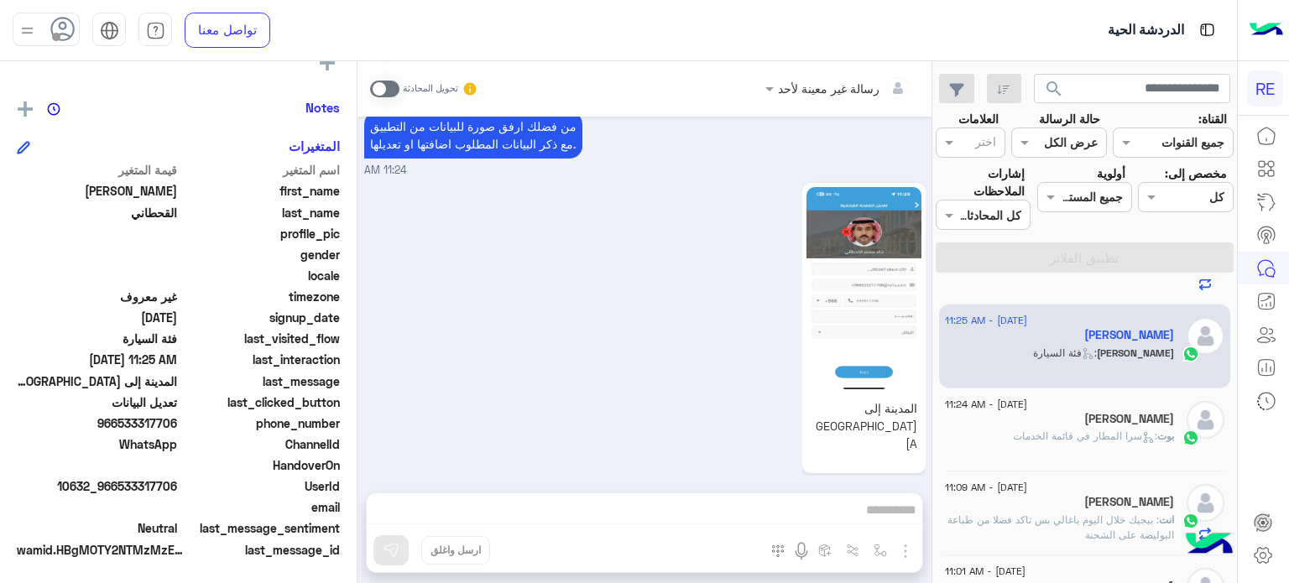
click at [1027, 404] on span "[DATE] - 11:24 AM" at bounding box center [986, 404] width 82 height 15
